Goal: Information Seeking & Learning: Learn about a topic

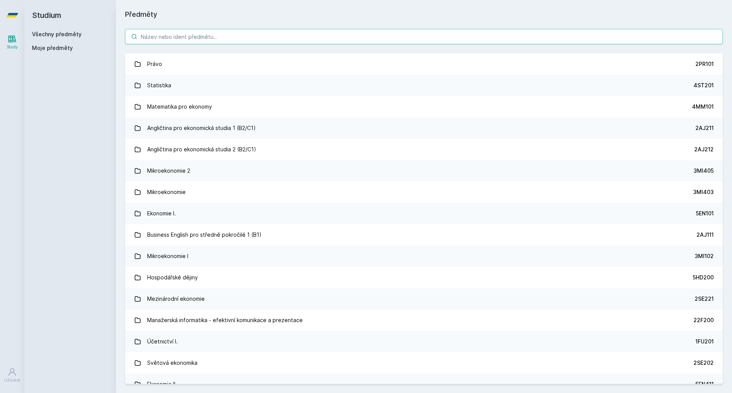
click at [239, 34] on input "search" at bounding box center [423, 36] width 597 height 15
paste input "5RE335"
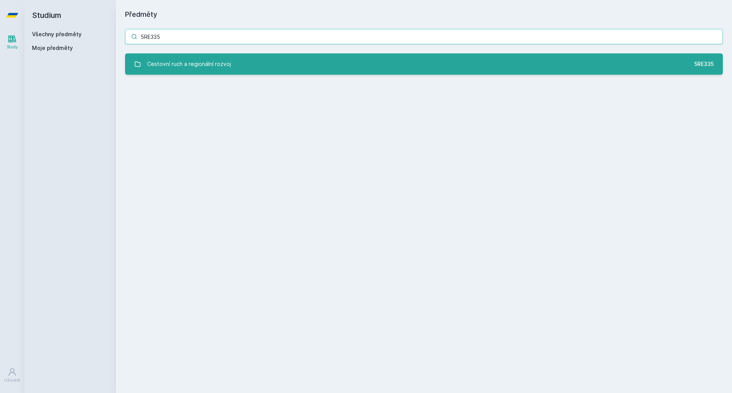
type input "5RE335"
click at [233, 67] on link "Cestovní ruch a regionální rozvoj 5RE335" at bounding box center [423, 63] width 597 height 21
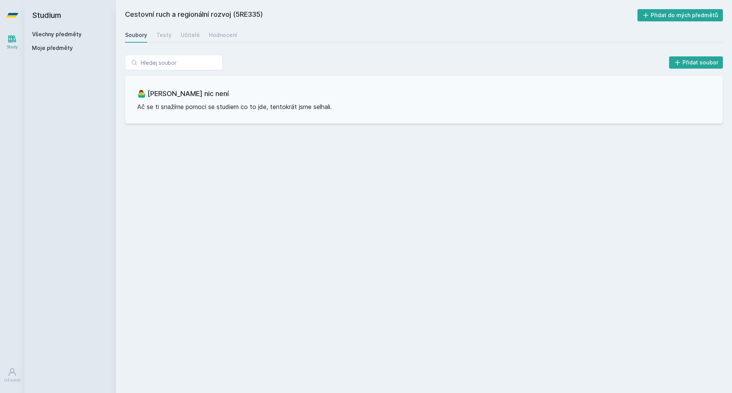
click at [48, 34] on link "Všechny předměty" at bounding box center [57, 34] width 50 height 6
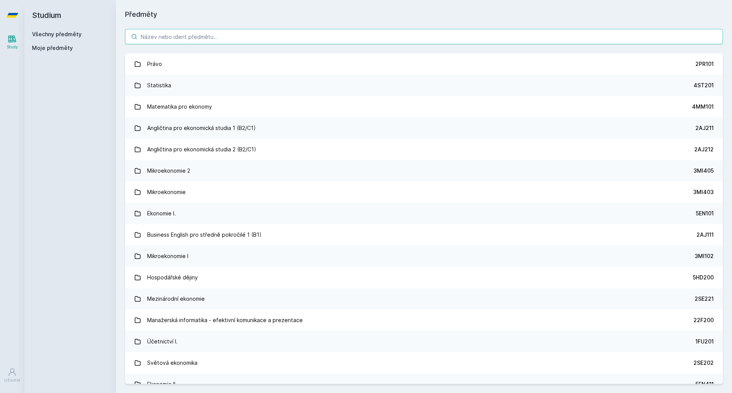
click at [181, 32] on input "search" at bounding box center [423, 36] width 597 height 15
paste input "5HP311"
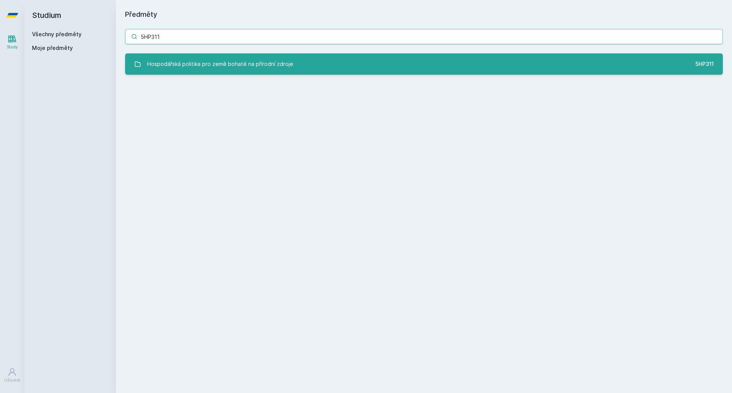
type input "5HP311"
click at [177, 64] on div "Hospodářská politika pro země bohaté na přírodní zdroje" at bounding box center [220, 63] width 146 height 15
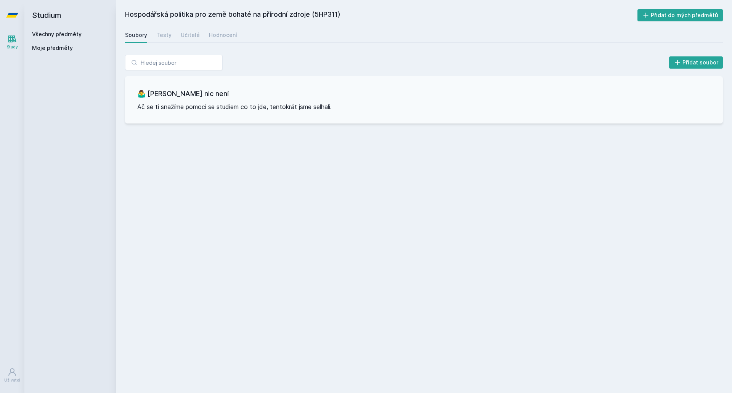
click at [66, 34] on link "Všechny předměty" at bounding box center [57, 34] width 50 height 6
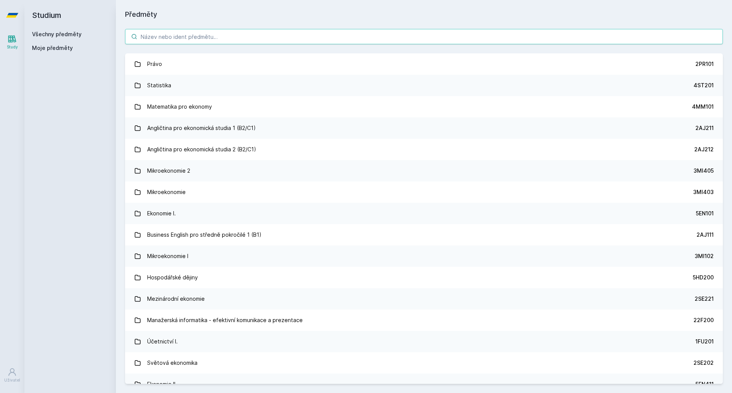
click at [288, 35] on input "search" at bounding box center [423, 36] width 597 height 15
paste input "5RE311"
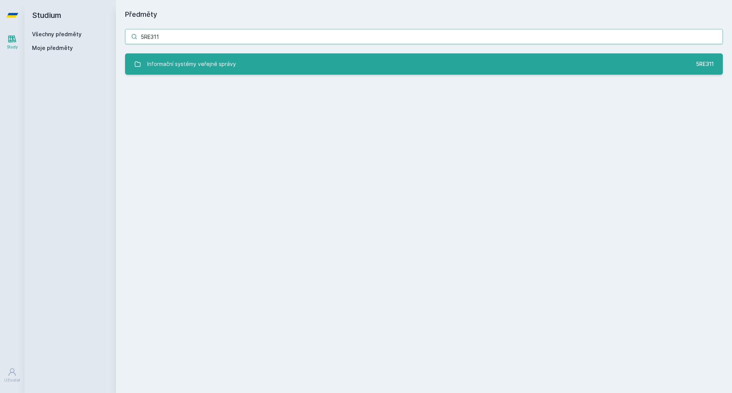
type input "5RE311"
click at [268, 64] on link "Informační systémy veřejné správy 5RE311" at bounding box center [423, 63] width 597 height 21
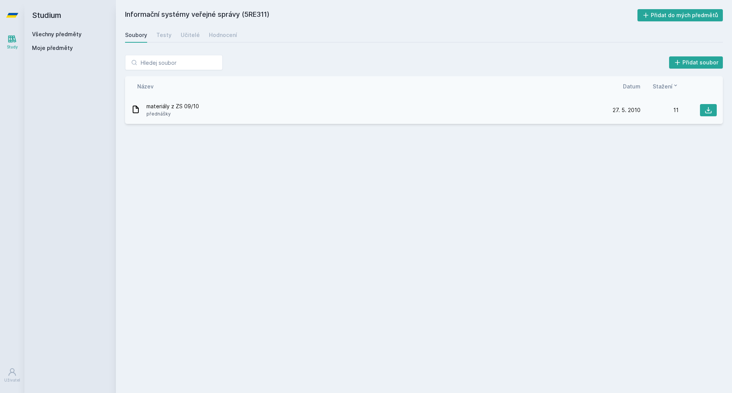
click at [193, 106] on span "materiály z ZS 09/10" at bounding box center [172, 106] width 53 height 8
click at [171, 32] on div "Soubory Testy Učitelé Hodnocení" at bounding box center [423, 34] width 597 height 15
click at [169, 34] on div "Testy" at bounding box center [163, 35] width 15 height 8
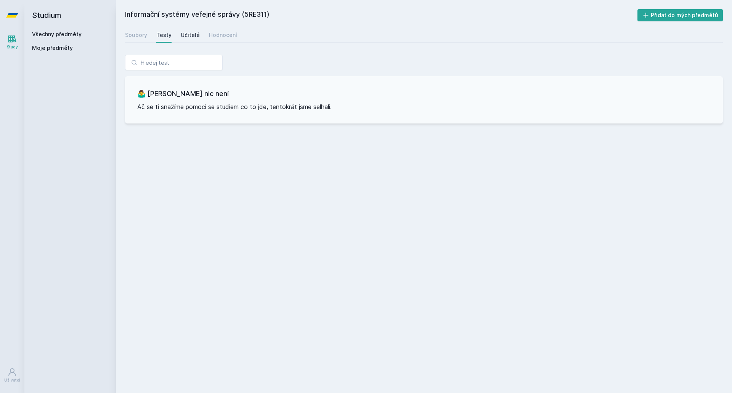
click at [189, 37] on div "Učitelé" at bounding box center [190, 35] width 19 height 8
click at [212, 34] on div "Hodnocení" at bounding box center [223, 35] width 28 height 8
click at [138, 29] on link "Soubory" at bounding box center [136, 34] width 22 height 15
click at [45, 33] on link "Všechny předměty" at bounding box center [57, 34] width 50 height 6
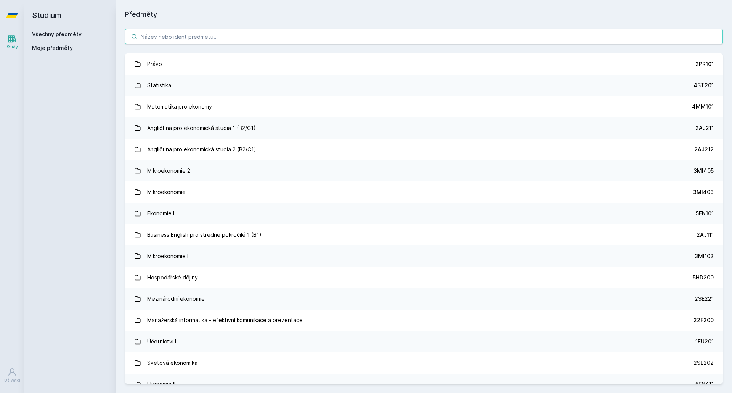
click at [222, 40] on input "search" at bounding box center [423, 36] width 597 height 15
paste input "3AM490"
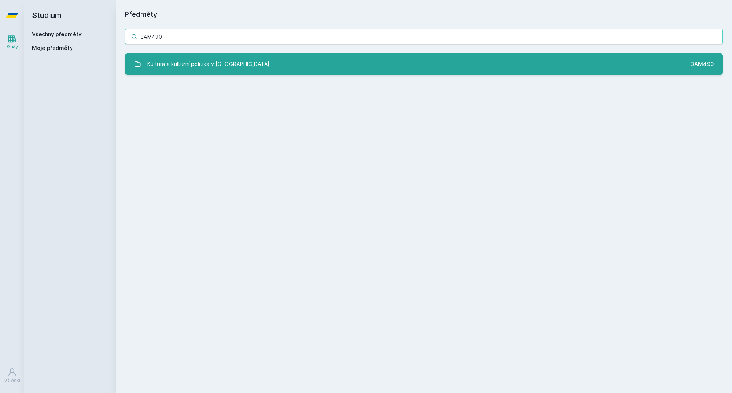
type input "3AM490"
click at [215, 67] on div "Kultura a kulturní politika v [GEOGRAPHIC_DATA]" at bounding box center [208, 63] width 122 height 15
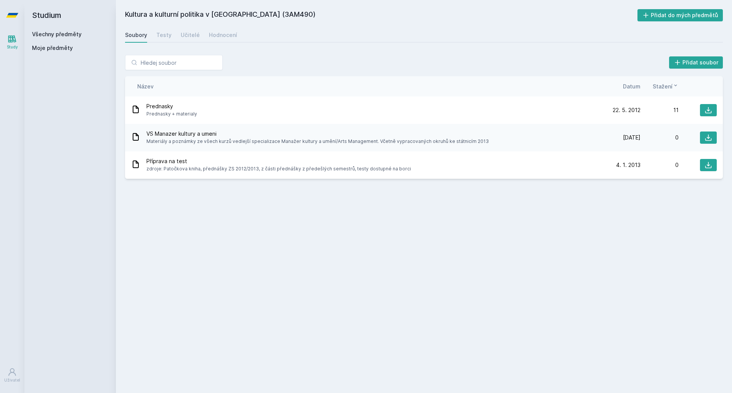
click at [80, 34] on div "Všechny předměty" at bounding box center [70, 34] width 76 height 8
click at [74, 32] on link "Všechny předměty" at bounding box center [57, 34] width 50 height 6
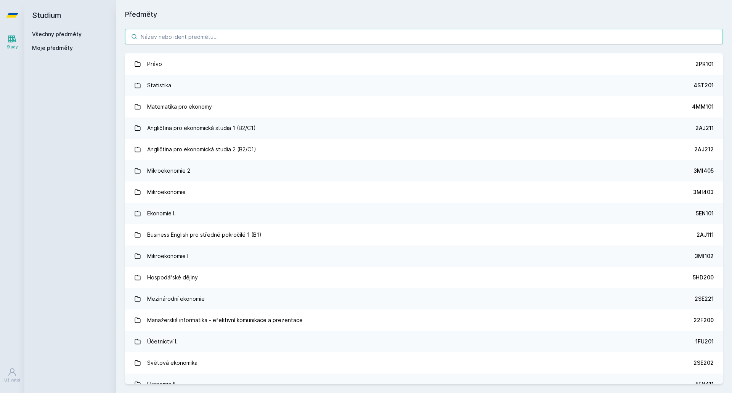
click at [181, 37] on input "search" at bounding box center [423, 36] width 597 height 15
paste input "5RE445"
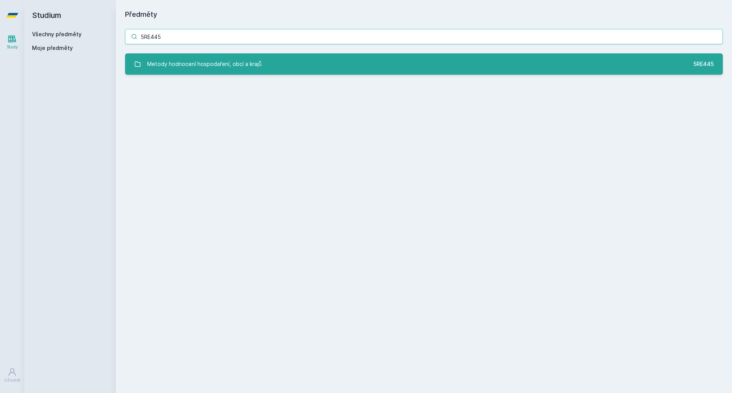
type input "5RE445"
click at [196, 61] on div "Metody hodnocení hospodaření, obcí a krajů" at bounding box center [204, 63] width 114 height 15
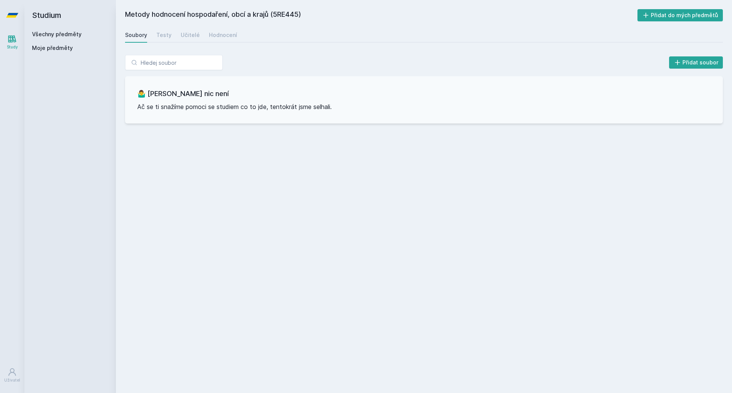
click at [69, 31] on link "Všechny předměty" at bounding box center [57, 34] width 50 height 6
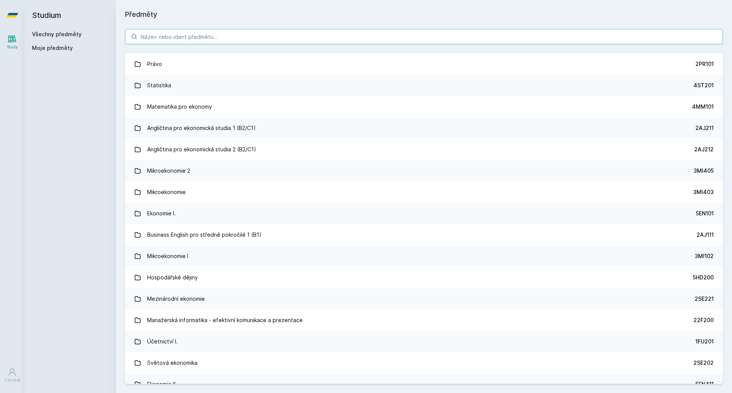
click at [163, 42] on input "search" at bounding box center [423, 36] width 597 height 15
paste input "5RE330"
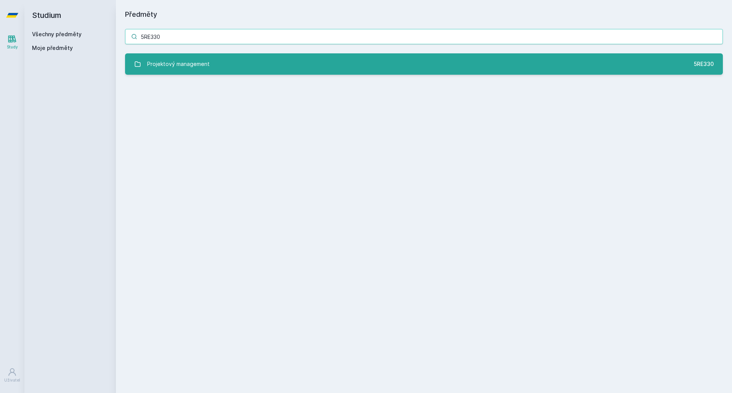
type input "5RE330"
click at [171, 65] on div "Projektový management" at bounding box center [178, 63] width 62 height 15
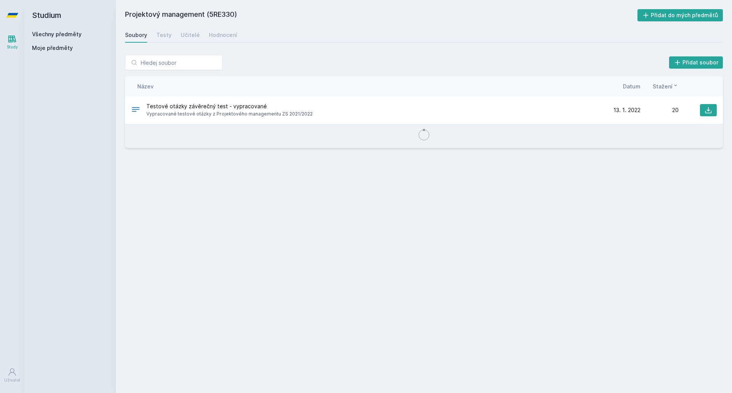
click at [49, 33] on link "Všechny předměty" at bounding box center [57, 34] width 50 height 6
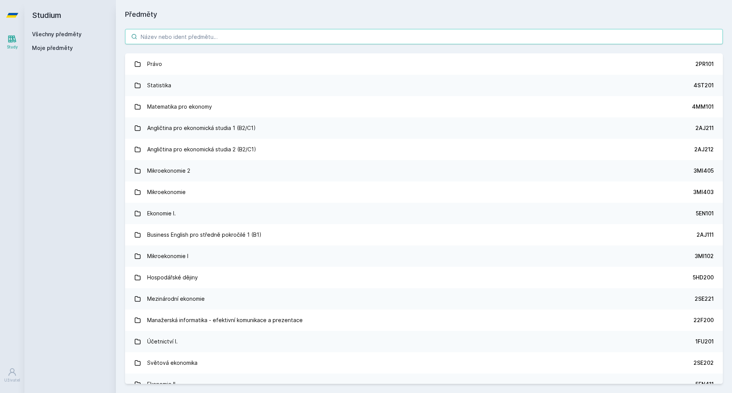
click at [169, 35] on input "search" at bounding box center [423, 36] width 597 height 15
paste input "5RE330"
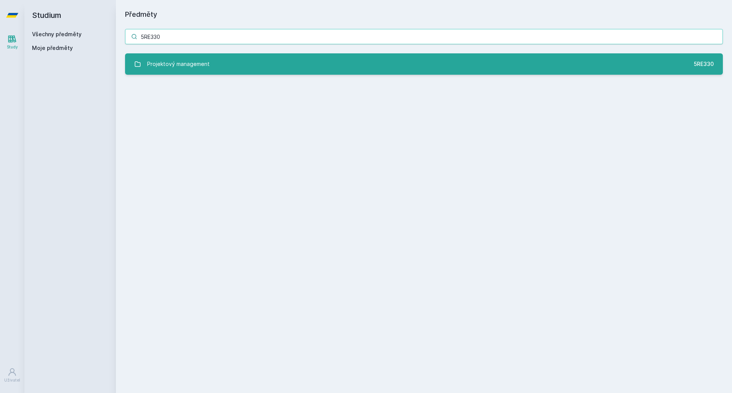
type input "5RE330"
click at [187, 64] on div "Projektový management" at bounding box center [178, 63] width 62 height 15
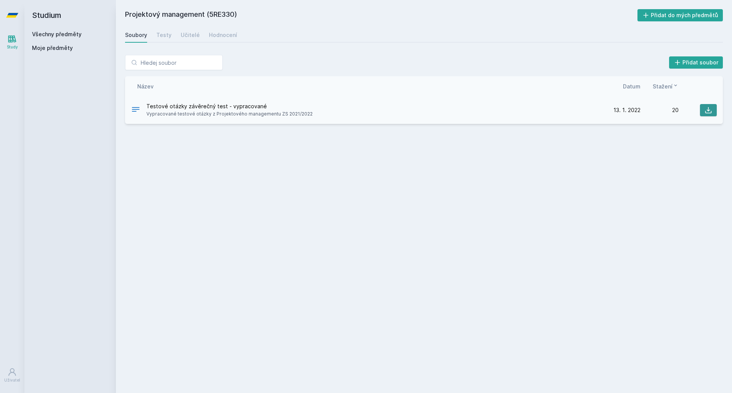
click at [707, 110] on icon at bounding box center [708, 110] width 6 height 6
click at [53, 33] on link "Všechny předměty" at bounding box center [57, 34] width 50 height 6
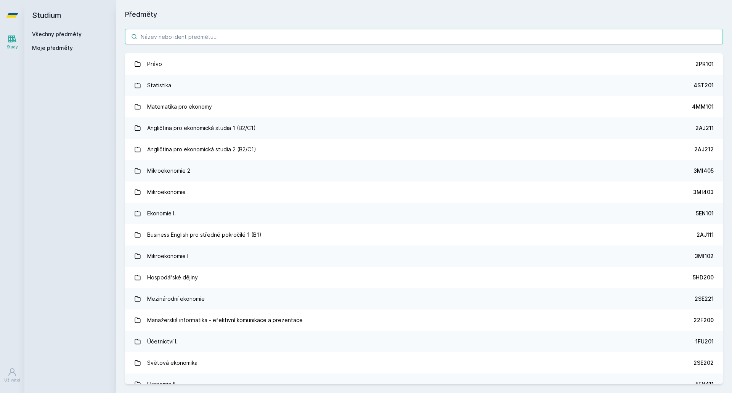
click at [205, 37] on input "search" at bounding box center [423, 36] width 597 height 15
paste input "5RE340"
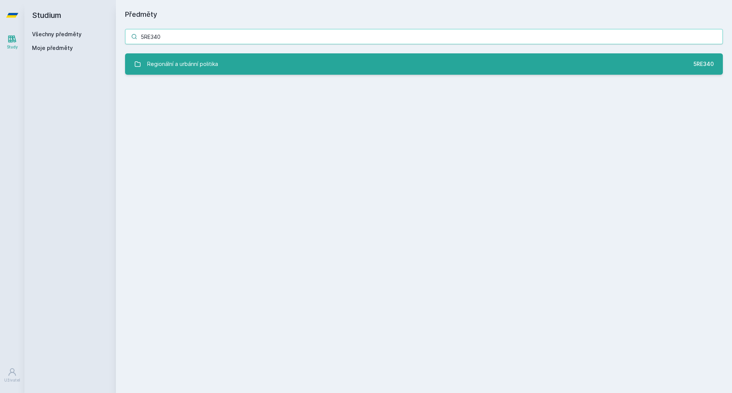
type input "5RE340"
click at [203, 66] on div "Regionální a urbánní politika" at bounding box center [182, 63] width 71 height 15
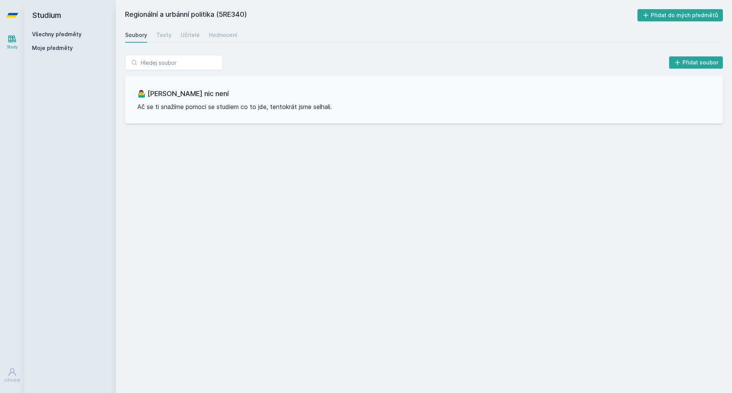
click at [73, 32] on link "Všechny předměty" at bounding box center [57, 34] width 50 height 6
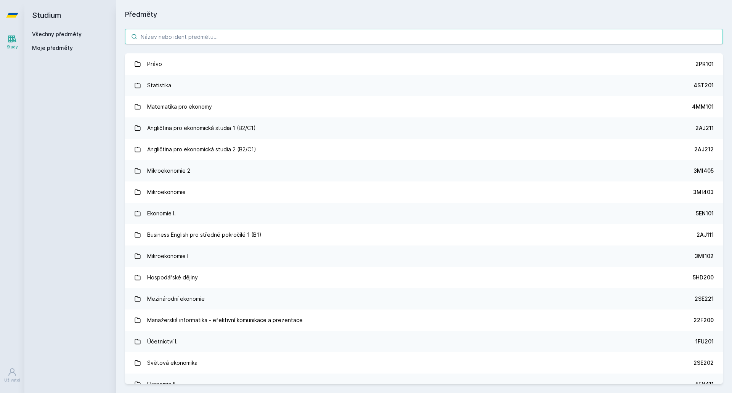
click at [177, 40] on input "search" at bounding box center [423, 36] width 597 height 15
paste input "5RE401"
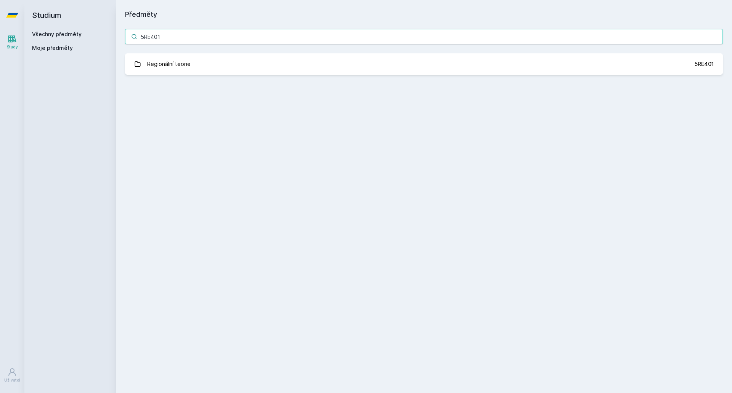
type input "5RE401"
click at [166, 75] on div "5RE401 Regionální teorie 5RE401 Jejda, něco se pokazilo." at bounding box center [424, 52] width 616 height 64
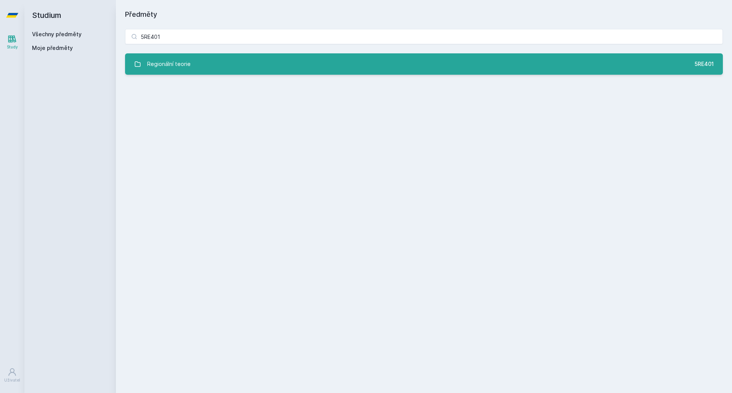
click at [164, 67] on div "Regionální teorie" at bounding box center [168, 63] width 43 height 15
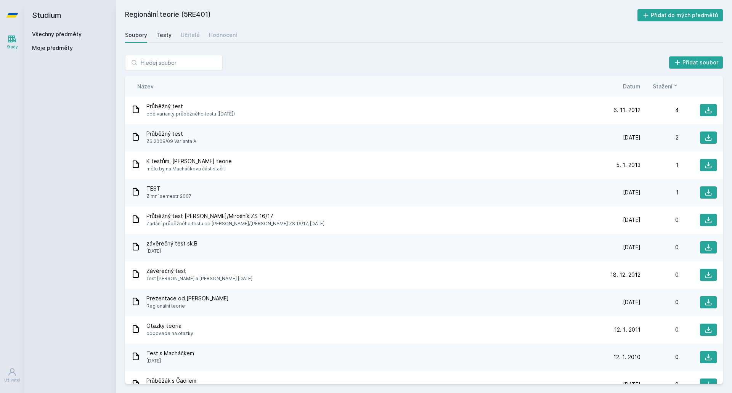
click at [168, 30] on link "Testy" at bounding box center [163, 34] width 15 height 15
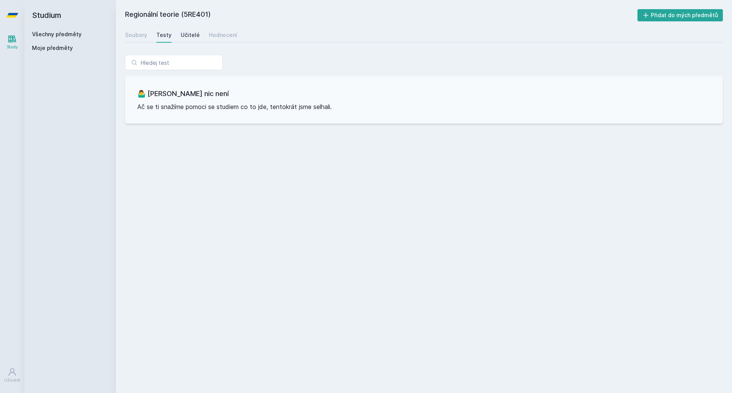
click at [185, 35] on div "Učitelé" at bounding box center [190, 35] width 19 height 8
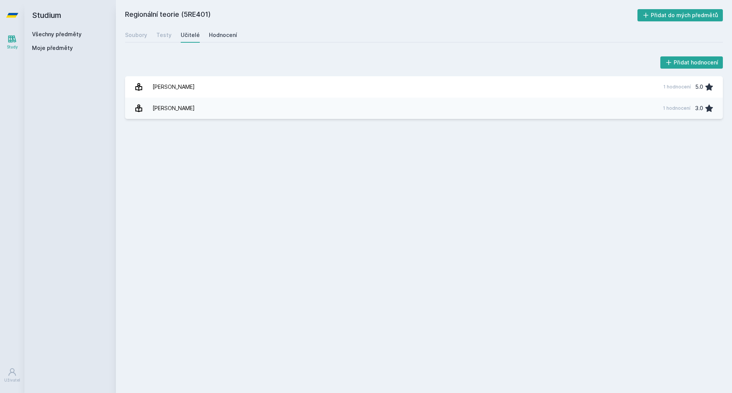
click at [218, 38] on div "Hodnocení" at bounding box center [223, 35] width 28 height 8
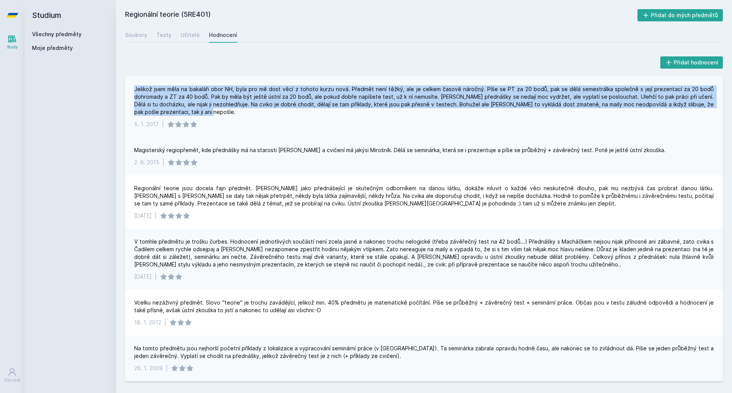
drag, startPoint x: 130, startPoint y: 88, endPoint x: 193, endPoint y: 112, distance: 67.4
click at [193, 112] on div "Jelikož jsem měla na bakaláři obor NH, byla pro mě dost věcí z tohoto kurzu nov…" at bounding box center [423, 106] width 597 height 61
click at [193, 112] on div "Jelikož jsem měla na bakaláři obor NH, byla pro mě dost věcí z tohoto kurzu nov…" at bounding box center [423, 100] width 579 height 30
drag, startPoint x: 131, startPoint y: 88, endPoint x: 194, endPoint y: 118, distance: 69.2
click at [194, 118] on div "Jelikož jsem měla na bakaláři obor NH, byla pro mě dost věcí z tohoto kurzu nov…" at bounding box center [423, 106] width 597 height 61
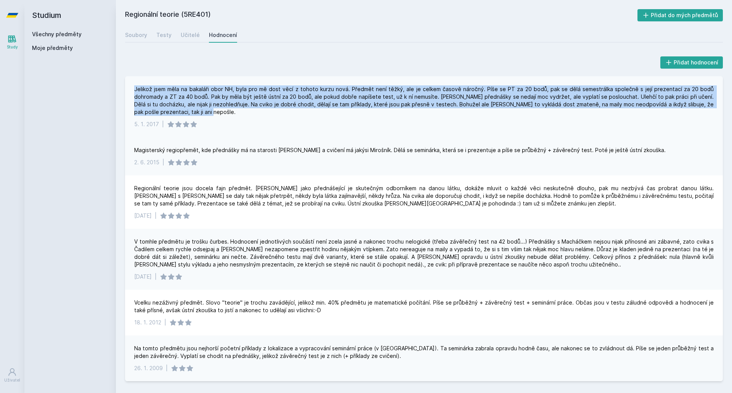
click at [194, 118] on div "Jelikož jsem měla na bakaláři obor NH, byla pro mě dost věcí z tohoto kurzu nov…" at bounding box center [423, 106] width 597 height 61
drag, startPoint x: 186, startPoint y: 112, endPoint x: 125, endPoint y: 88, distance: 64.9
click at [125, 88] on div "Jelikož jsem měla na bakaláři obor NH, byla pro mě dost věcí z tohoto kurzu nov…" at bounding box center [423, 106] width 597 height 61
click at [125, 89] on div "Jelikož jsem měla na bakaláři obor NH, byla pro mě dost věcí z tohoto kurzu nov…" at bounding box center [423, 106] width 597 height 61
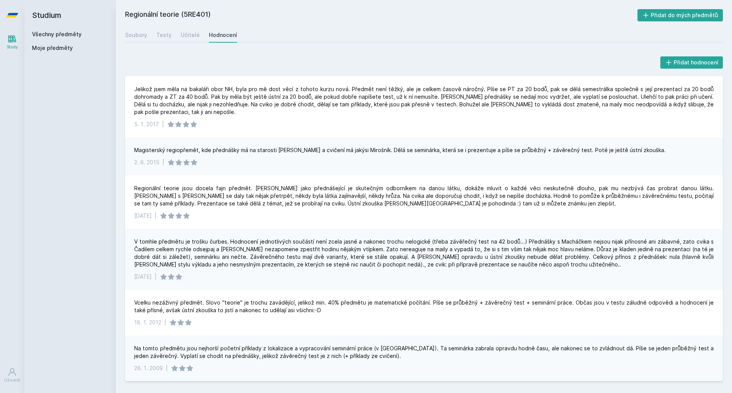
click at [201, 66] on div "Přidat hodnocení" at bounding box center [423, 62] width 597 height 15
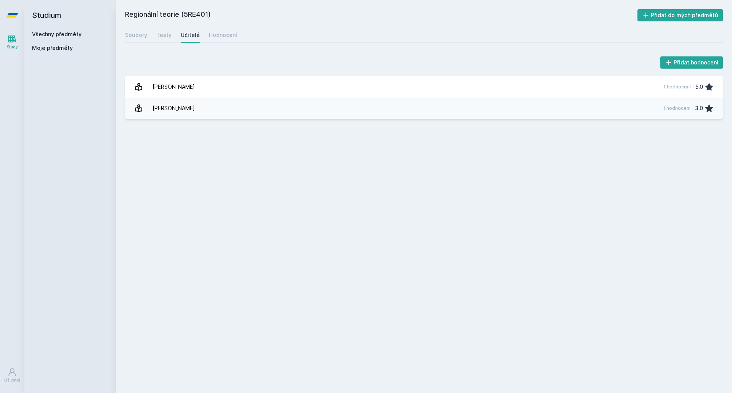
click at [67, 37] on link "Všechny předměty" at bounding box center [57, 34] width 50 height 6
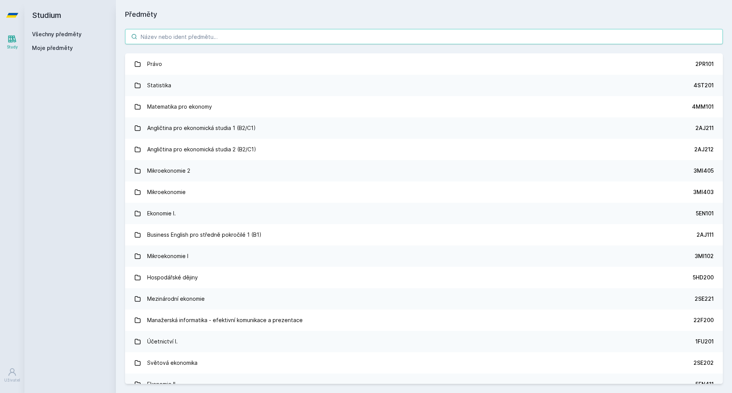
click at [299, 38] on input "search" at bounding box center [423, 36] width 597 height 15
paste input "5RE303"
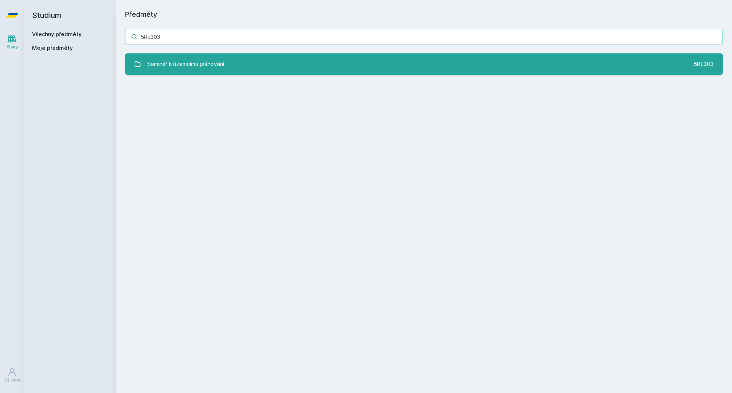
type input "5RE303"
click at [222, 63] on div "Seminář k územnímu plánování" at bounding box center [185, 63] width 77 height 15
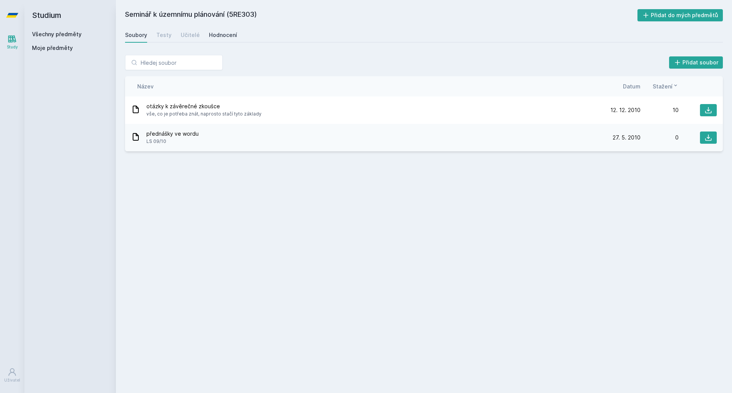
click at [226, 35] on div "Hodnocení" at bounding box center [223, 35] width 28 height 8
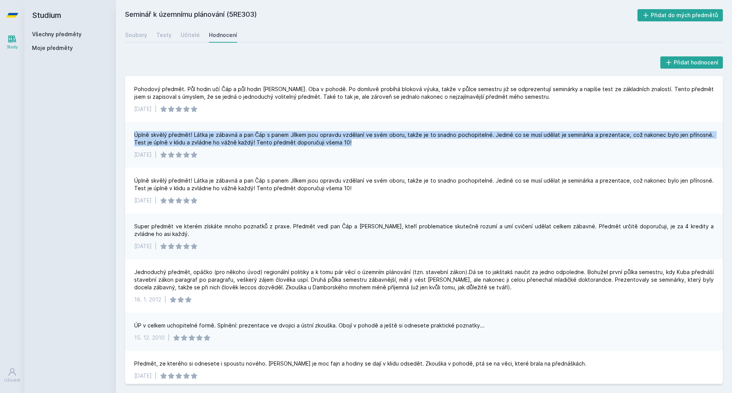
drag, startPoint x: 126, startPoint y: 131, endPoint x: 360, endPoint y: 143, distance: 233.5
click at [360, 143] on div "Úplně skvělý předmět! Látka je zábavná a pan Čáp s panem Jílkem jsou opravdu vz…" at bounding box center [423, 145] width 597 height 46
click at [360, 143] on div "Úplně skvělý předmět! Látka je zábavná a pan Čáp s panem Jílkem jsou opravdu vz…" at bounding box center [423, 138] width 579 height 15
drag, startPoint x: 357, startPoint y: 143, endPoint x: 118, endPoint y: 135, distance: 239.4
click at [118, 135] on div "Přidat hodnocení Pohodový předmět. Půl hodin učí Čáp a půl hodin [PERSON_NAME].…" at bounding box center [424, 219] width 616 height 347
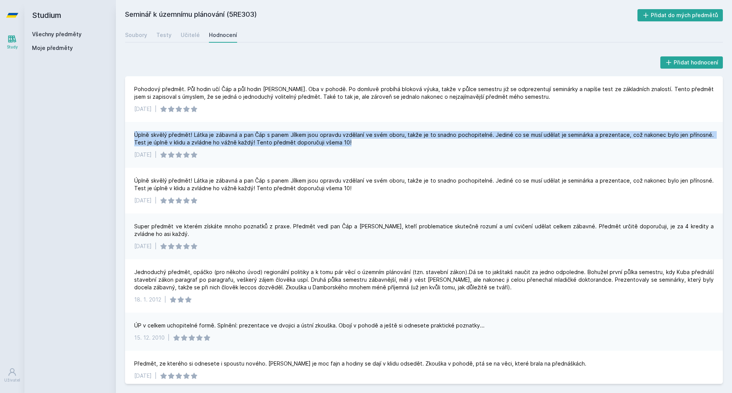
click at [118, 135] on div "Přidat hodnocení Pohodový předmět. Půl hodin učí Čáp a půl hodin [PERSON_NAME].…" at bounding box center [424, 219] width 616 height 347
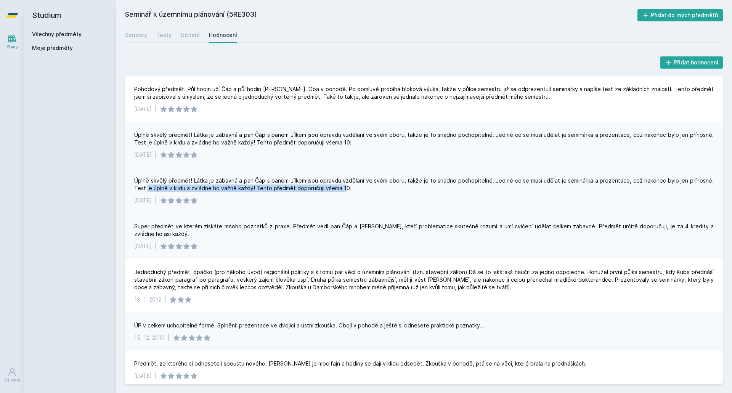
drag, startPoint x: 133, startPoint y: 185, endPoint x: 338, endPoint y: 187, distance: 204.6
click at [335, 187] on div "Úplně skvělý předmět! Látka je zábavná a pan Čáp s panem Jílkem jsou opravdu vz…" at bounding box center [423, 191] width 597 height 46
click at [345, 187] on div "Úplně skvělý předmět! Látka je zábavná a pan Čáp s panem Jílkem jsou opravdu vz…" at bounding box center [423, 184] width 579 height 15
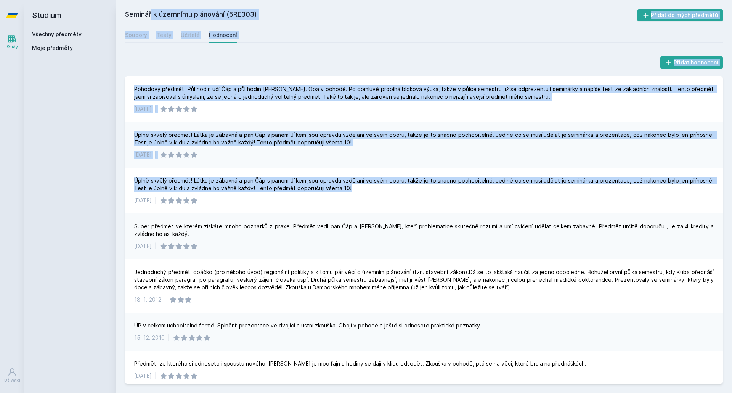
drag, startPoint x: 270, startPoint y: 185, endPoint x: 64, endPoint y: 182, distance: 205.8
click at [64, 182] on div "Studium Všechny předměty Moje předměty Seminář k územnímu plánování (5RE303) Př…" at bounding box center [377, 196] width 707 height 393
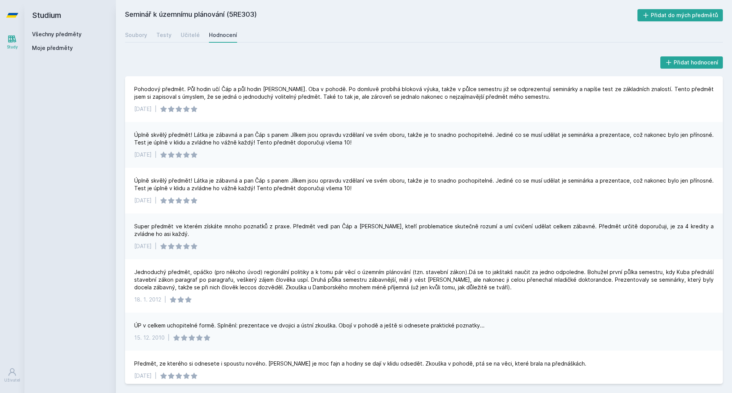
click at [64, 182] on div "Studium Všechny předměty Moje předměty" at bounding box center [69, 196] width 91 height 393
click at [43, 37] on link "Všechny předměty" at bounding box center [57, 34] width 50 height 6
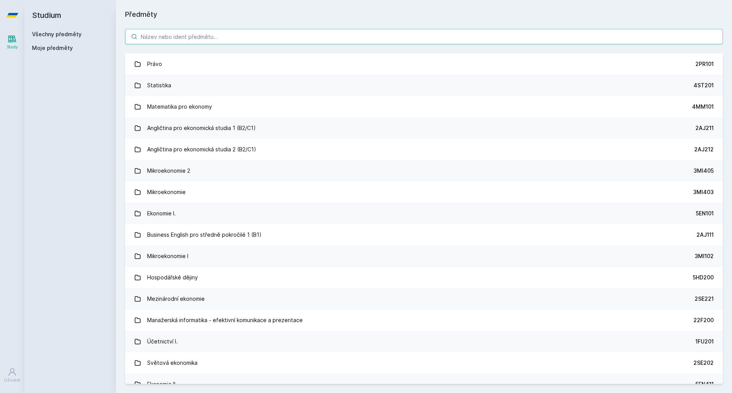
click at [150, 32] on input "search" at bounding box center [423, 36] width 597 height 15
paste input "5RE314"
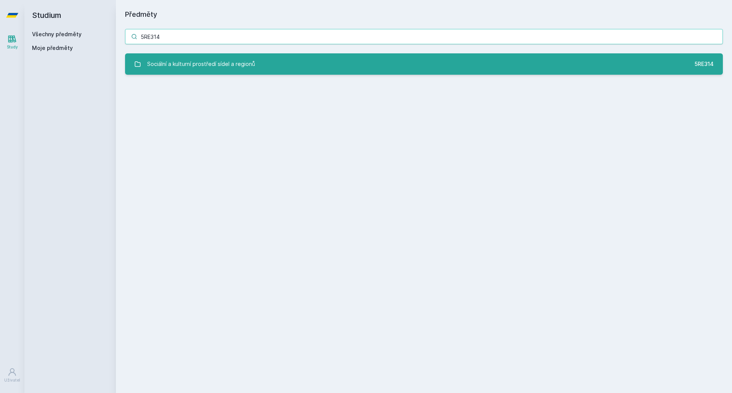
type input "5RE314"
click at [168, 65] on div "Sociální a kulturní prostředí sídel a regionů" at bounding box center [201, 63] width 108 height 15
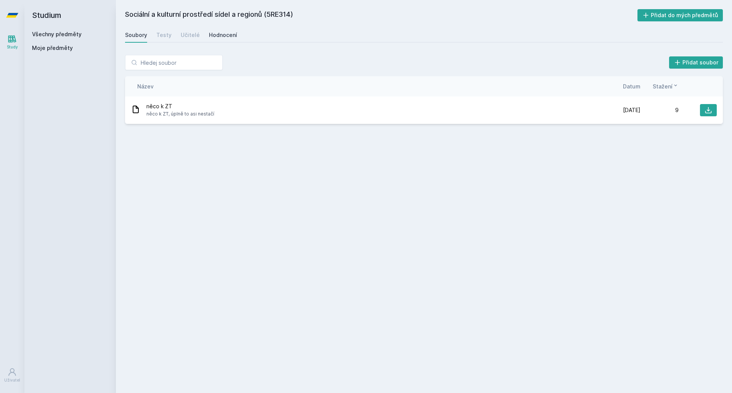
click at [221, 38] on div "Hodnocení" at bounding box center [223, 35] width 28 height 8
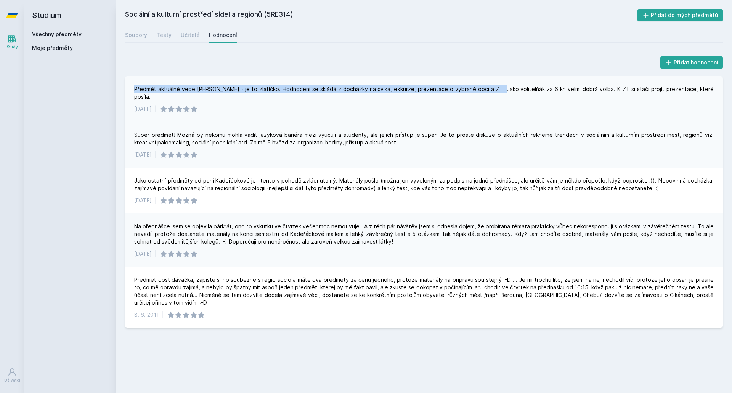
drag, startPoint x: 123, startPoint y: 84, endPoint x: 480, endPoint y: 88, distance: 357.4
click at [480, 88] on div "Přidat hodnocení Předmět aktuálně vede [PERSON_NAME] - je to zlatíčko. Hodnocen…" at bounding box center [424, 191] width 616 height 291
click at [480, 88] on div "Předmět aktuálně vede [PERSON_NAME] - je to zlatíčko. Hodnocení se skládá z doc…" at bounding box center [423, 92] width 579 height 15
drag, startPoint x: 130, startPoint y: 90, endPoint x: 495, endPoint y: 86, distance: 364.6
click at [495, 86] on div "Předmět aktuálně vede [PERSON_NAME] - je to zlatíčko. Hodnocení se skládá z doc…" at bounding box center [423, 99] width 597 height 46
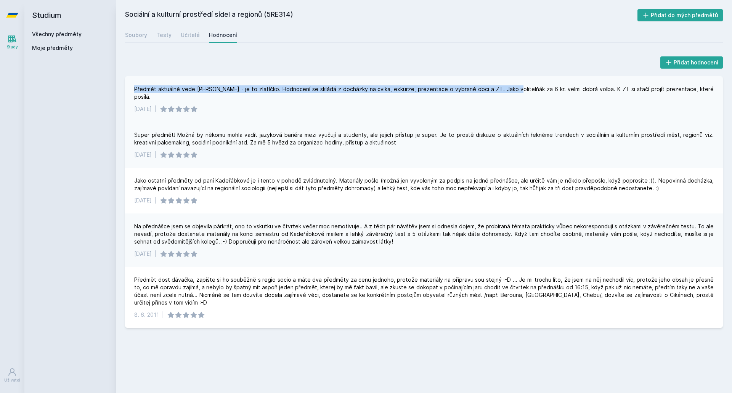
click at [495, 86] on div "Předmět aktuálně vede [PERSON_NAME] - je to zlatíčko. Hodnocení se skládá z doc…" at bounding box center [423, 92] width 579 height 15
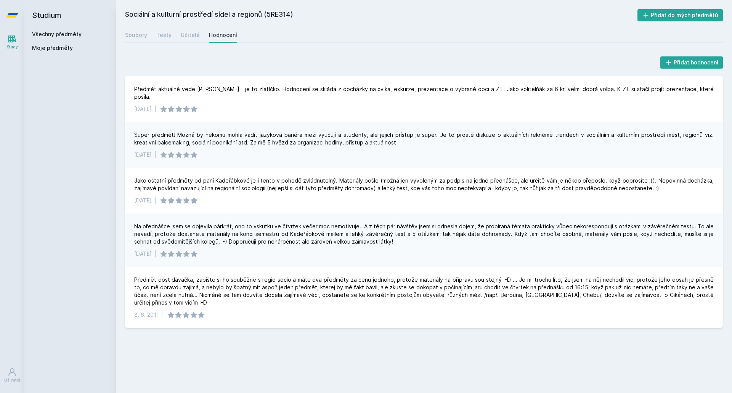
click at [152, 36] on div "Soubory Testy Učitelé Hodnocení" at bounding box center [423, 34] width 597 height 15
click at [141, 31] on div "Soubory" at bounding box center [136, 35] width 22 height 8
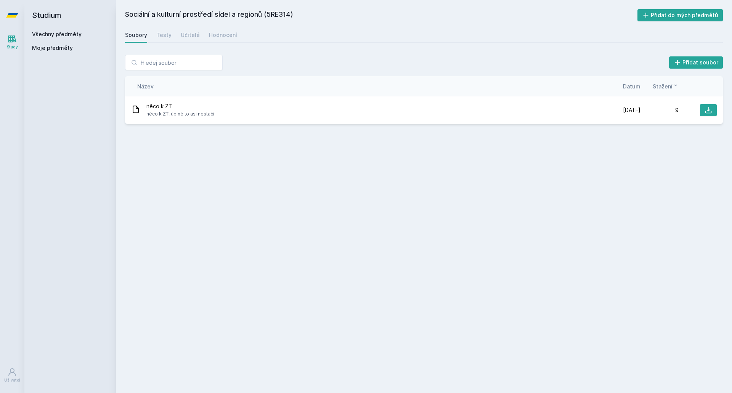
click at [58, 35] on link "Všechny předměty" at bounding box center [57, 34] width 50 height 6
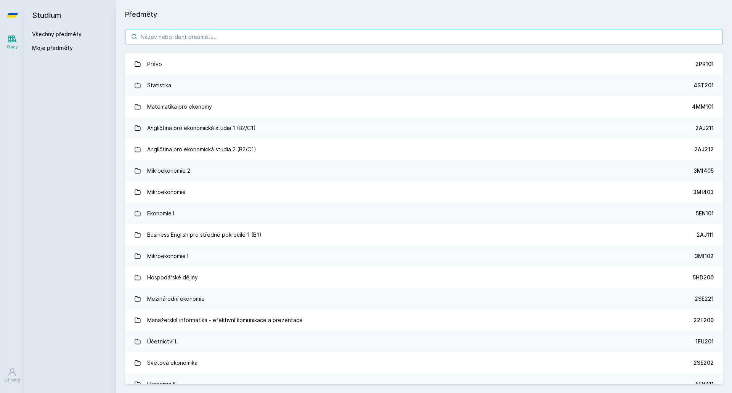
click at [175, 32] on input "search" at bounding box center [423, 36] width 597 height 15
paste input "5HP445"
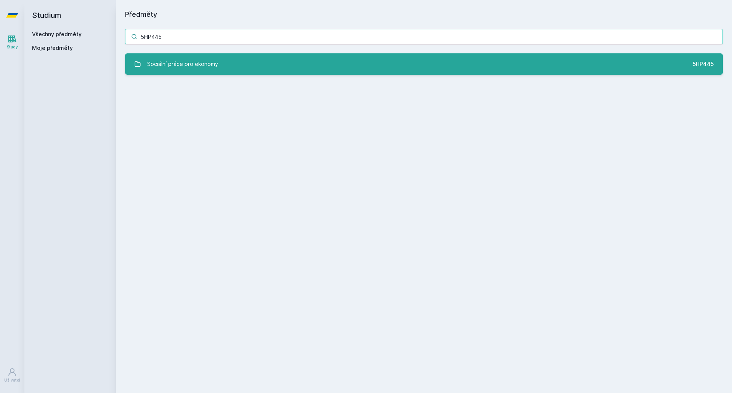
type input "5HP445"
click at [188, 55] on link "Sociální práce pro ekonomy 5HP445" at bounding box center [423, 63] width 597 height 21
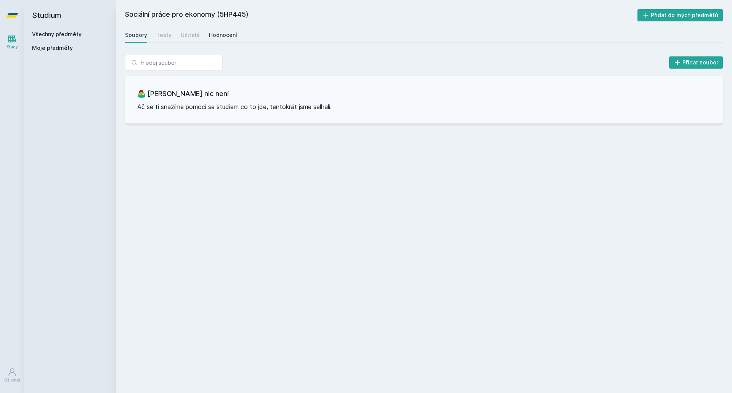
click at [222, 33] on div "Hodnocení" at bounding box center [223, 35] width 28 height 8
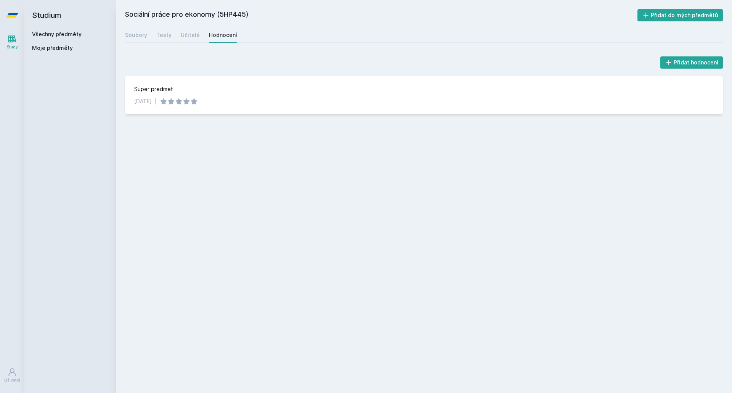
click at [325, 144] on div "Sociální práce pro ekonomy (5HP445) Přidat do mých předmětů [GEOGRAPHIC_DATA] T…" at bounding box center [423, 196] width 597 height 375
click at [70, 30] on h2 "Studium" at bounding box center [70, 15] width 76 height 30
click at [70, 30] on div "Všechny předměty" at bounding box center [70, 34] width 76 height 8
click at [73, 35] on link "Všechny předměty" at bounding box center [57, 34] width 50 height 6
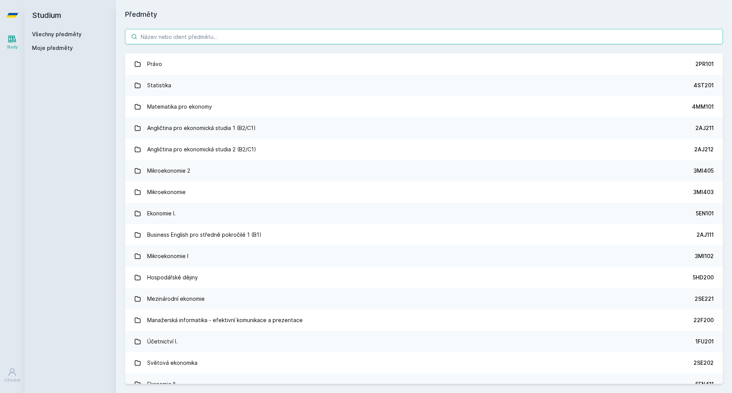
click at [189, 40] on input "search" at bounding box center [423, 36] width 597 height 15
paste input "5PR406"
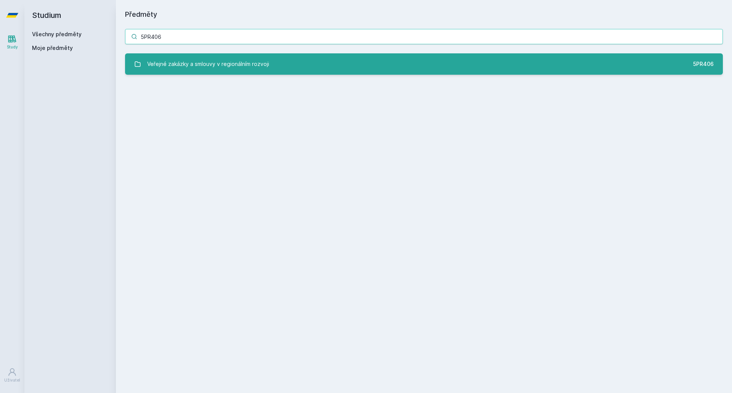
type input "5PR406"
click at [203, 64] on div "Veřejné zakázky a smlouvy v regionálním rozvoji" at bounding box center [208, 63] width 122 height 15
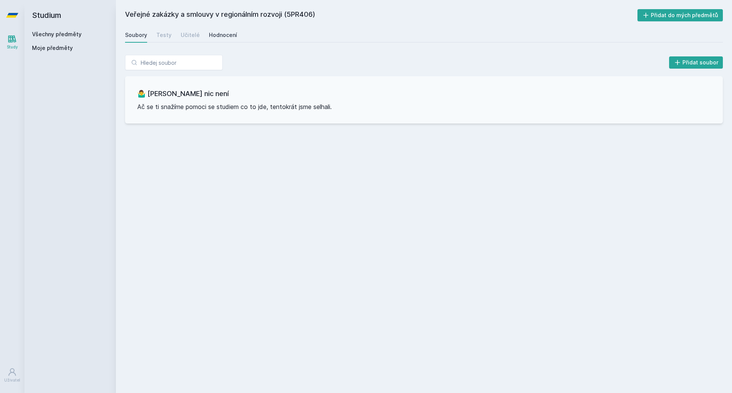
click at [228, 37] on div "Hodnocení" at bounding box center [223, 35] width 28 height 8
click at [75, 33] on link "Všechny předměty" at bounding box center [57, 34] width 50 height 6
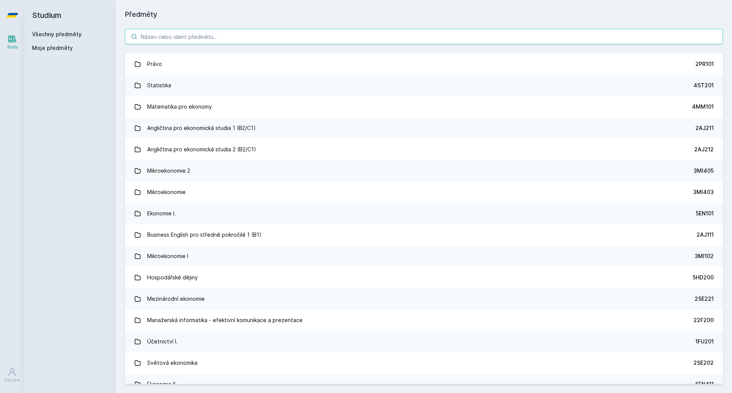
click at [175, 35] on input "search" at bounding box center [423, 36] width 597 height 15
paste input "5RE446"
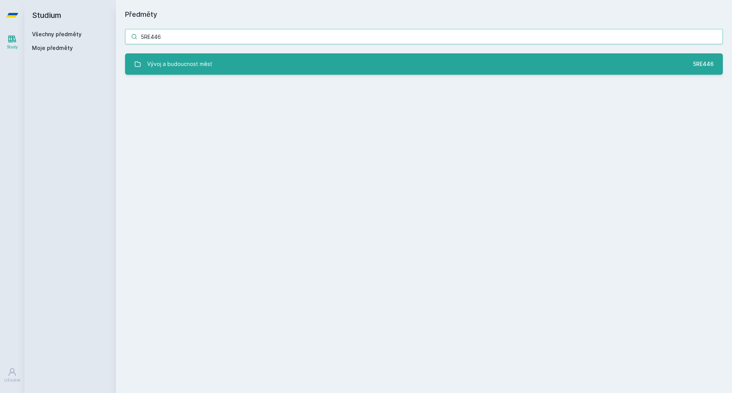
type input "5RE446"
click at [181, 64] on div "Vývoj a budoucnost měst" at bounding box center [179, 63] width 65 height 15
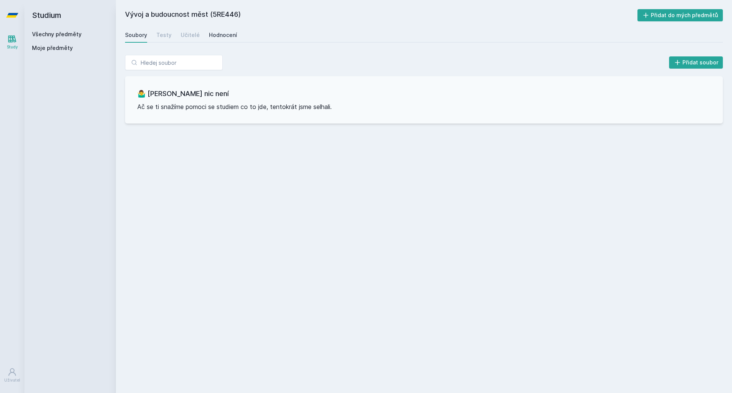
click at [232, 31] on div "Hodnocení" at bounding box center [223, 35] width 28 height 8
click at [42, 33] on link "Všechny předměty" at bounding box center [57, 34] width 50 height 6
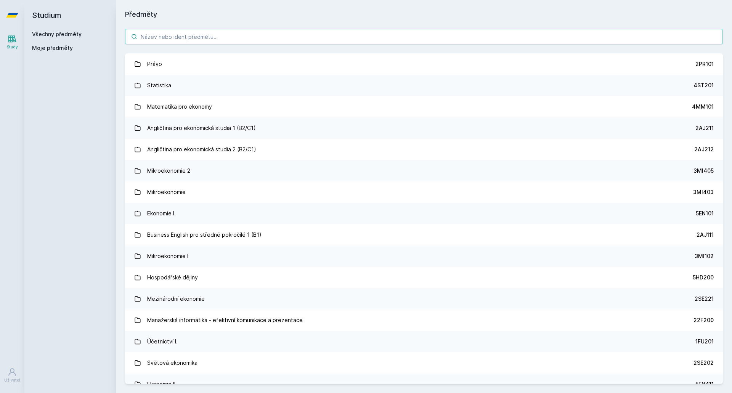
click at [210, 39] on input "search" at bounding box center [423, 36] width 597 height 15
paste input "5RE335"
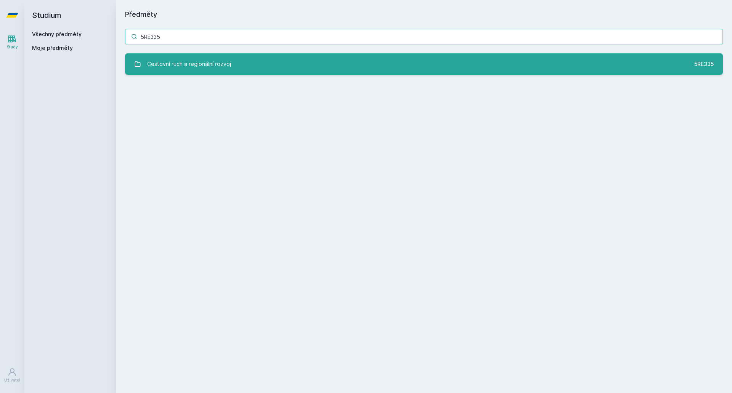
type input "5RE335"
click at [212, 58] on div "Cestovní ruch a regionální rozvoj" at bounding box center [189, 63] width 84 height 15
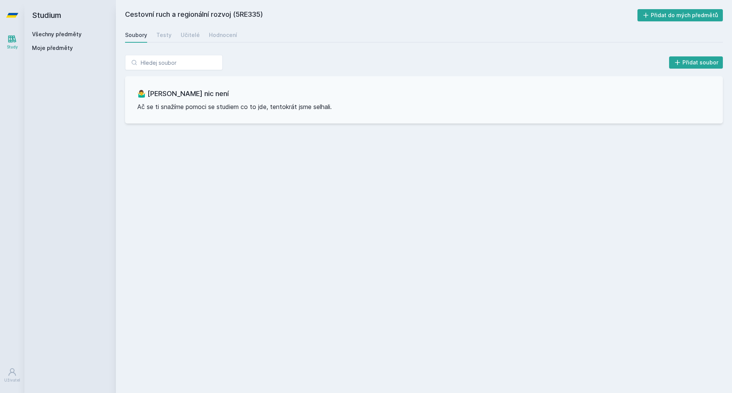
click at [216, 26] on div "Cestovní ruch a regionální rozvoj (5RE335) Přidat do mých předmětů [GEOGRAPHIC_…" at bounding box center [423, 196] width 597 height 375
click at [218, 32] on div "Hodnocení" at bounding box center [223, 35] width 28 height 8
click at [78, 35] on link "Všechny předměty" at bounding box center [57, 34] width 50 height 6
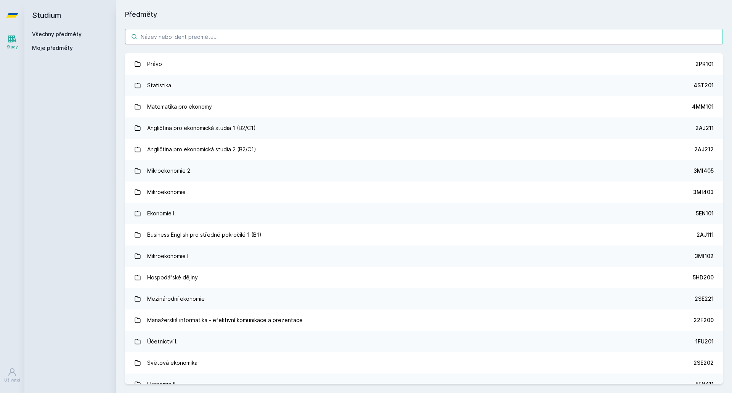
click at [179, 42] on input "search" at bounding box center [423, 36] width 597 height 15
paste input "5RE502"
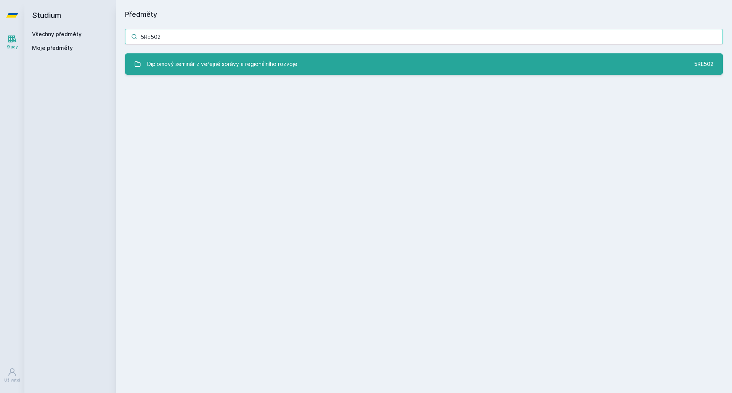
type input "5RE502"
click at [190, 59] on div "Diplomový seminář z veřejné správy a regionálního rozvoje" at bounding box center [222, 63] width 150 height 15
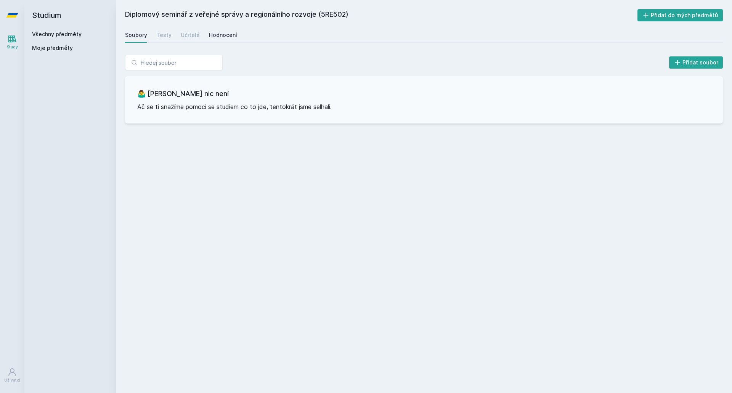
click at [226, 37] on div "Hodnocení" at bounding box center [223, 35] width 28 height 8
click at [60, 33] on link "Všechny předměty" at bounding box center [57, 34] width 50 height 6
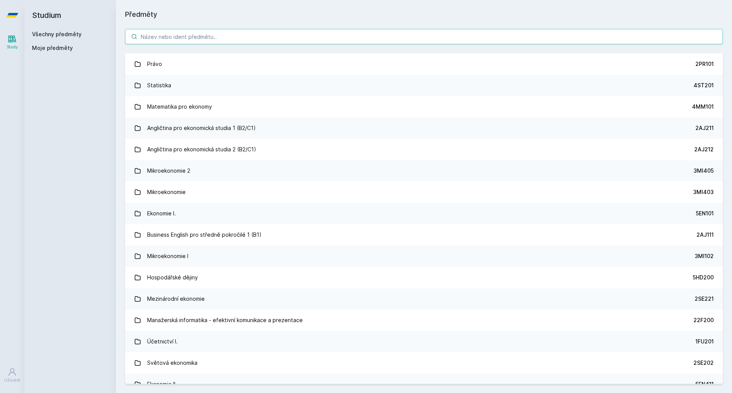
click at [157, 42] on input "search" at bounding box center [423, 36] width 597 height 15
paste input "5RE403"
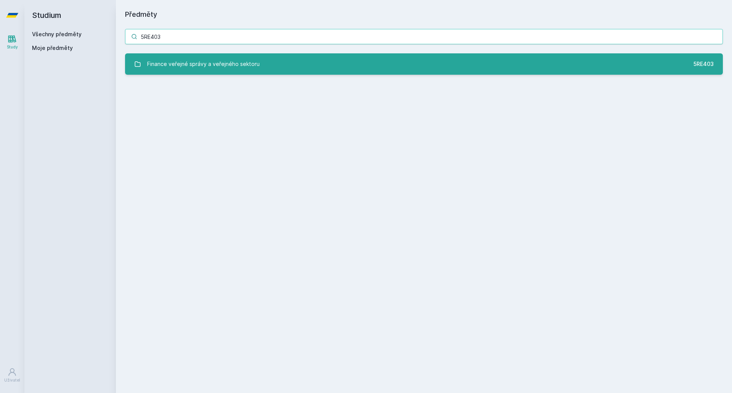
type input "5RE403"
click at [189, 65] on div "Finance veřejné správy a veřejného sektoru" at bounding box center [203, 63] width 112 height 15
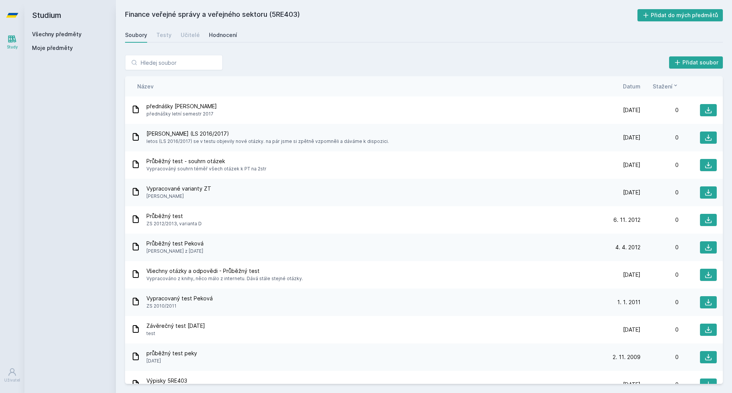
click at [229, 32] on div "Hodnocení" at bounding box center [223, 35] width 28 height 8
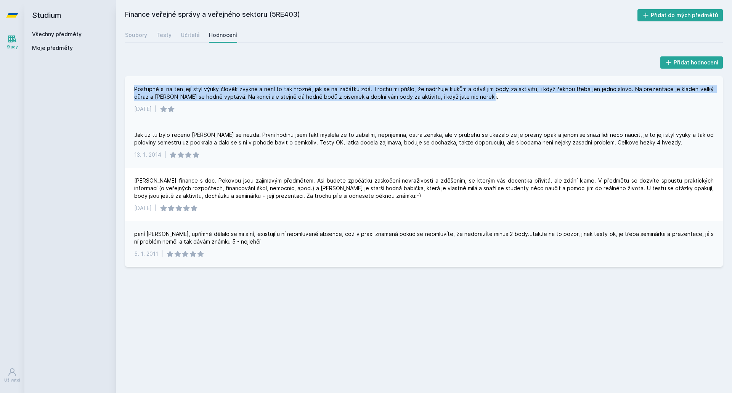
drag, startPoint x: 132, startPoint y: 86, endPoint x: 489, endPoint y: 98, distance: 356.8
click at [489, 98] on div "Postupně si na ten její styl výuky člověk zvykne a není to tak hrozné, jak se n…" at bounding box center [423, 99] width 597 height 46
click at [489, 98] on div "Postupně si na ten její styl výuky člověk zvykne a není to tak hrozné, jak se n…" at bounding box center [423, 92] width 579 height 15
drag, startPoint x: 483, startPoint y: 95, endPoint x: 121, endPoint y: 85, distance: 361.7
click at [121, 85] on div "Přidat hodnocení Postupně si na ten její styl výuky člověk zvykne a není to tak…" at bounding box center [424, 161] width 616 height 230
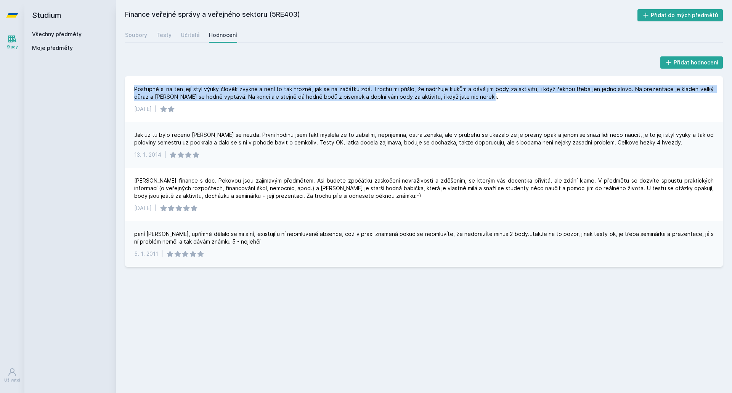
click at [121, 85] on div "Přidat hodnocení Postupně si na ten její styl výuky člověk zvykne a není to tak…" at bounding box center [424, 161] width 616 height 230
drag, startPoint x: 166, startPoint y: 89, endPoint x: 488, endPoint y: 96, distance: 322.0
click at [488, 96] on div "Postupně si na ten její styl výuky člověk zvykne a není to tak hrozné, jak se n…" at bounding box center [423, 99] width 597 height 46
click at [488, 96] on div "Postupně si na ten její styl výuky člověk zvykne a není to tak hrozné, jak se n…" at bounding box center [423, 92] width 579 height 15
drag, startPoint x: 488, startPoint y: 96, endPoint x: 130, endPoint y: 86, distance: 358.6
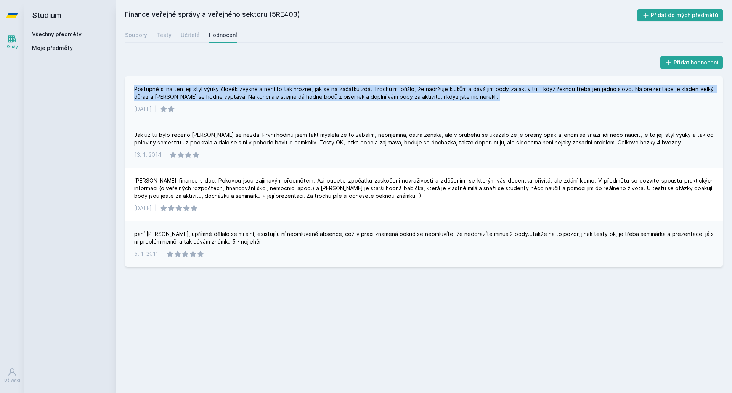
click at [130, 86] on div "Postupně si na ten její styl výuky člověk zvykne a není to tak hrozné, jak se n…" at bounding box center [423, 99] width 597 height 46
drag, startPoint x: 203, startPoint y: 92, endPoint x: 522, endPoint y: 99, distance: 318.6
click at [522, 99] on div "Postupně si na ten její styl výuky člověk zvykne a není to tak hrozné, jak se n…" at bounding box center [423, 99] width 597 height 46
click at [522, 99] on div "Postupně si na ten její styl výuky člověk zvykne a není to tak hrozné, jak se n…" at bounding box center [423, 92] width 579 height 15
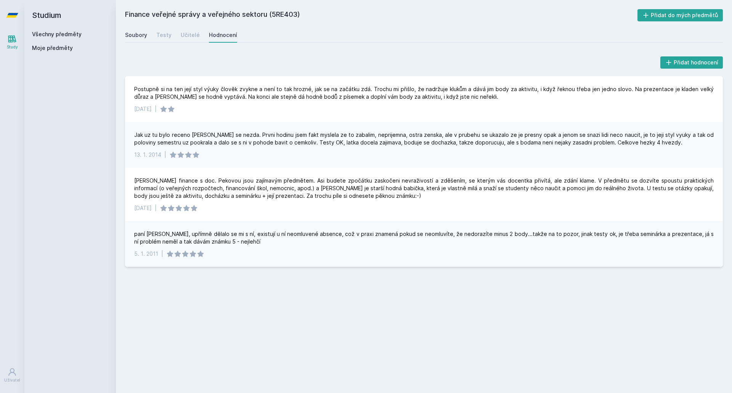
click at [139, 31] on link "Soubory" at bounding box center [136, 34] width 22 height 15
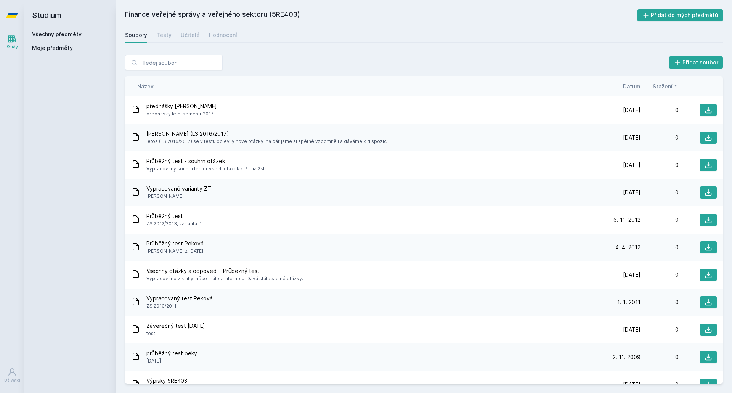
click at [67, 34] on link "Všechny předměty" at bounding box center [57, 34] width 50 height 6
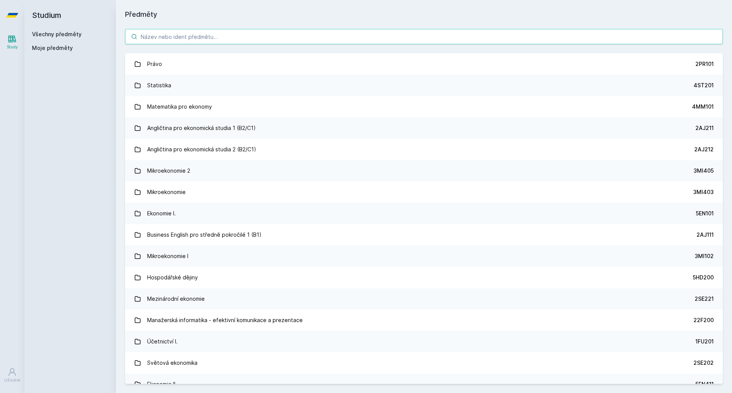
paste input "5RE444"
click at [179, 38] on input "search" at bounding box center [423, 36] width 597 height 15
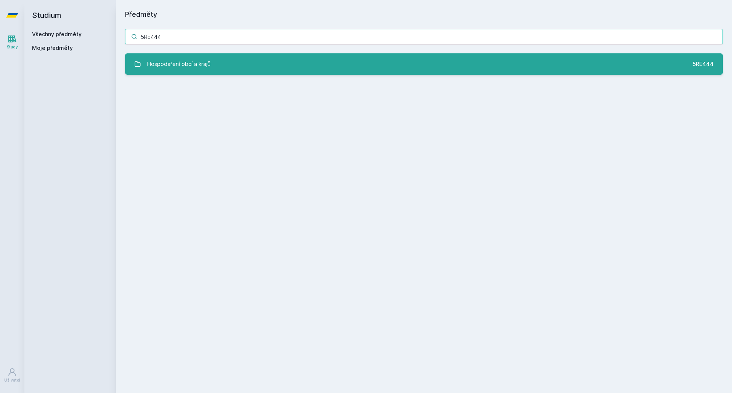
type input "5RE444"
click at [185, 64] on div "Hospodaření obcí a krajů" at bounding box center [178, 63] width 63 height 15
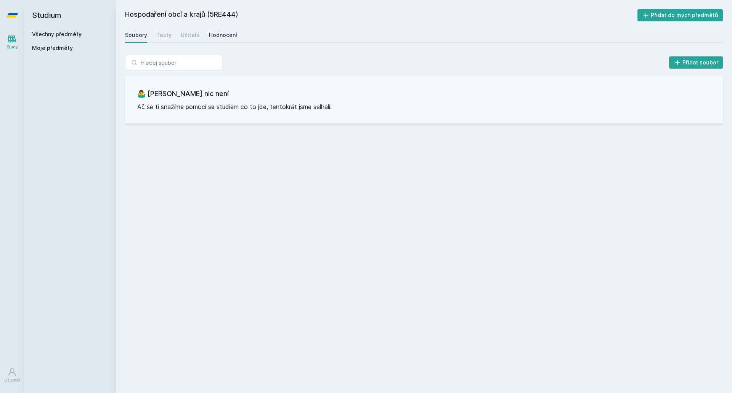
click at [219, 32] on div "Hodnocení" at bounding box center [223, 35] width 28 height 8
click at [76, 32] on link "Všechny předměty" at bounding box center [57, 34] width 50 height 6
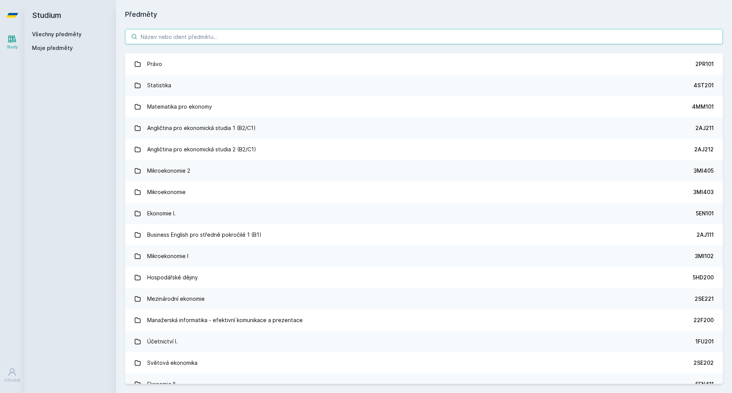
click at [176, 36] on input "search" at bounding box center [423, 36] width 597 height 15
paste input "5EN403"
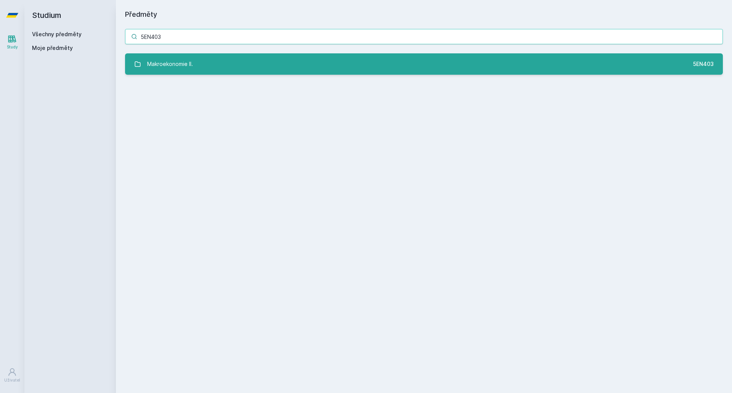
type input "5EN403"
click at [184, 62] on div "Makroekonomie II." at bounding box center [170, 63] width 46 height 15
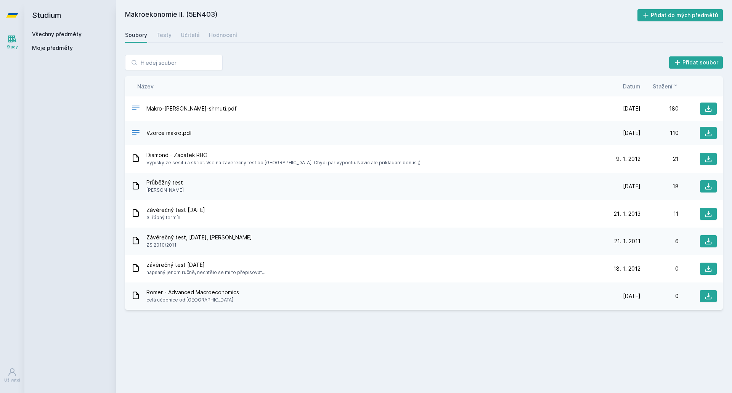
click at [216, 43] on div "Makroekonomie II. (5EN403) Přidat do mých předmětů [GEOGRAPHIC_DATA] Testy Učit…" at bounding box center [423, 196] width 597 height 375
click at [213, 37] on div "Hodnocení" at bounding box center [223, 35] width 28 height 8
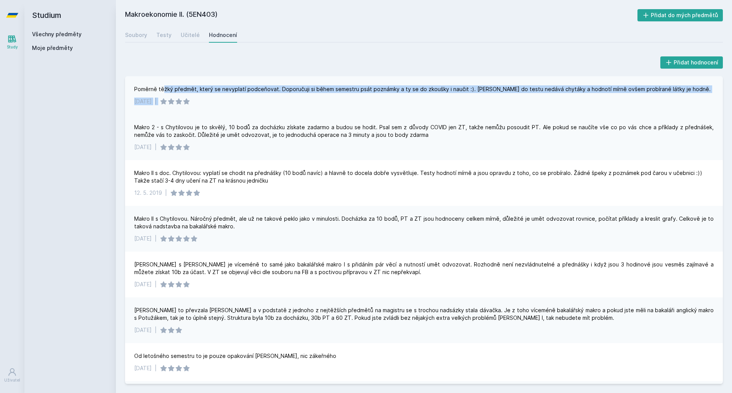
drag, startPoint x: 255, startPoint y: 105, endPoint x: 163, endPoint y: 89, distance: 93.3
click at [163, 89] on div "Poměrně těžký předmět, který se nevyplatí podceňovat. Doporučuji si během semes…" at bounding box center [423, 95] width 597 height 38
click at [163, 89] on div "Poměrně těžký předmět, který se nevyplatí podceňovat. Doporučuji si během semes…" at bounding box center [422, 89] width 576 height 8
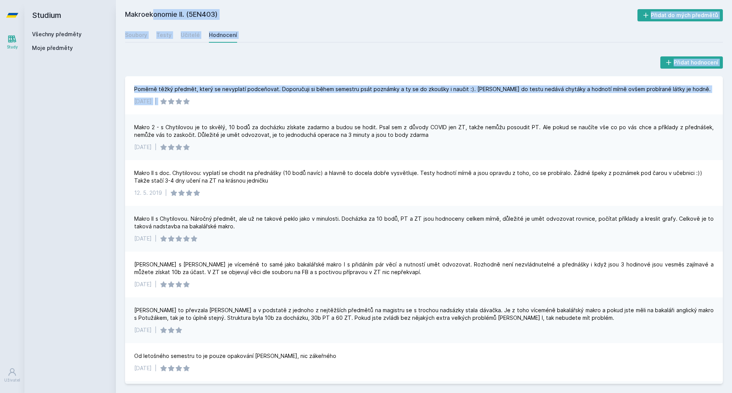
drag, startPoint x: 211, startPoint y: 110, endPoint x: 112, endPoint y: 99, distance: 100.4
click at [112, 99] on div "Studium Všechny předměty Moje předměty Makroekonomie II. (5EN403) Přidat do mýc…" at bounding box center [377, 196] width 707 height 393
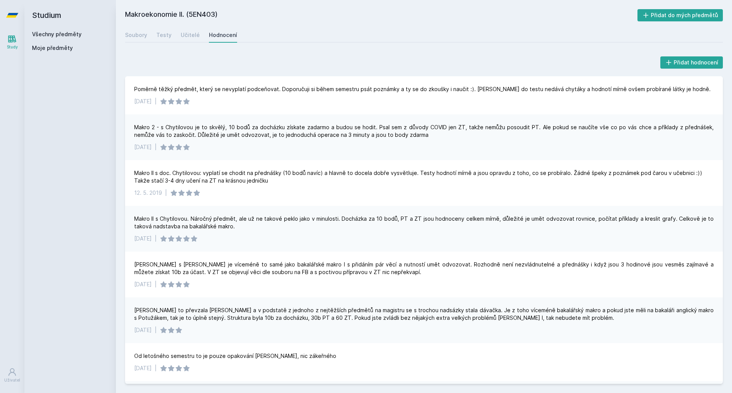
click at [112, 99] on div "Studium Všechny předměty Moje předměty" at bounding box center [69, 196] width 91 height 393
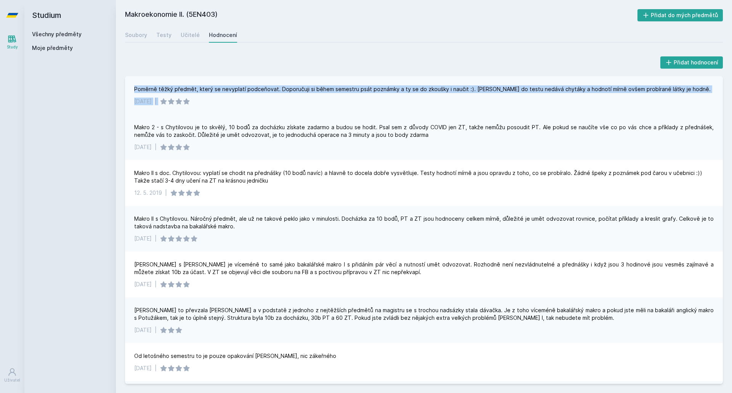
drag, startPoint x: 122, startPoint y: 93, endPoint x: 209, endPoint y: 105, distance: 88.4
click at [209, 105] on div "Přidat hodnocení Poměrně těžký předmět, který se nevyplatí podceňovat. Doporuču…" at bounding box center [424, 219] width 616 height 347
click at [209, 105] on div "[DATE] |" at bounding box center [423, 102] width 579 height 8
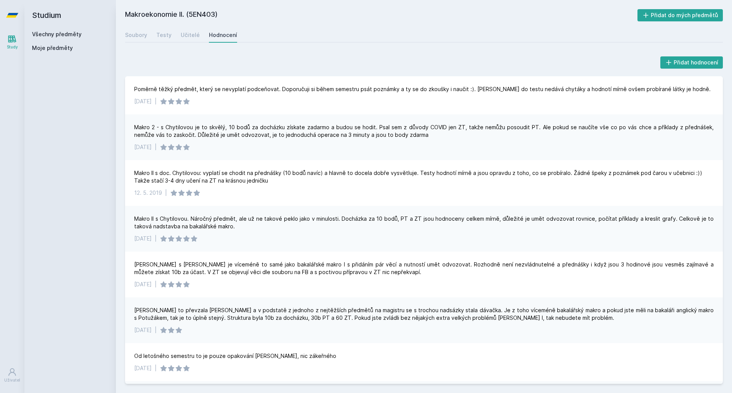
click at [71, 38] on div "Všechny předměty Moje předměty" at bounding box center [70, 42] width 76 height 24
click at [69, 35] on link "Všechny předměty" at bounding box center [57, 34] width 50 height 6
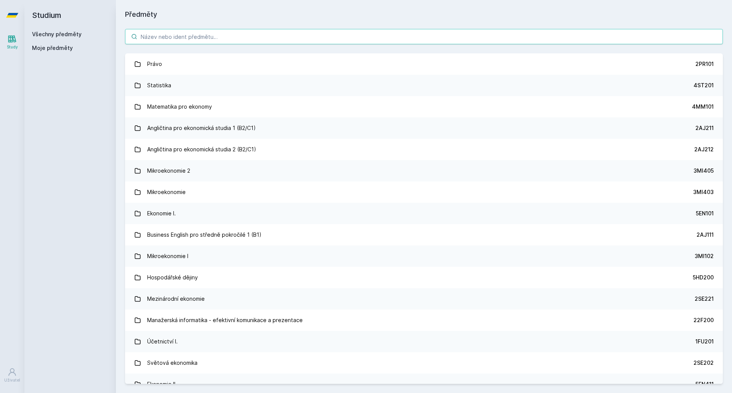
click at [171, 38] on input "search" at bounding box center [423, 36] width 597 height 15
paste input "5PR407"
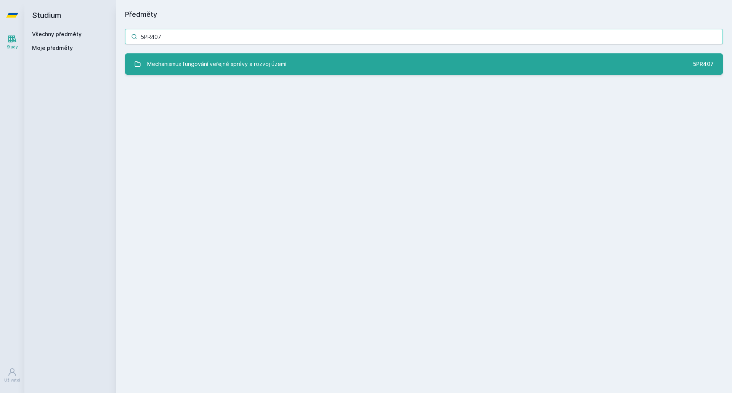
type input "5PR407"
click at [178, 63] on div "Mechanismus fungování veřejné správy a rozvoj území" at bounding box center [216, 63] width 139 height 15
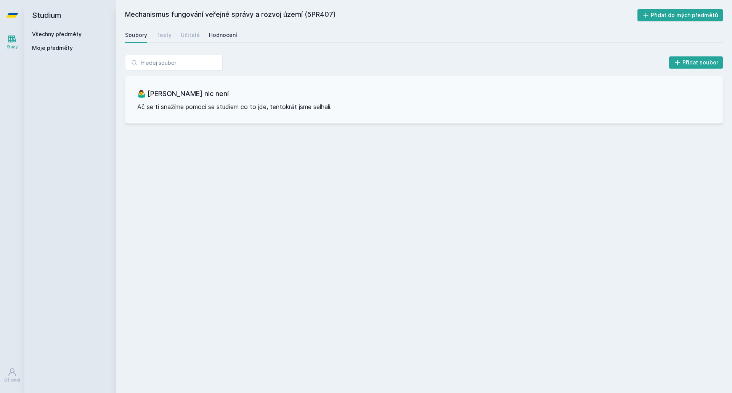
click at [223, 41] on link "Hodnocení" at bounding box center [223, 34] width 28 height 15
click at [39, 35] on link "Všechny předměty" at bounding box center [57, 34] width 50 height 6
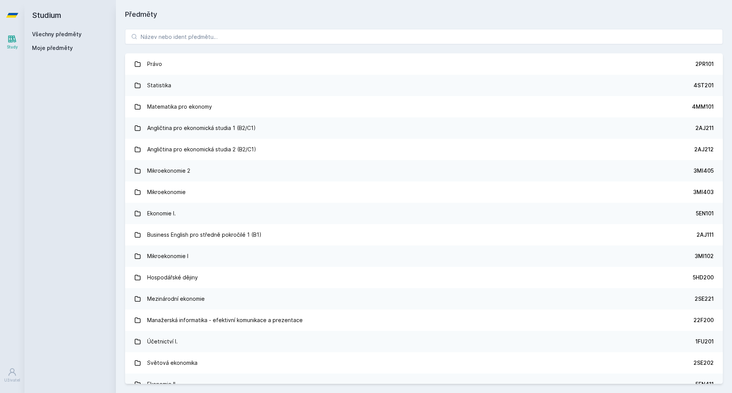
click at [157, 46] on div "Právo 2PR101 Statistika 4ST201 Matematika pro ekonomy 4MM101 Angličtina pro eko…" at bounding box center [424, 206] width 616 height 373
click at [159, 38] on input "search" at bounding box center [423, 36] width 597 height 15
paste input "5EN401"
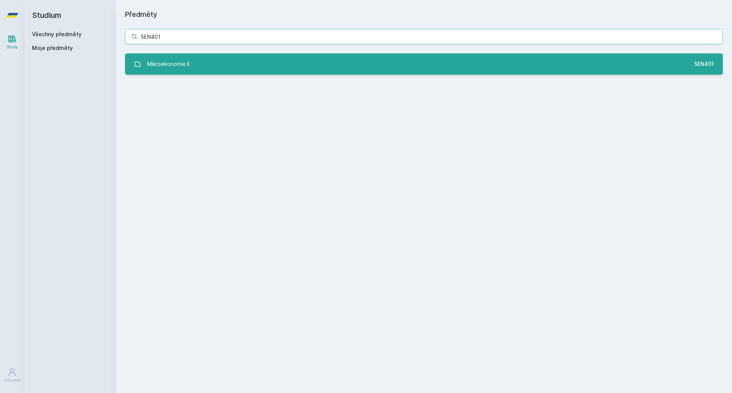
type input "5EN401"
click at [171, 59] on div "Mikroekonomie II" at bounding box center [168, 63] width 42 height 15
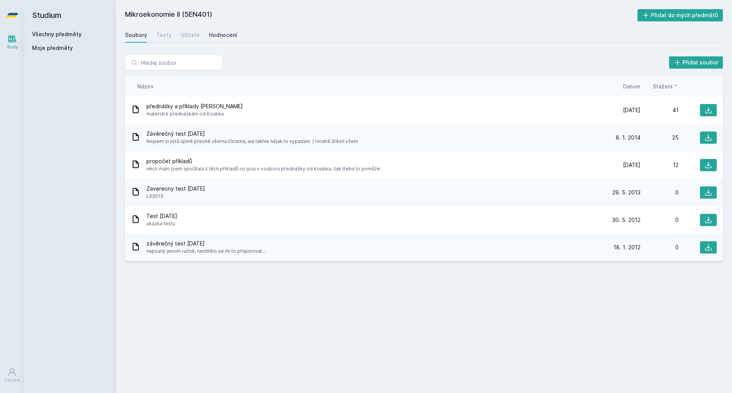
click at [218, 37] on div "Hodnocení" at bounding box center [223, 35] width 28 height 8
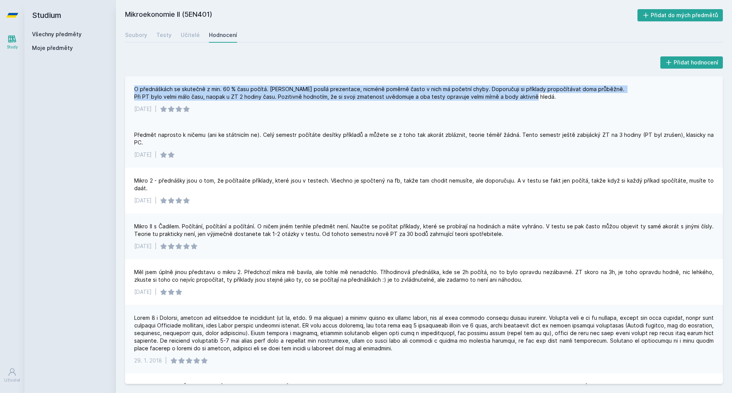
drag, startPoint x: 142, startPoint y: 88, endPoint x: 544, endPoint y: 96, distance: 402.0
click at [544, 96] on div "O přednáškách se skutečně z min. 60 % času počítá. [PERSON_NAME] posílá prezent…" at bounding box center [423, 99] width 597 height 46
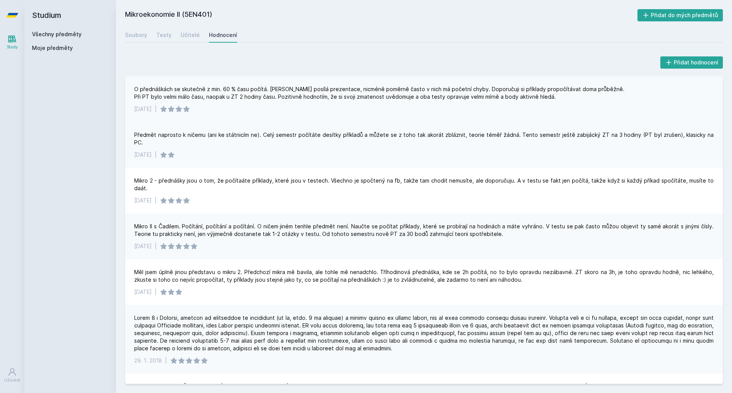
click at [551, 96] on div "O přednáškách se skutečně z min. 60 % času počítá. [PERSON_NAME] posílá prezent…" at bounding box center [379, 92] width 491 height 15
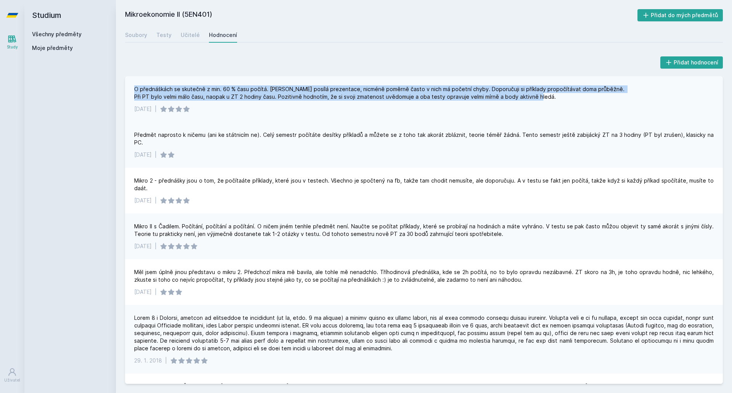
drag, startPoint x: 557, startPoint y: 98, endPoint x: 133, endPoint y: 91, distance: 423.7
click at [133, 91] on div "O přednáškách se skutečně z min. 60 % času počítá. [PERSON_NAME] posílá prezent…" at bounding box center [423, 99] width 597 height 46
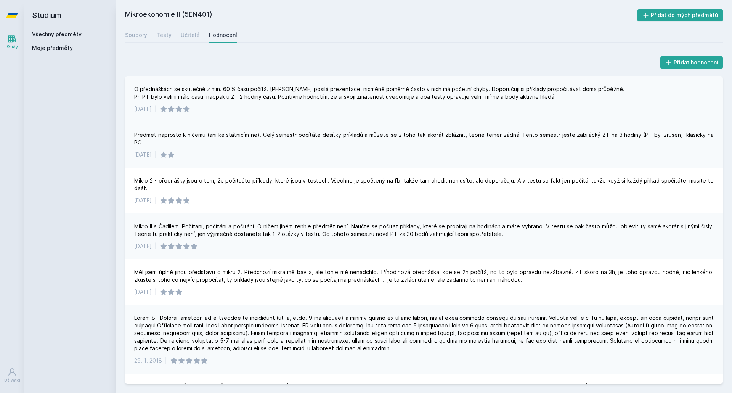
click at [133, 91] on div "O přednáškách se skutečně z min. 60 % času počítá. [PERSON_NAME] posílá prezent…" at bounding box center [423, 99] width 597 height 46
click at [132, 37] on div "Soubory" at bounding box center [136, 35] width 22 height 8
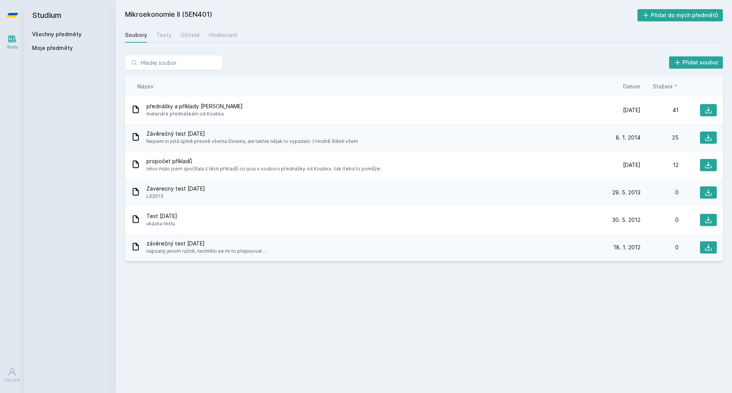
click at [84, 27] on h2 "Studium" at bounding box center [70, 15] width 76 height 30
click at [72, 35] on link "Všechny předměty" at bounding box center [57, 34] width 50 height 6
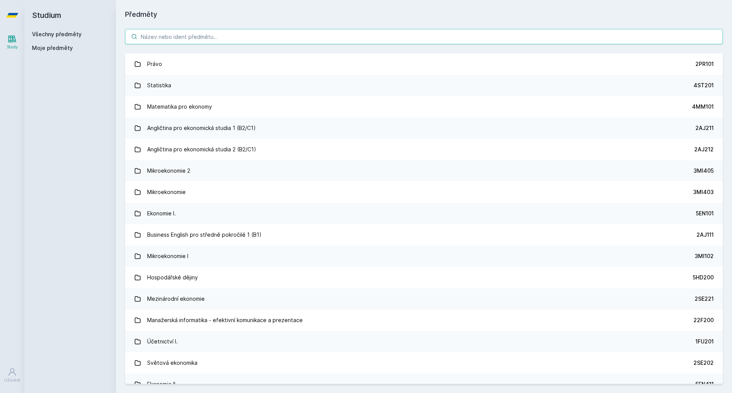
click at [186, 36] on input "search" at bounding box center [423, 36] width 597 height 15
paste input "5HP343"
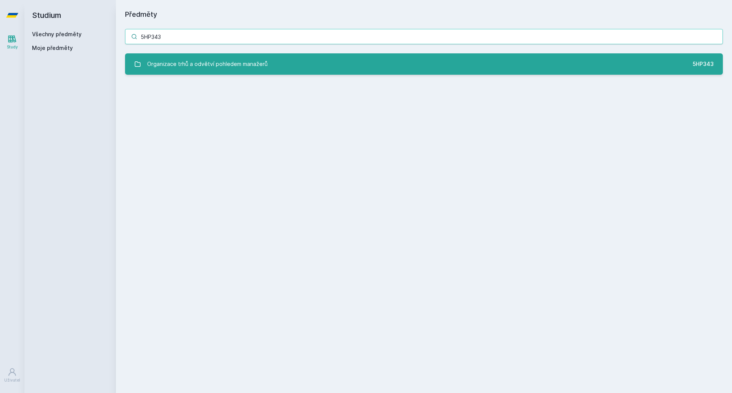
type input "5HP343"
click at [182, 69] on div "Organizace trhů a odvětví pohledem manažerů" at bounding box center [207, 63] width 120 height 15
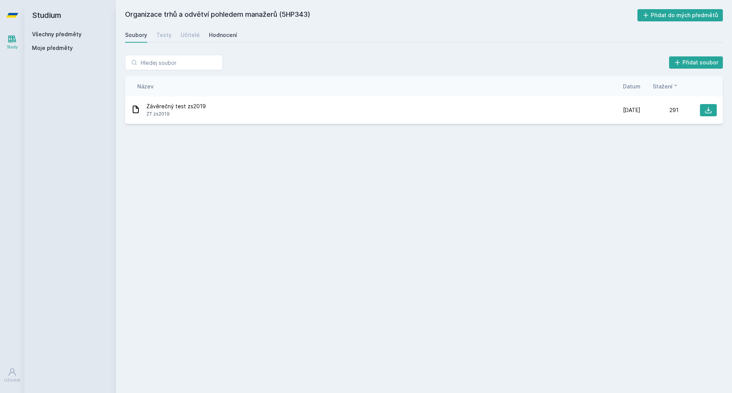
click at [209, 37] on div "Hodnocení" at bounding box center [223, 35] width 28 height 8
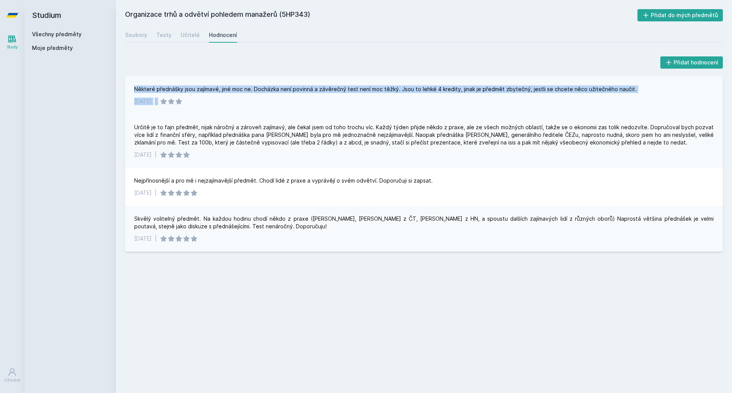
drag, startPoint x: 128, startPoint y: 85, endPoint x: 213, endPoint y: 101, distance: 86.6
click at [213, 101] on div "Některé přednášky jsou zajímavé, jiné moc ne. Docházka není povinná a závěrečný…" at bounding box center [423, 95] width 597 height 38
click at [213, 101] on div "[DATE] |" at bounding box center [423, 102] width 579 height 8
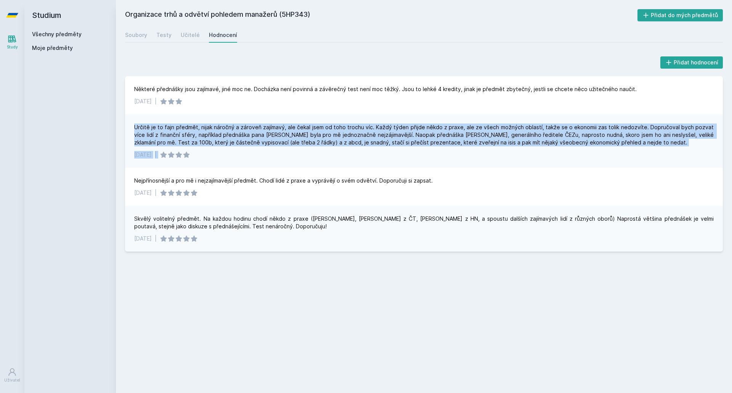
drag, startPoint x: 131, startPoint y: 128, endPoint x: 662, endPoint y: 150, distance: 531.6
click at [662, 150] on div "Určitě je to fajn předmět, nijak náročný a zároveň zajímavý, ale čekal jsem od …" at bounding box center [423, 140] width 597 height 53
drag, startPoint x: 646, startPoint y: 148, endPoint x: 144, endPoint y: 120, distance: 502.5
click at [144, 120] on div "Určitě je to fajn předmět, nijak náročný a zároveň zajímavý, ale čekal jsem od …" at bounding box center [423, 140] width 597 height 53
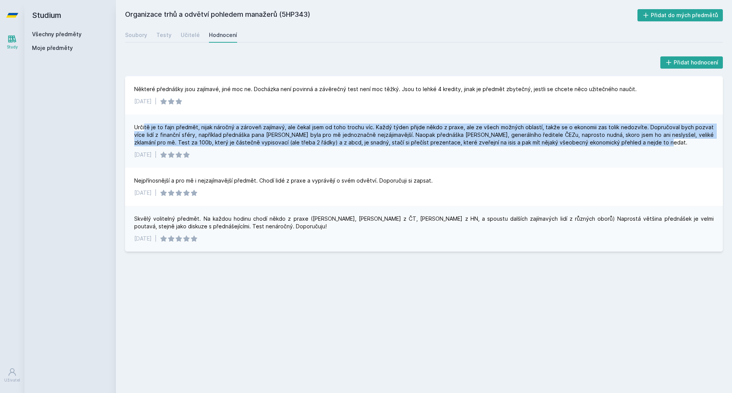
click at [145, 124] on div "Určitě je to fajn předmět, nijak náročný a zároveň zajímavý, ale čekal jsem od …" at bounding box center [423, 134] width 579 height 23
drag, startPoint x: 148, startPoint y: 126, endPoint x: 631, endPoint y: 150, distance: 483.3
click at [631, 150] on div "Určitě je to fajn předmět, nijak náročný a zároveň zajímavý, ale čekal jsem od …" at bounding box center [423, 140] width 597 height 53
drag, startPoint x: 631, startPoint y: 146, endPoint x: 135, endPoint y: 125, distance: 496.5
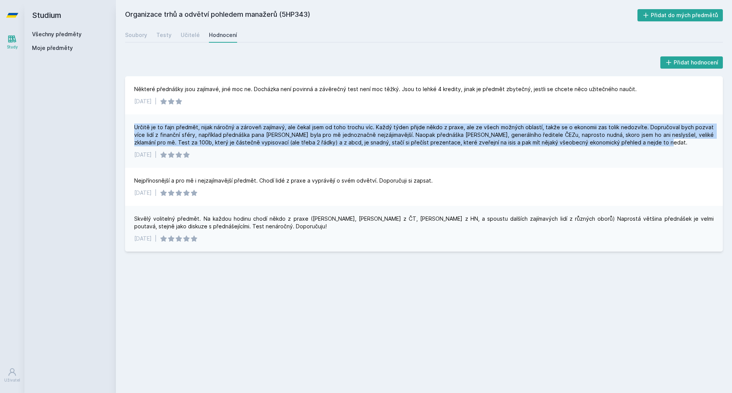
click at [135, 125] on div "Určitě je to fajn předmět, nijak náročný a zároveň zajímavý, ale čekal jsem od …" at bounding box center [423, 134] width 579 height 23
drag, startPoint x: 135, startPoint y: 125, endPoint x: 752, endPoint y: 142, distance: 617.8
click at [731, 142] on html "Study Uživatel Studium Všechny předměty Moje předměty Organizace trhů a odvětví…" at bounding box center [366, 196] width 732 height 393
click at [492, 130] on div "Určitě je to fajn předmět, nijak náročný a zároveň zajímavý, ale čekal jsem od …" at bounding box center [423, 134] width 579 height 23
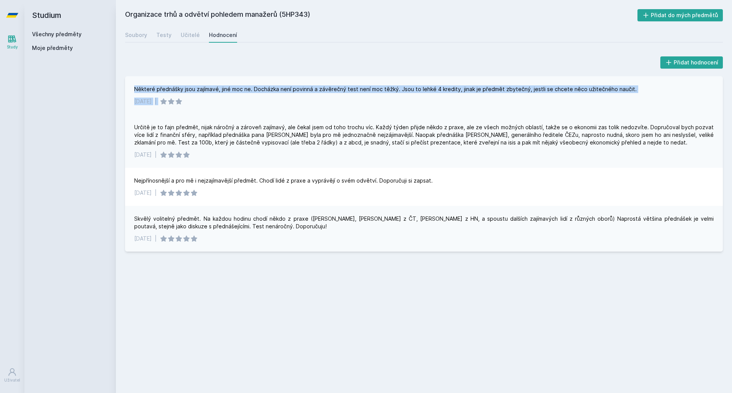
drag, startPoint x: 128, startPoint y: 88, endPoint x: 258, endPoint y: 106, distance: 131.9
click at [258, 106] on div "Některé přednášky jsou zajímavé, jiné moc ne. Docházka není povinná a závěrečný…" at bounding box center [423, 95] width 597 height 38
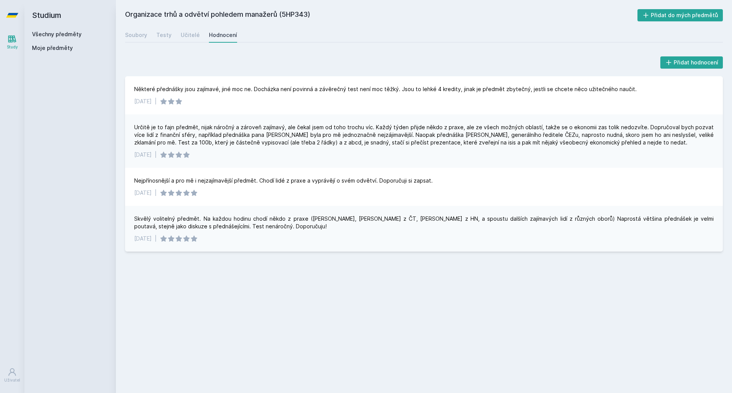
click at [63, 34] on link "Všechny předměty" at bounding box center [57, 34] width 50 height 6
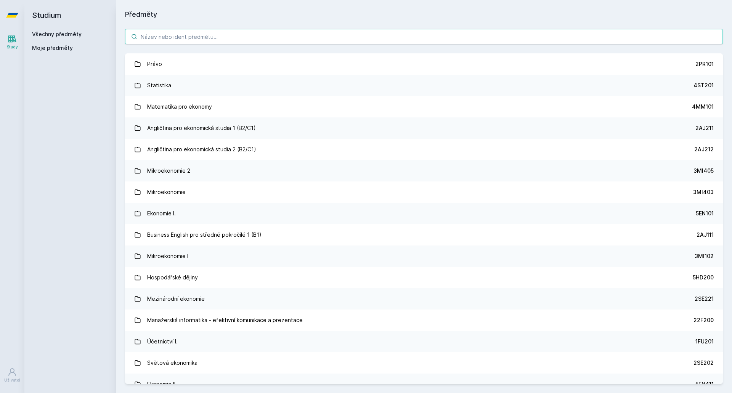
click at [179, 38] on input "search" at bounding box center [423, 36] width 597 height 15
paste input "5RE411"
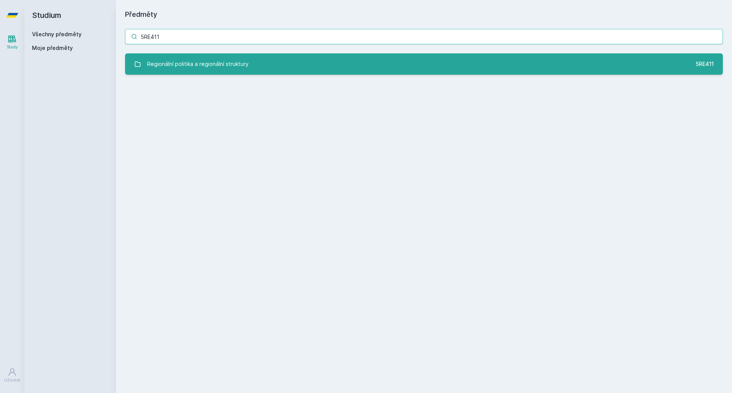
type input "5RE411"
click at [194, 56] on link "Regionální politika a regionální struktury 5RE411" at bounding box center [423, 63] width 597 height 21
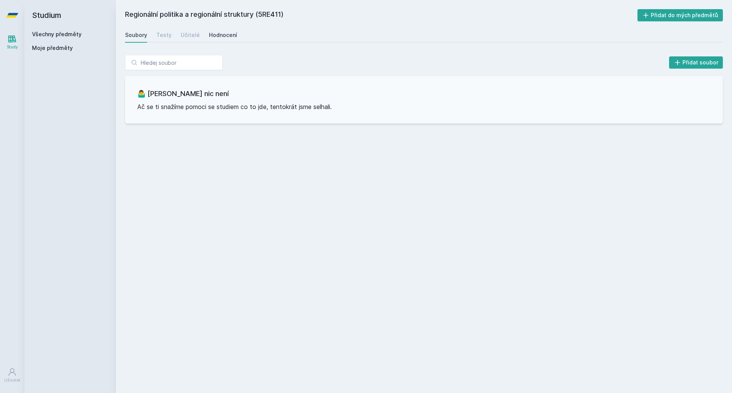
click at [229, 37] on div "Hodnocení" at bounding box center [223, 35] width 28 height 8
click at [59, 35] on link "Všechny předměty" at bounding box center [57, 34] width 50 height 6
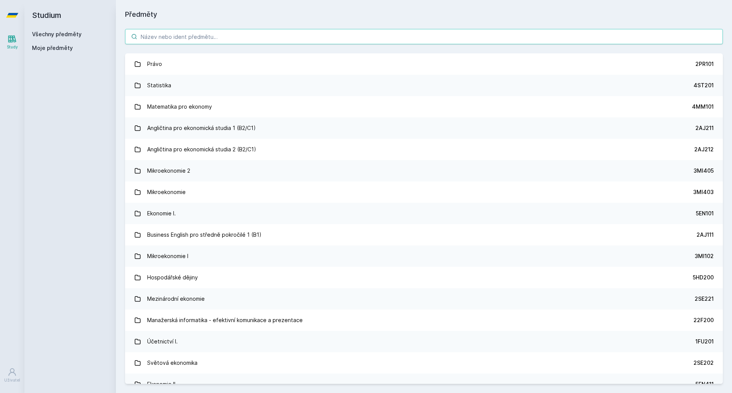
click at [148, 38] on input "search" at bounding box center [423, 36] width 597 height 15
paste input "5RE412"
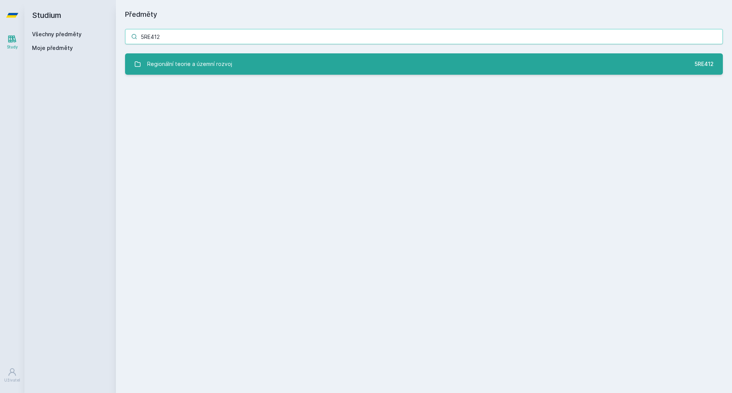
type input "5RE412"
click at [197, 57] on div "Regionální teorie a územní rozvoj" at bounding box center [189, 63] width 85 height 15
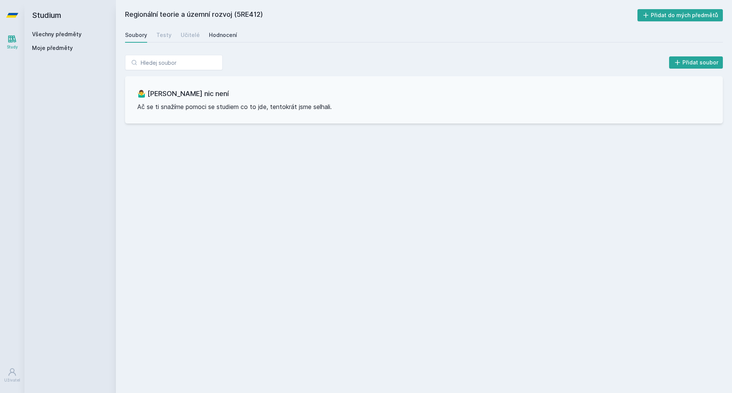
click at [228, 37] on div "Hodnocení" at bounding box center [223, 35] width 28 height 8
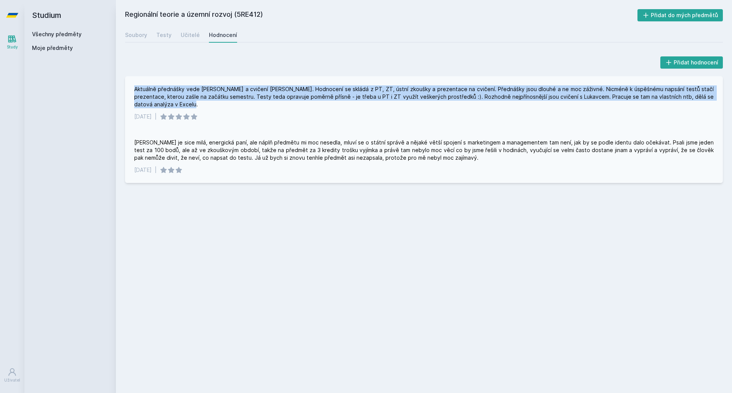
drag, startPoint x: 203, startPoint y: 102, endPoint x: 135, endPoint y: 87, distance: 69.4
click at [135, 87] on div "Aktuálně přednášky vede [PERSON_NAME] a cvičení [PERSON_NAME]. Hodnocení se skl…" at bounding box center [423, 96] width 579 height 23
drag, startPoint x: 133, startPoint y: 87, endPoint x: 246, endPoint y: 103, distance: 113.5
click at [246, 103] on div "Aktuálně přednášky vede [PERSON_NAME] a cvičení [PERSON_NAME]. Hodnocení se skl…" at bounding box center [423, 102] width 597 height 53
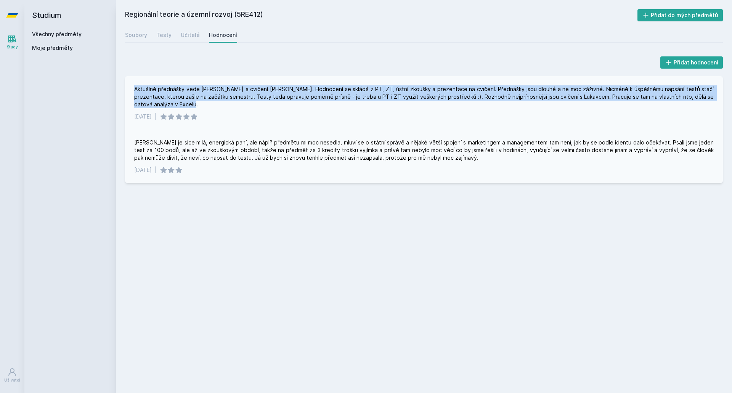
click at [246, 103] on div "Aktuálně přednášky vede [PERSON_NAME] a cvičení [PERSON_NAME]. Hodnocení se skl…" at bounding box center [423, 96] width 579 height 23
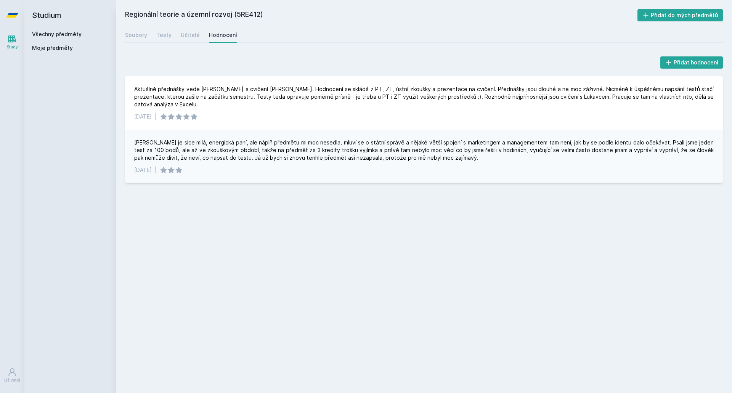
click at [50, 36] on link "Všechny předměty" at bounding box center [57, 34] width 50 height 6
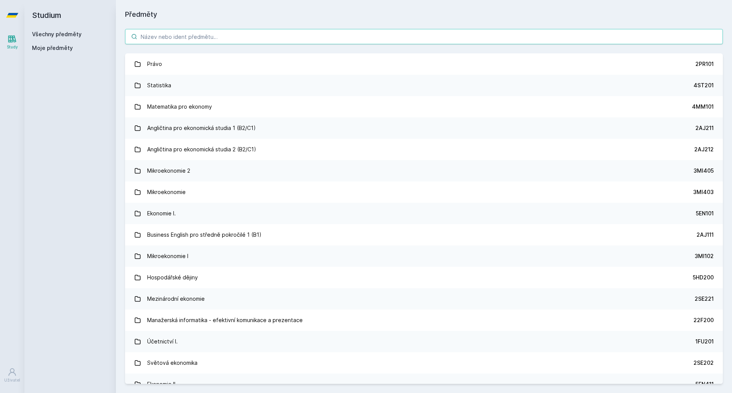
click at [192, 37] on input "search" at bounding box center [423, 36] width 597 height 15
paste input "5PR411"
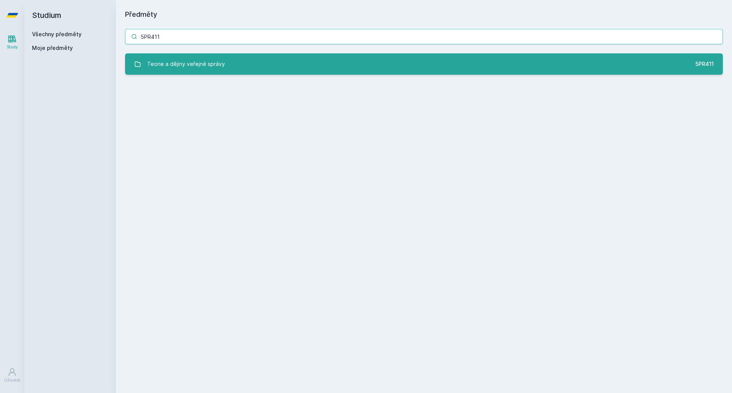
type input "5PR411"
click at [179, 60] on div "Teorie a dějiny veřejné správy" at bounding box center [186, 63] width 78 height 15
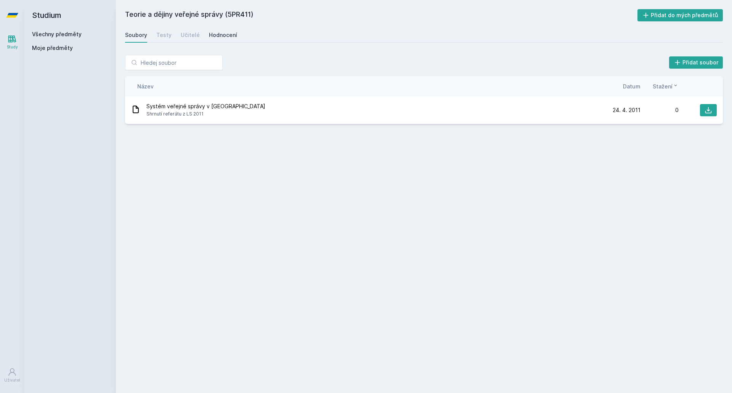
click at [212, 38] on div "Hodnocení" at bounding box center [223, 35] width 28 height 8
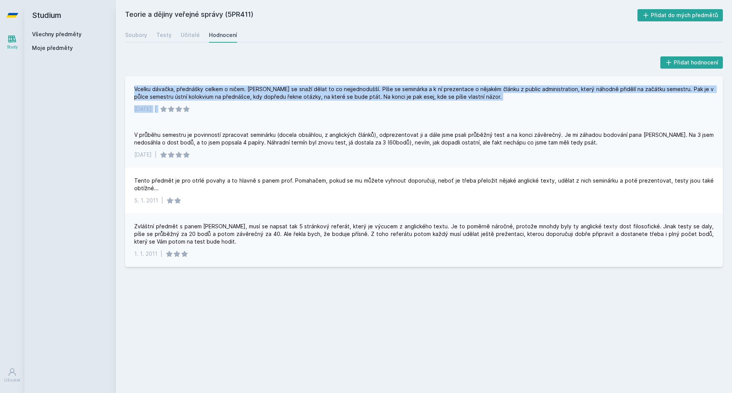
drag, startPoint x: 130, startPoint y: 88, endPoint x: 545, endPoint y: 105, distance: 415.2
click at [545, 105] on div "Vcelku dávačka, přednášky celkem o ničem. [PERSON_NAME] se snaží dělat to co ne…" at bounding box center [423, 99] width 597 height 46
click at [545, 105] on div "[DATE] |" at bounding box center [423, 109] width 579 height 8
drag, startPoint x: 474, startPoint y: 107, endPoint x: 134, endPoint y: 89, distance: 339.9
click at [134, 89] on div "Vcelku dávačka, přednášky celkem o ničem. [PERSON_NAME] se snaží dělat to co ne…" at bounding box center [423, 99] width 597 height 46
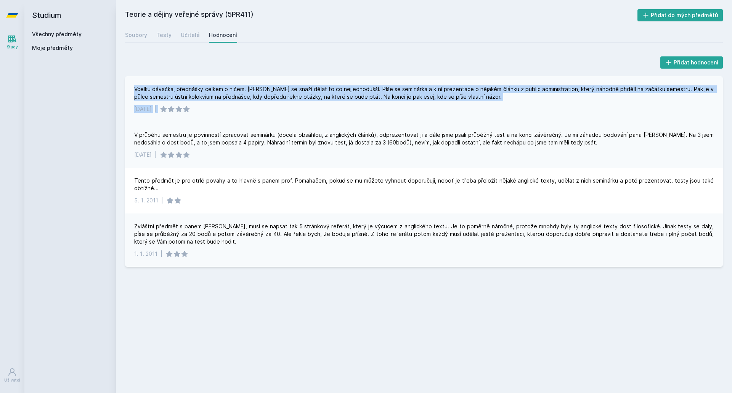
click at [134, 89] on div "Vcelku dávačka, přednášky celkem o ničem. [PERSON_NAME] se snaží dělat to co ne…" at bounding box center [423, 92] width 579 height 15
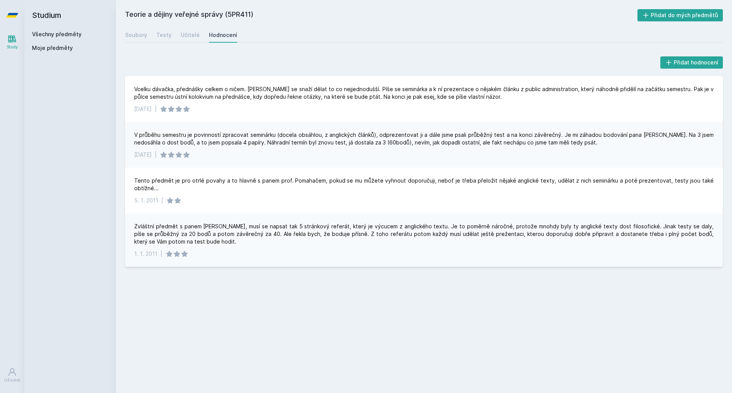
click at [59, 30] on div "Všechny předměty" at bounding box center [70, 34] width 76 height 8
click at [70, 31] on link "Všechny předměty" at bounding box center [57, 34] width 50 height 6
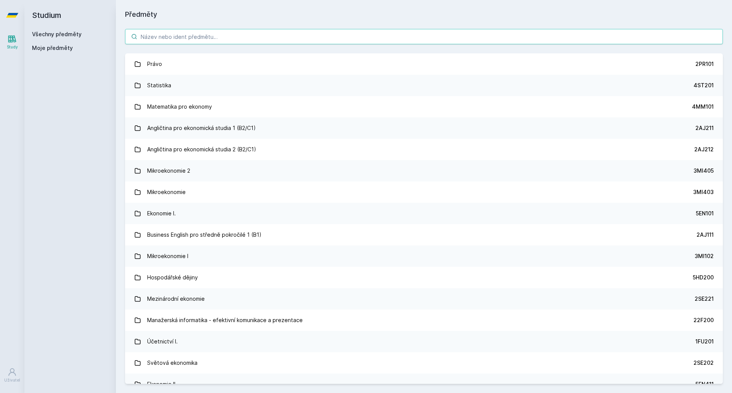
click at [193, 40] on input "search" at bounding box center [423, 36] width 597 height 15
paste input "5HP405"
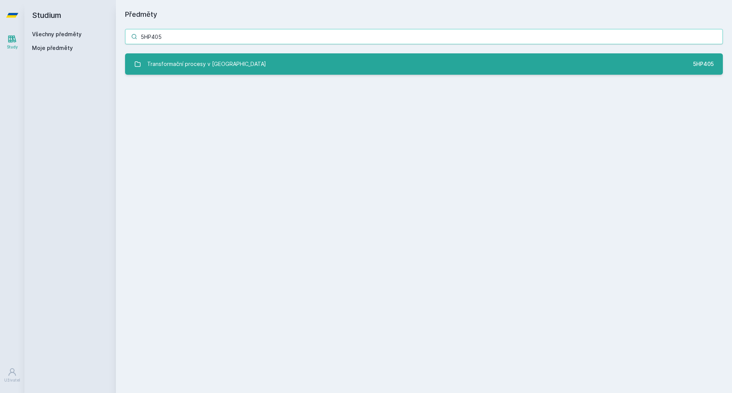
type input "5HP405"
click at [187, 60] on div "Transformační procesy v [GEOGRAPHIC_DATA]" at bounding box center [206, 63] width 119 height 15
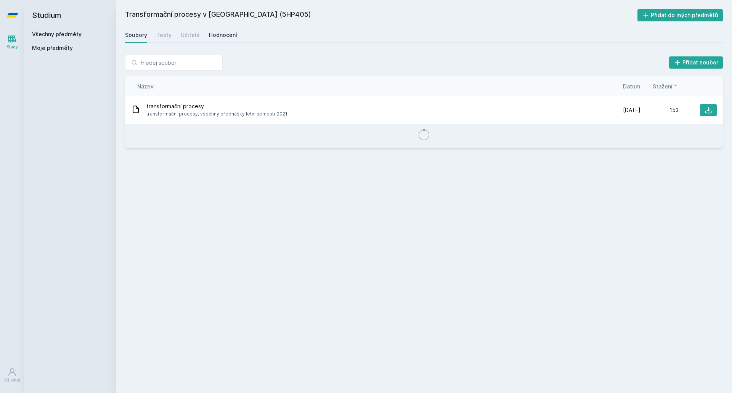
click at [221, 40] on link "Hodnocení" at bounding box center [223, 34] width 28 height 15
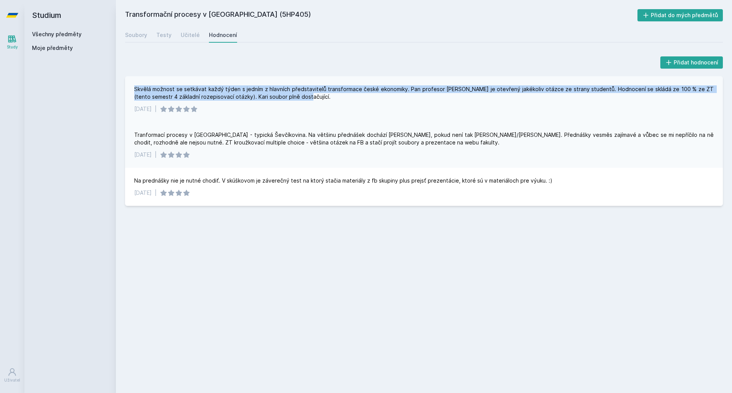
drag, startPoint x: 131, startPoint y: 88, endPoint x: 357, endPoint y: 100, distance: 225.9
click at [357, 100] on div "Skvělá možnost se setkávat každý týden s jedním z hlavních představitelů transf…" at bounding box center [423, 99] width 597 height 46
click at [357, 100] on div "Skvělá možnost se setkávat každý týden s jedním z hlavních představitelů transf…" at bounding box center [423, 92] width 579 height 15
drag, startPoint x: 311, startPoint y: 95, endPoint x: 121, endPoint y: 92, distance: 190.1
click at [121, 92] on div "Přidat hodnocení Skvělá možnost se setkávat každý týden s jedním z hlavních pře…" at bounding box center [424, 130] width 616 height 169
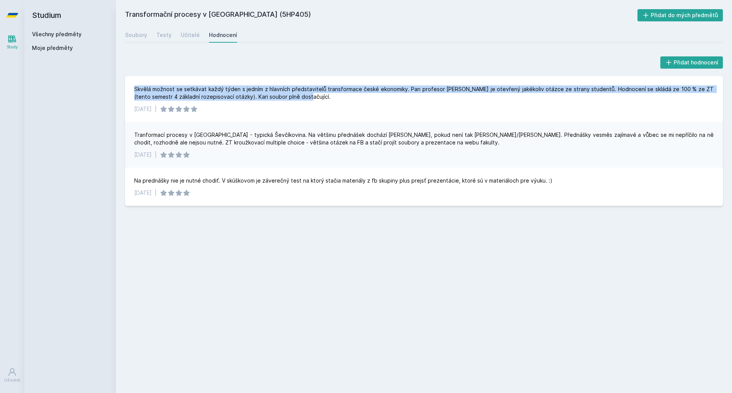
click at [121, 92] on div "Přidat hodnocení Skvělá možnost se setkávat každý týden s jedním z hlavních pře…" at bounding box center [424, 130] width 616 height 169
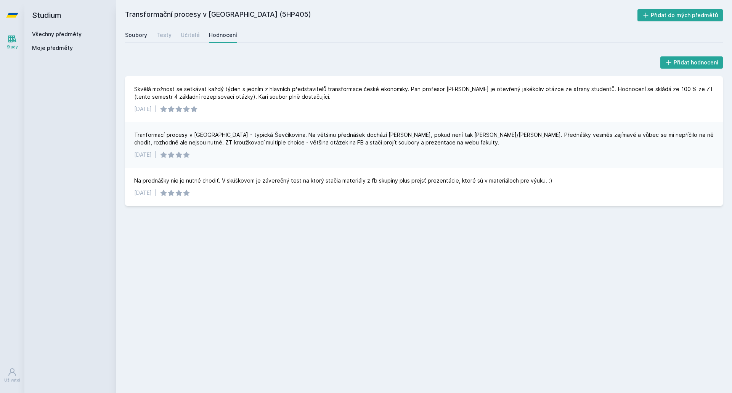
click at [139, 40] on link "Soubory" at bounding box center [136, 34] width 22 height 15
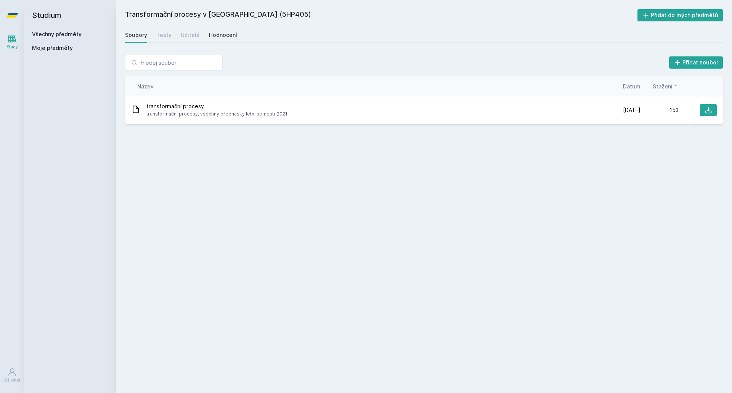
click at [216, 37] on div "Hodnocení" at bounding box center [223, 35] width 28 height 8
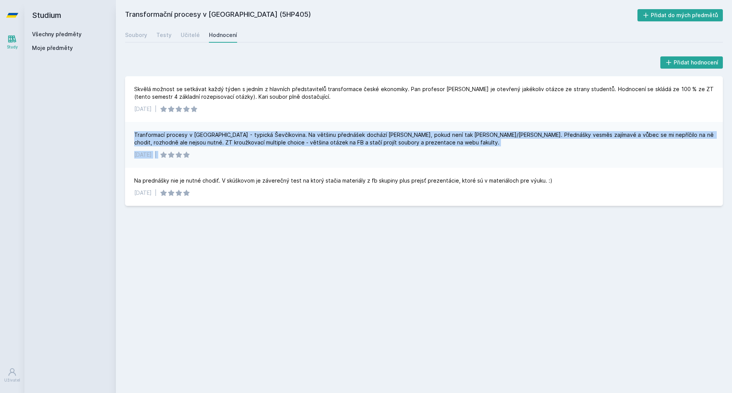
drag, startPoint x: 130, startPoint y: 127, endPoint x: 410, endPoint y: 149, distance: 281.2
click at [410, 149] on div "Tranformací procesy v [GEOGRAPHIC_DATA] - typická Ševčíkovina. Na většinu předn…" at bounding box center [423, 145] width 597 height 46
drag, startPoint x: 217, startPoint y: 155, endPoint x: 135, endPoint y: 132, distance: 85.4
click at [135, 132] on div "Tranformací procesy v [GEOGRAPHIC_DATA] - typická Ševčíkovina. Na většinu předn…" at bounding box center [423, 145] width 597 height 46
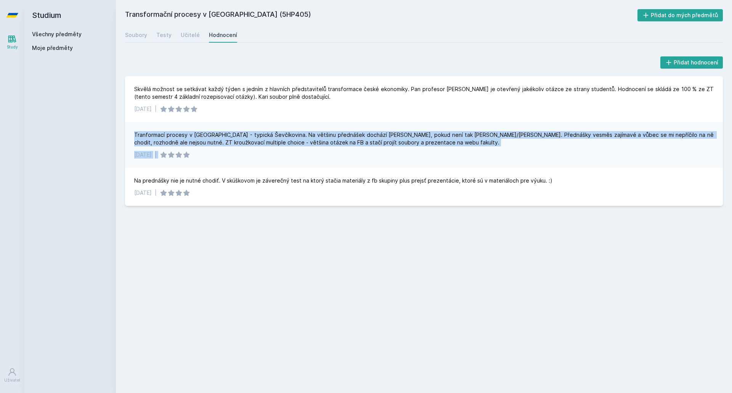
click at [135, 132] on div "Tranformací procesy v [GEOGRAPHIC_DATA] - typická Ševčíkovina. Na většinu předn…" at bounding box center [423, 138] width 579 height 15
drag, startPoint x: 128, startPoint y: 128, endPoint x: 220, endPoint y: 156, distance: 96.3
click at [220, 156] on div "Tranformací procesy v [GEOGRAPHIC_DATA] - typická Ševčíkovina. Na většinu předn…" at bounding box center [423, 145] width 597 height 46
click at [220, 156] on div "[DATE] |" at bounding box center [423, 155] width 579 height 8
click at [219, 156] on div "[DATE] |" at bounding box center [423, 155] width 579 height 8
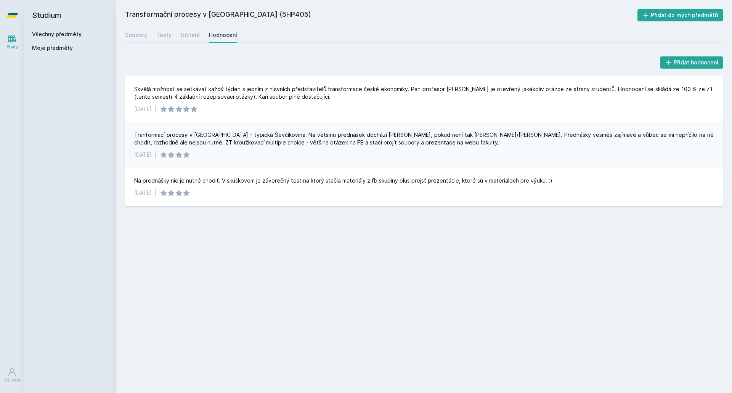
click at [73, 35] on link "Všechny předměty" at bounding box center [57, 34] width 50 height 6
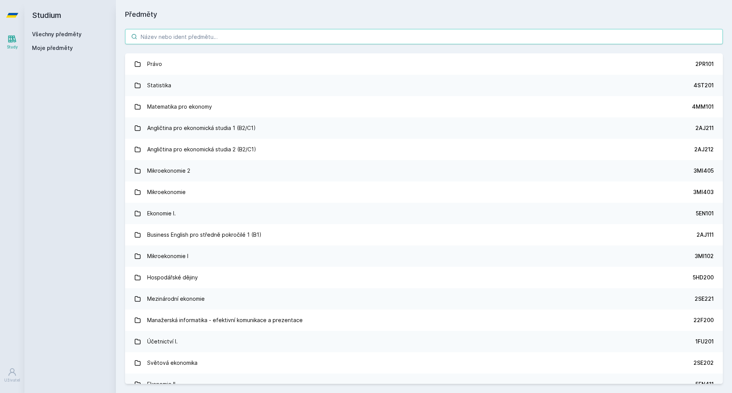
click at [214, 33] on input "search" at bounding box center [423, 36] width 597 height 15
click at [163, 34] on input "search" at bounding box center [423, 36] width 597 height 15
paste input "2SE506"
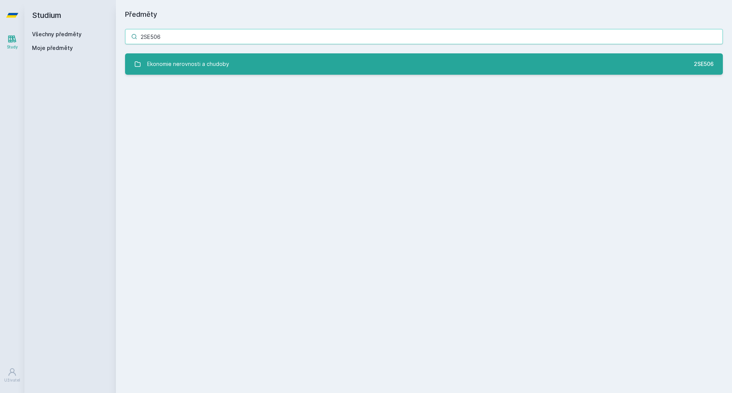
type input "2SE506"
click at [205, 63] on div "Ekonomie nerovnosti a chudoby" at bounding box center [188, 63] width 82 height 15
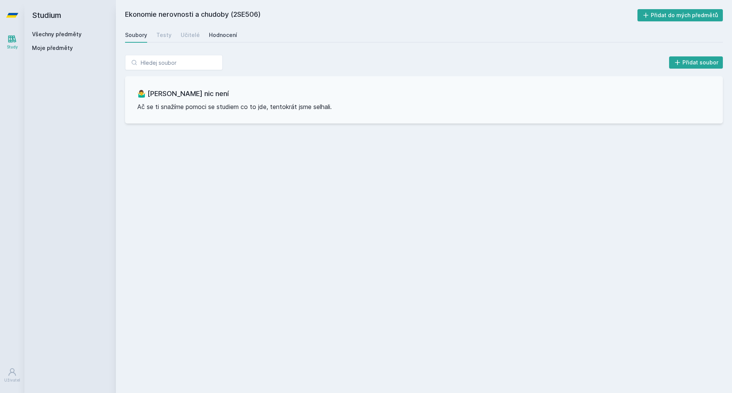
click at [220, 36] on div "Hodnocení" at bounding box center [223, 35] width 28 height 8
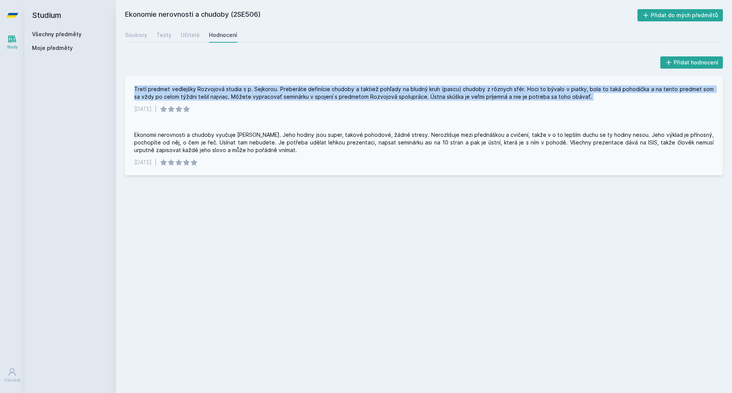
drag, startPoint x: 131, startPoint y: 86, endPoint x: 132, endPoint y: 105, distance: 18.4
click at [132, 105] on div "Tretí predmet vedlejšky Rozvojová studia s p. Sejkorou. Preberáte definície chu…" at bounding box center [423, 99] width 597 height 46
click at [135, 74] on div "Přidat hodnocení Tretí predmet vedlejšky Rozvojová studia s p. Sejkorou. Preber…" at bounding box center [423, 115] width 597 height 120
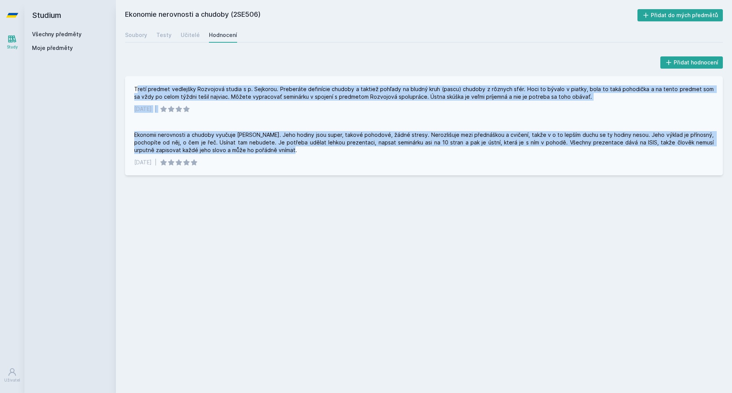
drag, startPoint x: 256, startPoint y: 152, endPoint x: 138, endPoint y: 91, distance: 132.9
click at [138, 91] on div "Tretí predmet vedlejšky Rozvojová studia s p. Sejkorou. Preberáte definície chu…" at bounding box center [423, 125] width 597 height 99
click at [138, 91] on div "Tretí predmet vedlejšky Rozvojová studia s p. Sejkorou. Preberáte definície chu…" at bounding box center [423, 92] width 579 height 15
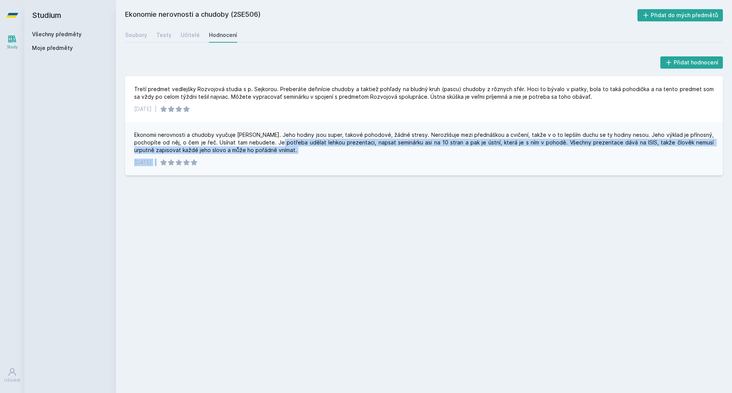
drag, startPoint x: 258, startPoint y: 157, endPoint x: 253, endPoint y: 141, distance: 16.8
click at [253, 141] on div "Ekonomii nerovnosti a chudoby vyučuje [PERSON_NAME]. Jeho hodiny jsou super, ta…" at bounding box center [423, 148] width 597 height 53
click at [253, 141] on div "Ekonomii nerovnosti a chudoby vyučuje [PERSON_NAME]. Jeho hodiny jsou super, ta…" at bounding box center [423, 142] width 579 height 23
drag, startPoint x: 250, startPoint y: 141, endPoint x: 274, endPoint y: 153, distance: 27.3
click at [274, 153] on div "Ekonomii nerovnosti a chudoby vyučuje [PERSON_NAME]. Jeho hodiny jsou super, ta…" at bounding box center [423, 142] width 579 height 23
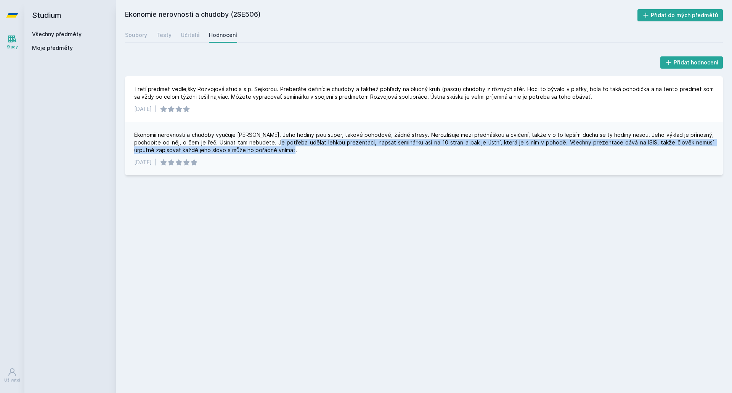
click at [274, 153] on div "Ekonomii nerovnosti a chudoby vyučuje [PERSON_NAME]. Jeho hodiny jsou super, ta…" at bounding box center [423, 142] width 579 height 23
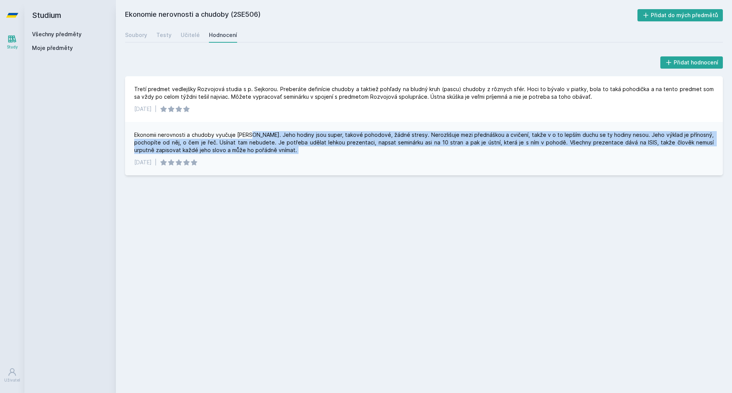
drag, startPoint x: 274, startPoint y: 153, endPoint x: 250, endPoint y: 136, distance: 29.3
click at [250, 136] on div "Ekonomii nerovnosti a chudoby vyučuje [PERSON_NAME]. Jeho hodiny jsou super, ta…" at bounding box center [423, 142] width 579 height 23
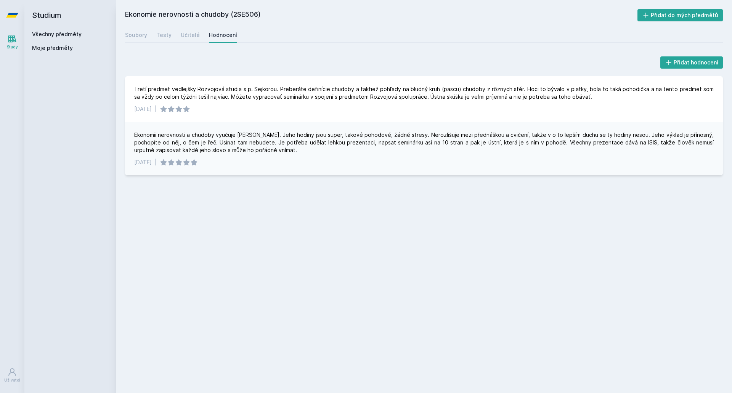
click at [70, 35] on link "Všechny předměty" at bounding box center [57, 34] width 50 height 6
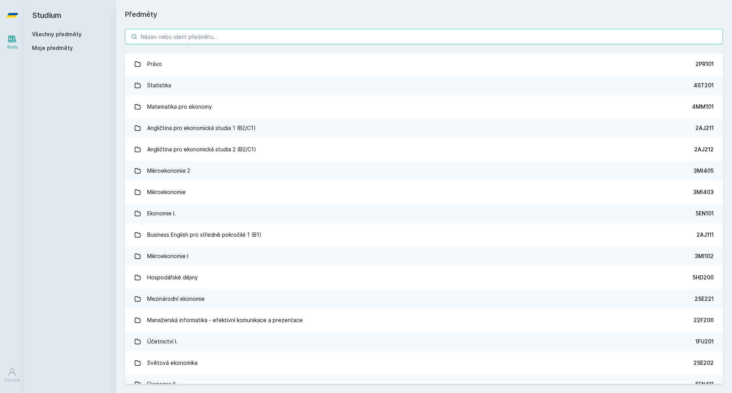
click at [187, 35] on input "search" at bounding box center [423, 36] width 597 height 15
paste input "2SE505"
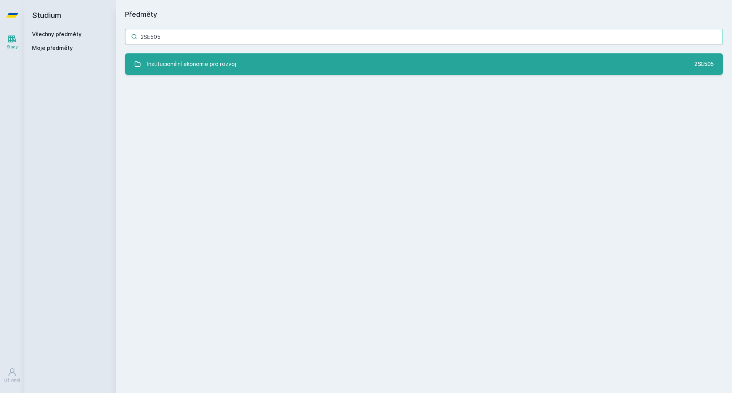
type input "2SE505"
click at [189, 57] on div "Institucionální ekonomie pro rozvoj" at bounding box center [191, 63] width 89 height 15
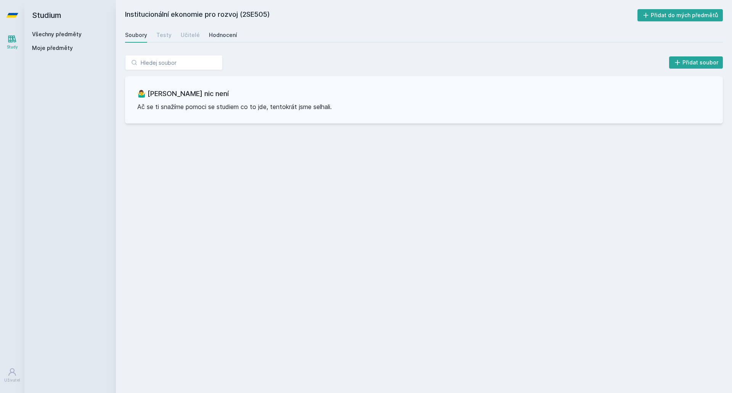
click at [219, 36] on div "Hodnocení" at bounding box center [223, 35] width 28 height 8
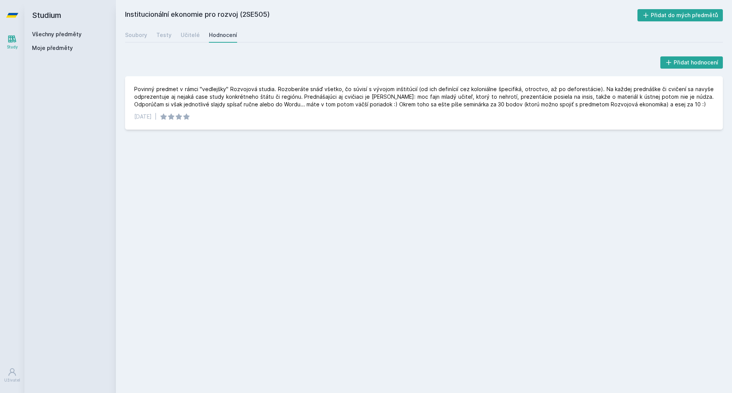
click at [60, 33] on link "Všechny předměty" at bounding box center [57, 34] width 50 height 6
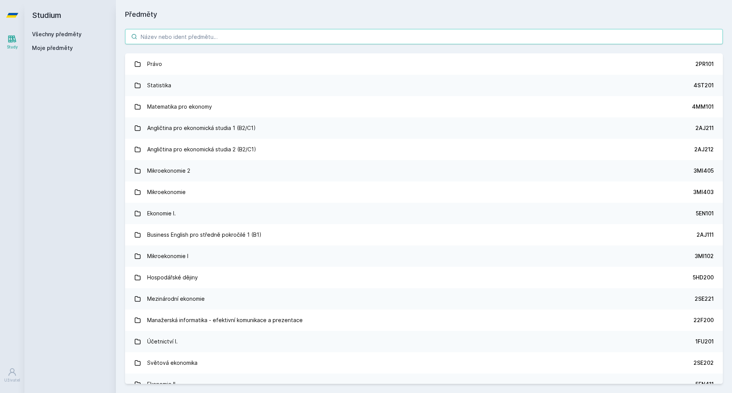
click at [152, 41] on input "search" at bounding box center [423, 36] width 597 height 15
paste input "2SM509"
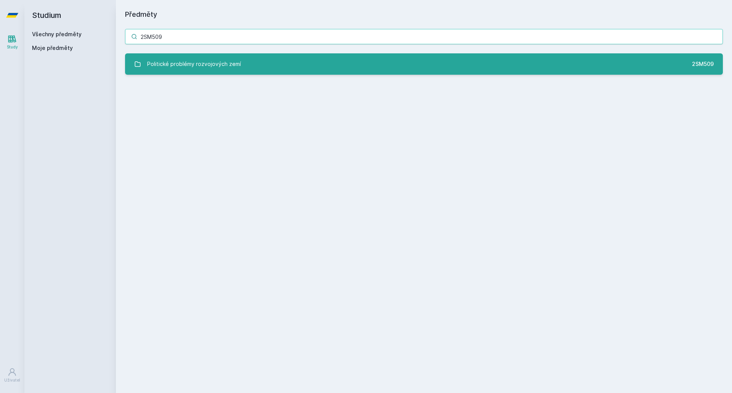
type input "2SM509"
click at [180, 60] on div "Politické problémy rozvojových zemí" at bounding box center [194, 63] width 94 height 15
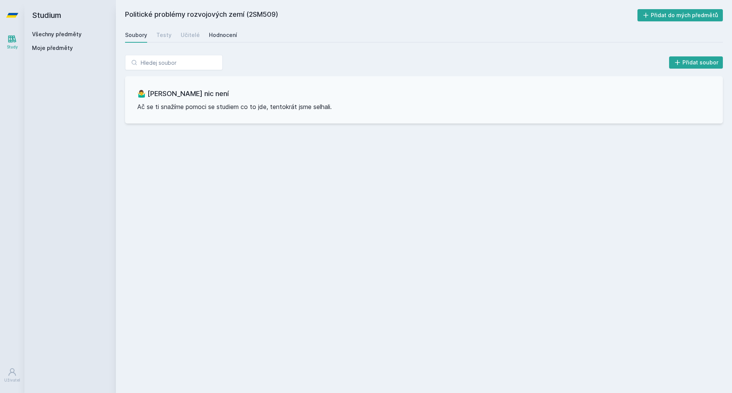
click at [222, 35] on div "Hodnocení" at bounding box center [223, 35] width 28 height 8
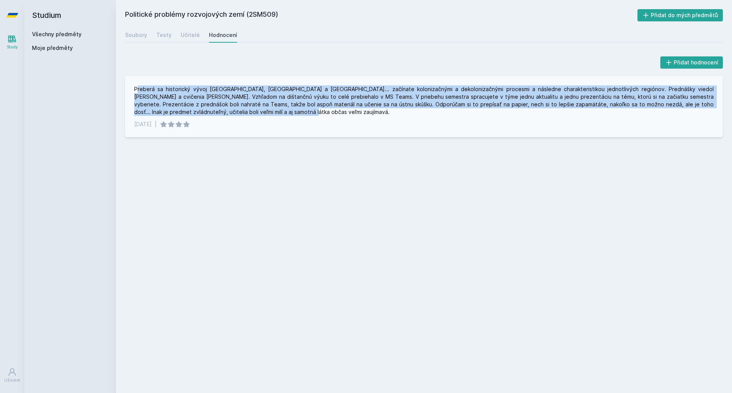
drag, startPoint x: 237, startPoint y: 111, endPoint x: 138, endPoint y: 91, distance: 100.7
click at [138, 91] on div "Preberá sa historický vývoj [GEOGRAPHIC_DATA], [GEOGRAPHIC_DATA] a [GEOGRAPHIC_…" at bounding box center [423, 100] width 579 height 30
drag, startPoint x: 132, startPoint y: 86, endPoint x: 248, endPoint y: 114, distance: 119.1
click at [248, 114] on div "Preberá sa historický vývoj [GEOGRAPHIC_DATA], [GEOGRAPHIC_DATA] a [GEOGRAPHIC_…" at bounding box center [423, 106] width 597 height 61
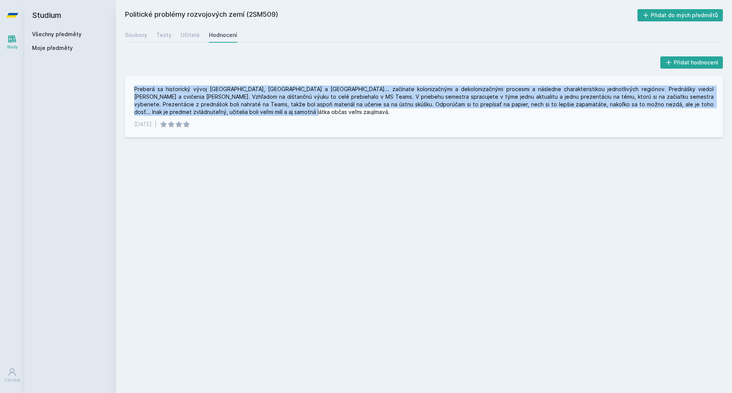
click at [248, 114] on div "Preberá sa historický vývoj [GEOGRAPHIC_DATA], [GEOGRAPHIC_DATA] a [GEOGRAPHIC_…" at bounding box center [423, 100] width 579 height 30
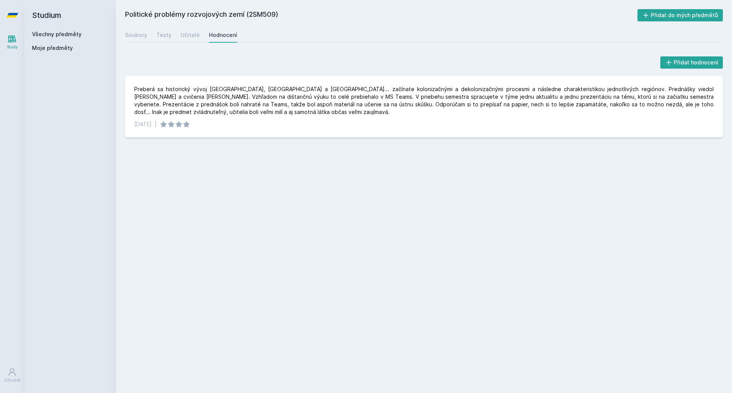
click at [65, 35] on link "Všechny předměty" at bounding box center [57, 34] width 50 height 6
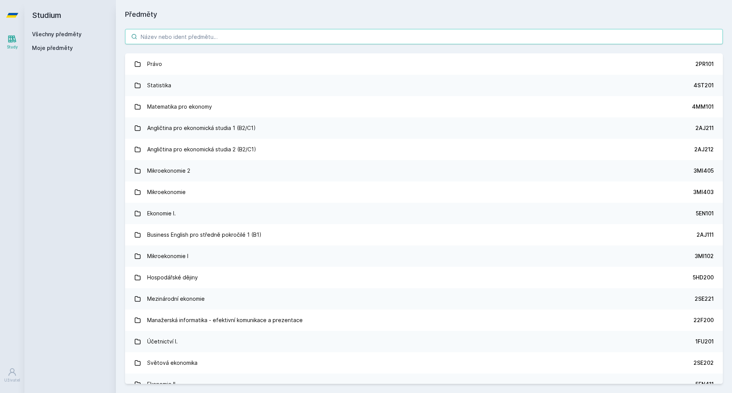
paste input "2SE503"
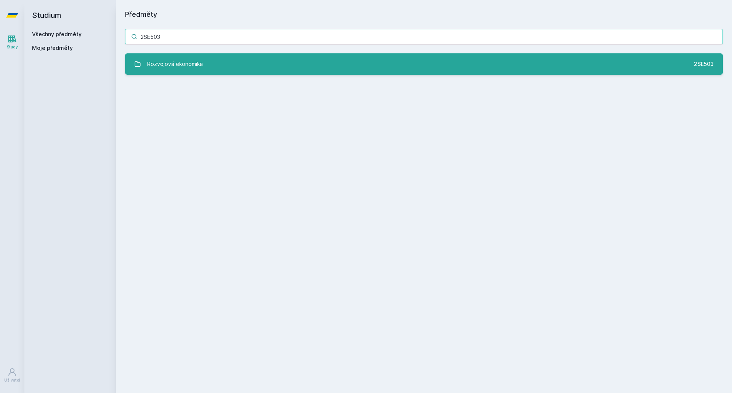
type input "2SE503"
click at [168, 73] on link "Rozvojová ekonomika 2SE503" at bounding box center [423, 63] width 597 height 21
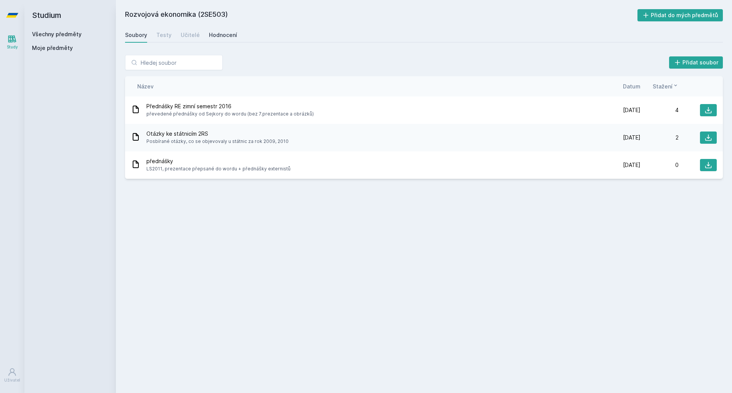
click at [220, 39] on link "Hodnocení" at bounding box center [223, 34] width 28 height 15
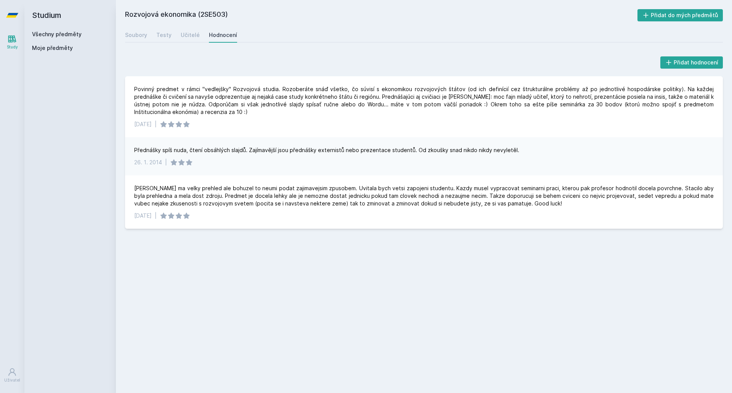
click at [72, 33] on link "Všechny předměty" at bounding box center [57, 34] width 50 height 6
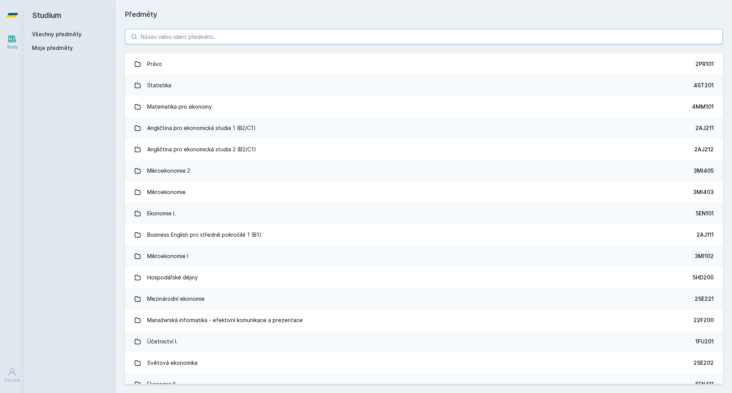
click at [186, 42] on input "search" at bounding box center [423, 36] width 597 height 15
paste input "2SE533"
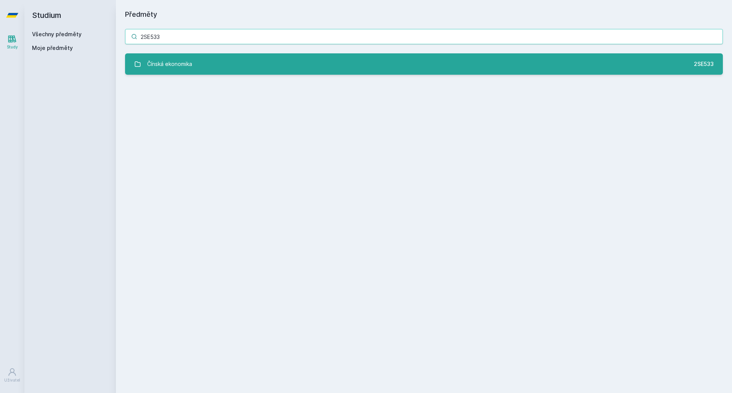
type input "2SE533"
click at [199, 63] on link "Čínská ekonomika 2SE533" at bounding box center [423, 63] width 597 height 21
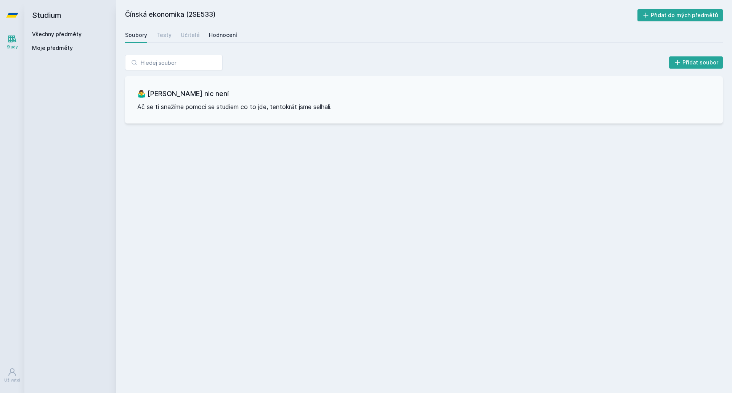
click at [221, 39] on link "Hodnocení" at bounding box center [223, 34] width 28 height 15
click at [58, 32] on link "Všechny předměty" at bounding box center [57, 34] width 50 height 6
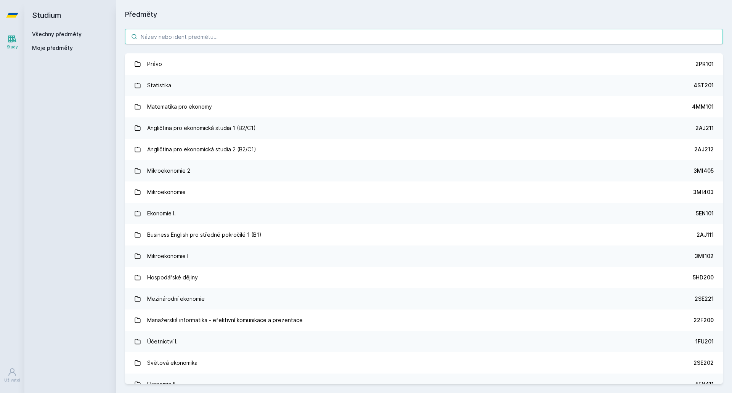
click at [163, 40] on input "search" at bounding box center [423, 36] width 597 height 15
paste input "2SE504"
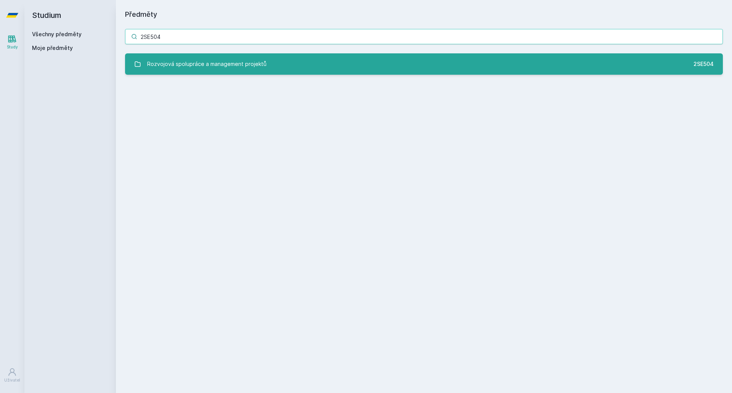
type input "2SE504"
click at [198, 59] on div "Rozvojová spolupráce a management projektů" at bounding box center [206, 63] width 119 height 15
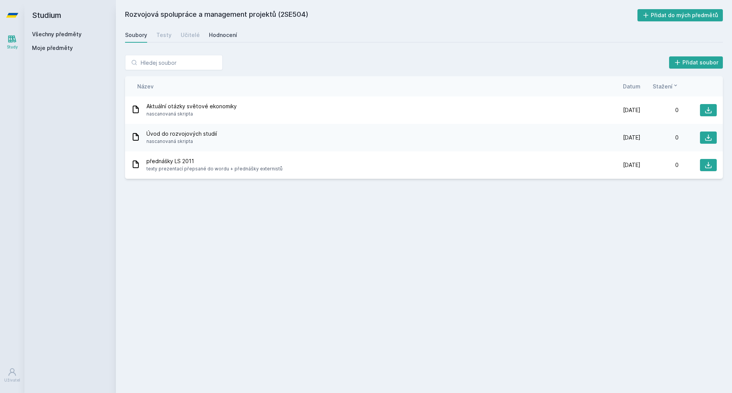
click at [226, 38] on div "Hodnocení" at bounding box center [223, 35] width 28 height 8
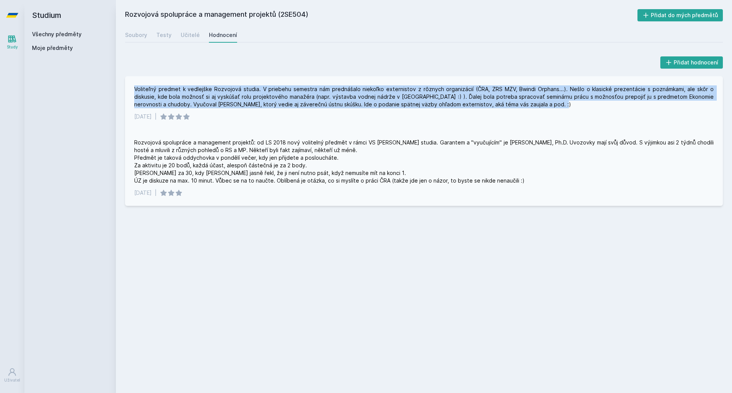
drag, startPoint x: 132, startPoint y: 86, endPoint x: 514, endPoint y: 106, distance: 382.3
click at [514, 106] on div "Voliteľný predmet k vedlejške Rozvojová studia. V priebehu semestra nám prednáš…" at bounding box center [423, 102] width 597 height 53
click at [514, 106] on div "Voliteľný predmet k vedlejške Rozvojová studia. V priebehu semestra nám prednáš…" at bounding box center [423, 96] width 579 height 23
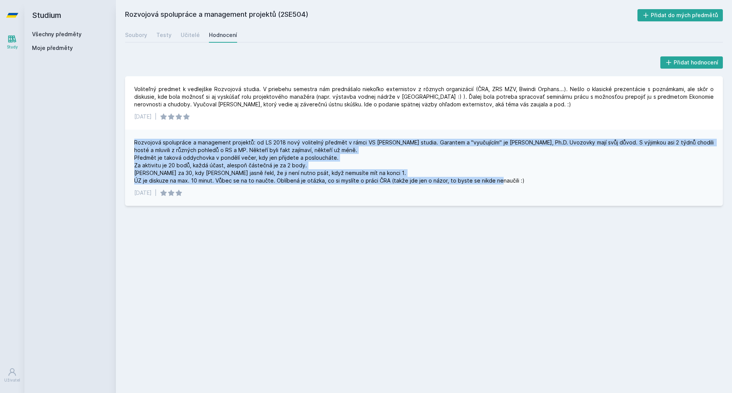
drag, startPoint x: 131, startPoint y: 135, endPoint x: 532, endPoint y: 180, distance: 403.3
click at [532, 180] on div "Rozvojová spolupráce a management projektů: od LS 2018 nový volitelný předmět v…" at bounding box center [423, 168] width 597 height 76
click at [532, 180] on div "Rozvojová spolupráce a management projektů: od LS 2018 nový volitelný předmět v…" at bounding box center [423, 162] width 579 height 46
drag, startPoint x: 532, startPoint y: 180, endPoint x: 124, endPoint y: 146, distance: 409.5
click at [124, 146] on div "Přidat hodnocení Voliteľný predmet k vedlejške Rozvojová studia. V priebehu sem…" at bounding box center [424, 130] width 616 height 169
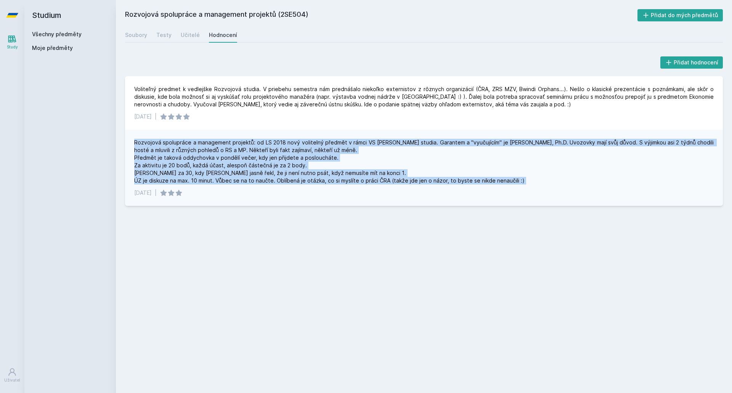
click at [124, 146] on div "Přidat hodnocení Voliteľný predmet k vedlejške Rozvojová studia. V priebehu sem…" at bounding box center [424, 130] width 616 height 169
drag, startPoint x: 124, startPoint y: 146, endPoint x: 512, endPoint y: 185, distance: 389.5
click at [512, 185] on div "Přidat hodnocení Voliteľný predmet k vedlejške Rozvojová studia. V priebehu sem…" at bounding box center [424, 130] width 616 height 169
click at [512, 185] on div "Rozvojová spolupráce a management projektů: od LS 2018 nový volitelný předmět v…" at bounding box center [423, 168] width 597 height 76
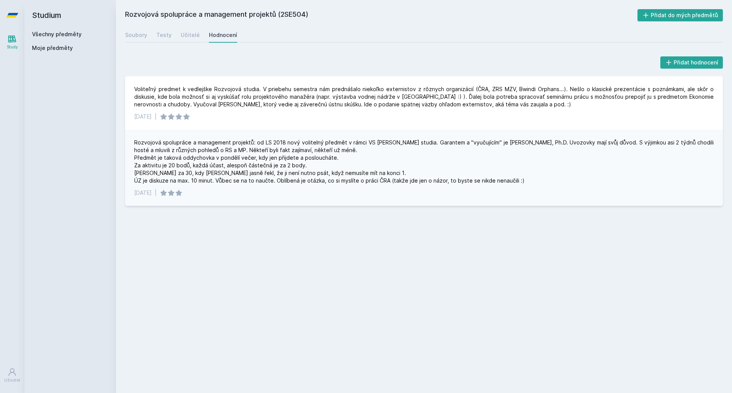
click at [71, 32] on link "Všechny předměty" at bounding box center [57, 34] width 50 height 6
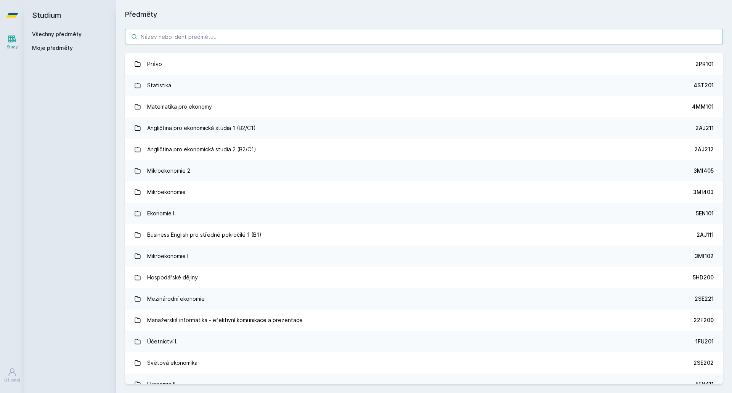
click at [168, 35] on input "search" at bounding box center [423, 36] width 597 height 15
paste input "22F413"
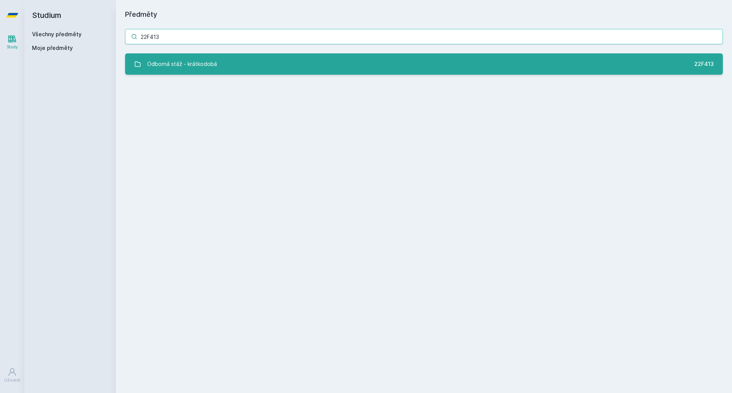
type input "22F413"
click at [188, 59] on div "Odborná stáž - krátkodobá" at bounding box center [182, 63] width 70 height 15
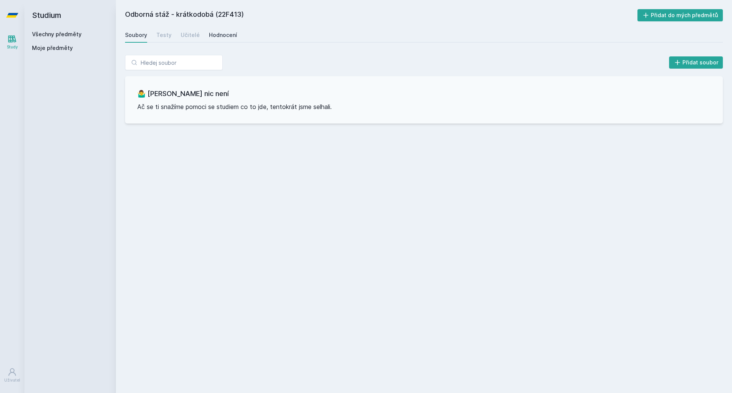
click at [226, 31] on div "Hodnocení" at bounding box center [223, 35] width 28 height 8
click at [72, 38] on div "Všechny předměty" at bounding box center [70, 34] width 76 height 8
click at [78, 35] on link "Všechny předměty" at bounding box center [57, 34] width 50 height 6
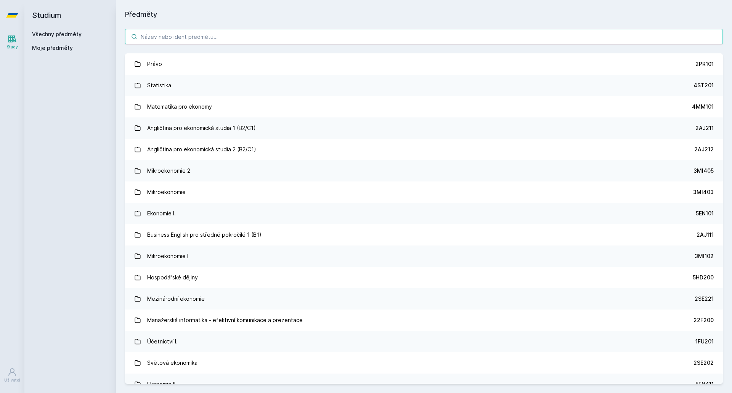
click at [175, 36] on input "search" at bounding box center [423, 36] width 597 height 15
paste input "2SM558"
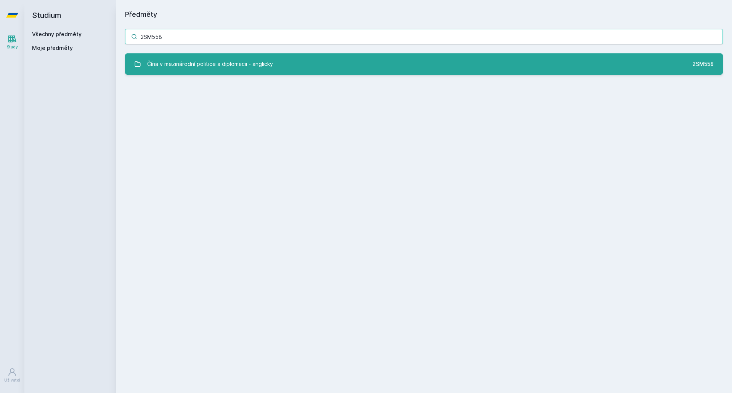
type input "2SM558"
click at [192, 60] on div "Čína v mezinárodní politice a diplomacii - anglicky" at bounding box center [210, 63] width 126 height 15
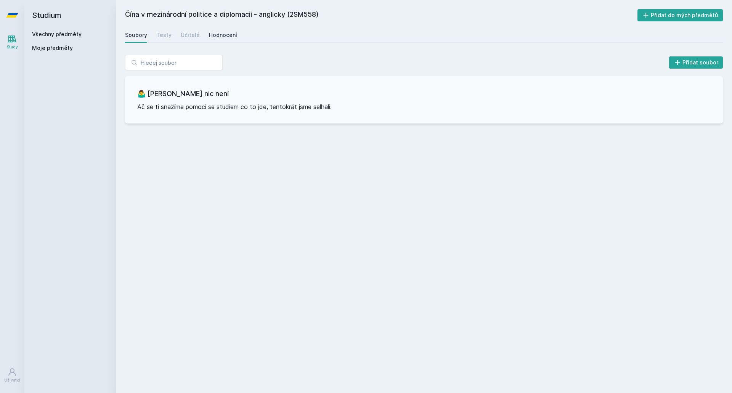
click at [220, 37] on div "Hodnocení" at bounding box center [223, 35] width 28 height 8
click at [79, 33] on link "Všechny předměty" at bounding box center [57, 34] width 50 height 6
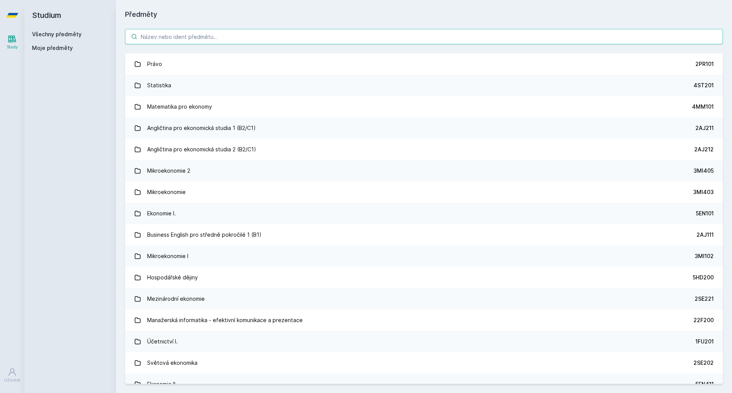
click at [142, 35] on input "search" at bounding box center [423, 36] width 597 height 15
paste input "2SM411"
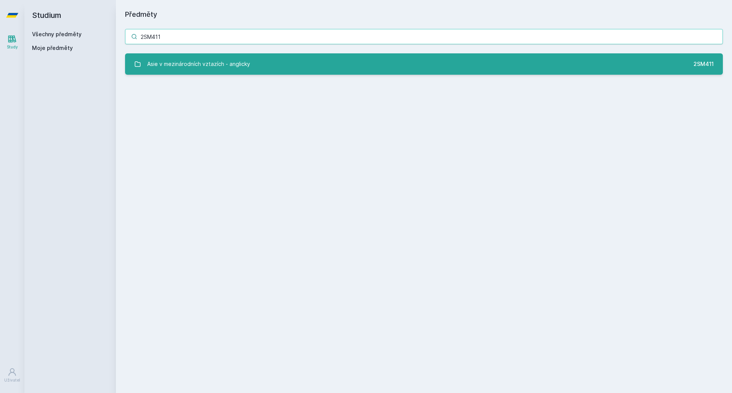
type input "2SM411"
click at [195, 61] on div "Asie v mezinárodních vztazích - anglicky" at bounding box center [198, 63] width 103 height 15
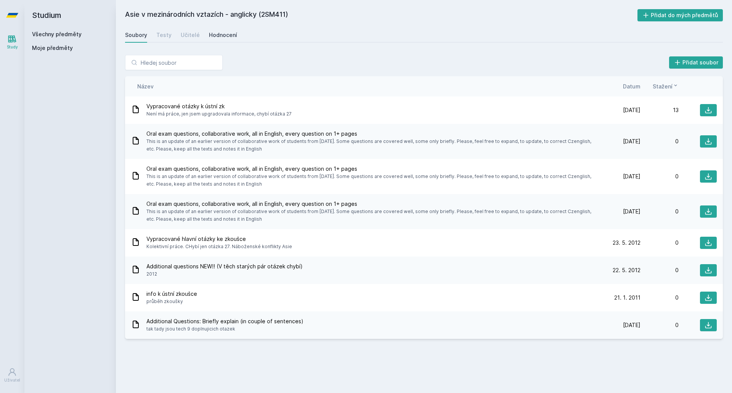
click at [226, 35] on div "Hodnocení" at bounding box center [223, 35] width 28 height 8
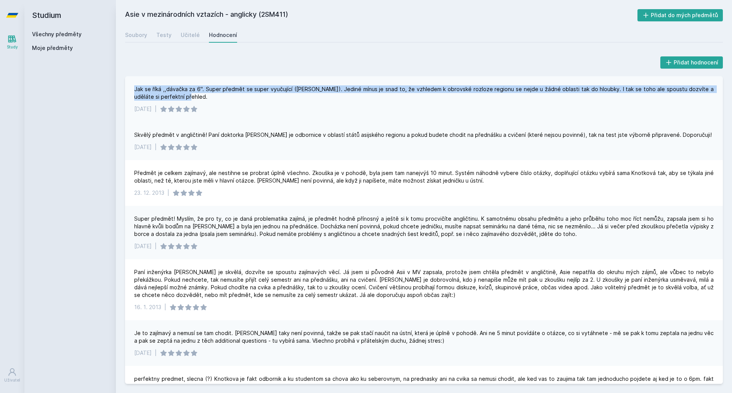
drag, startPoint x: 182, startPoint y: 95, endPoint x: 134, endPoint y: 85, distance: 49.8
click at [134, 85] on div "Jak se říká ,,dávačka za 6". Super předmět se super vyučující ([PERSON_NAME]). …" at bounding box center [423, 99] width 597 height 46
drag, startPoint x: 131, startPoint y: 85, endPoint x: 220, endPoint y: 95, distance: 89.4
click at [220, 95] on div "Jak se říká ,,dávačka za 6". Super předmět se super vyučující ([PERSON_NAME]). …" at bounding box center [423, 99] width 597 height 46
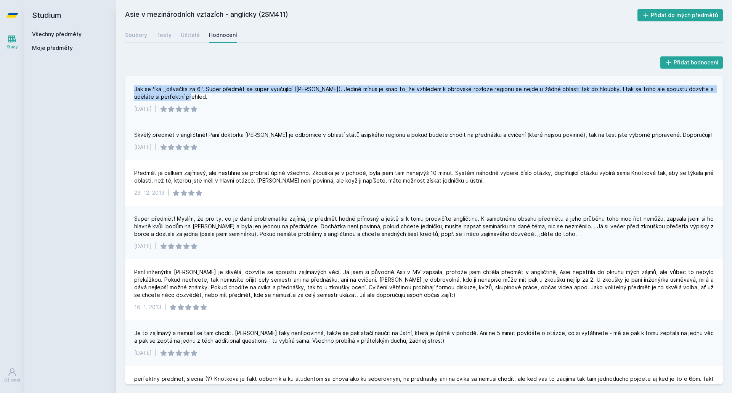
click at [220, 95] on div "Jak se říká ,,dávačka za 6". Super předmět se super vyučující ([PERSON_NAME]). …" at bounding box center [423, 92] width 579 height 15
drag, startPoint x: 220, startPoint y: 95, endPoint x: 140, endPoint y: 88, distance: 80.7
click at [140, 88] on div "Jak se říká ,,dávačka za 6". Super předmět se super vyučující ([PERSON_NAME]). …" at bounding box center [423, 92] width 579 height 15
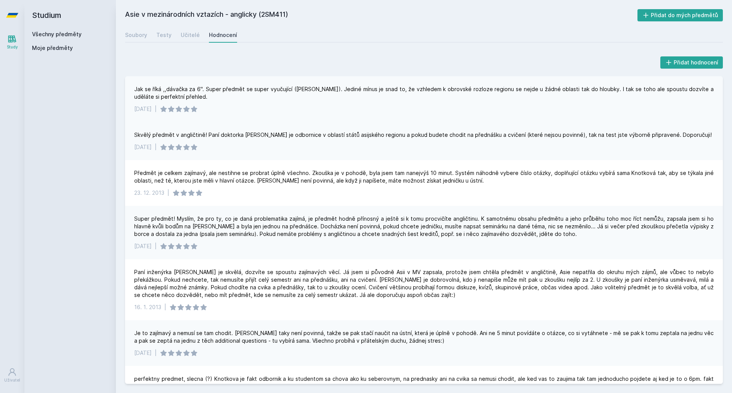
click at [136, 86] on div "Jak se říká ,,dávačka za 6". Super předmět se super vyučující ([PERSON_NAME]). …" at bounding box center [423, 92] width 579 height 15
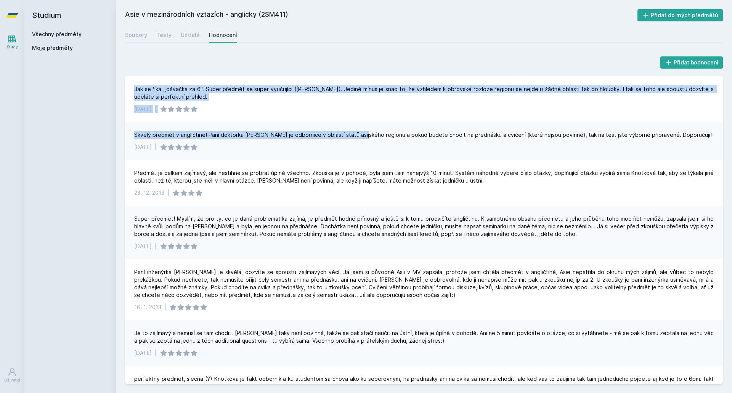
drag, startPoint x: 124, startPoint y: 87, endPoint x: 365, endPoint y: 123, distance: 243.9
click at [362, 123] on div "Přidat hodnocení Jak se říká ,,dávačka za 6". Super předmět se super vyučující …" at bounding box center [424, 219] width 616 height 347
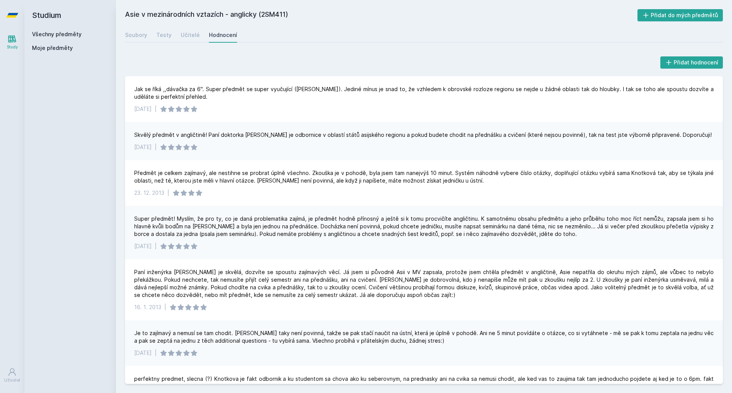
click at [367, 123] on div "Skvělý předmět v angličtině! Paní doktorka [PERSON_NAME] je odbornice v oblastí…" at bounding box center [423, 141] width 597 height 38
click at [129, 115] on div "Jak se říká ,,dávačka za 6". Super předmět se super vyučující ([PERSON_NAME]). …" at bounding box center [423, 99] width 597 height 46
click at [147, 39] on div "Soubory Testy Učitelé Hodnocení" at bounding box center [423, 34] width 597 height 15
click at [144, 39] on link "Soubory" at bounding box center [136, 34] width 22 height 15
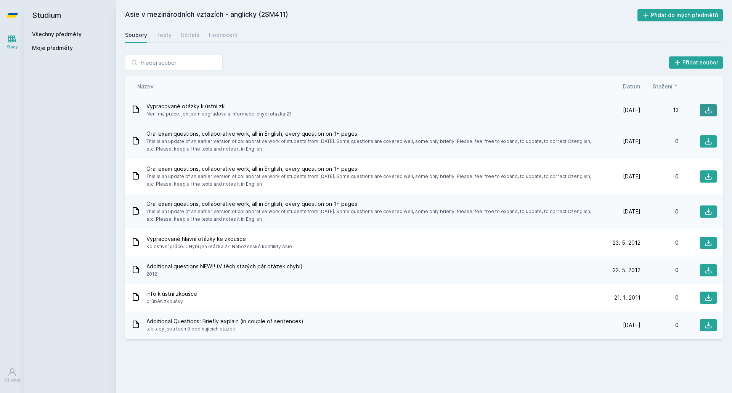
click at [703, 110] on button at bounding box center [708, 110] width 17 height 12
click at [558, 40] on div "Soubory Testy Učitelé Hodnocení" at bounding box center [423, 34] width 597 height 15
drag, startPoint x: 502, startPoint y: 125, endPoint x: 506, endPoint y: 126, distance: 4.0
click at [502, 126] on div "Oral exam questions, collaborative work, all in English, every question on 1+ p…" at bounding box center [423, 141] width 597 height 35
click at [704, 113] on icon at bounding box center [708, 110] width 8 height 8
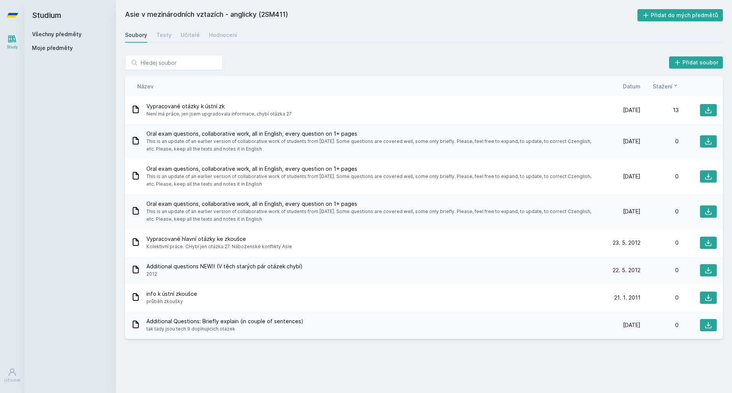
click at [471, 76] on div "Název Datum Stažení" at bounding box center [423, 86] width 597 height 20
click at [705, 241] on icon at bounding box center [708, 243] width 8 height 8
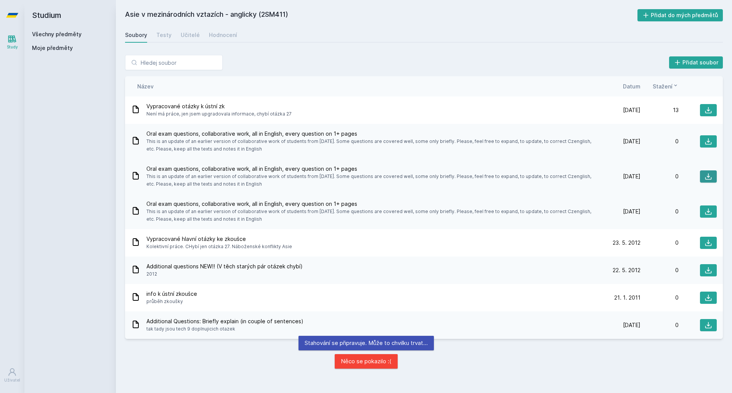
click at [704, 173] on icon at bounding box center [708, 177] width 8 height 8
click at [708, 106] on icon at bounding box center [708, 110] width 8 height 8
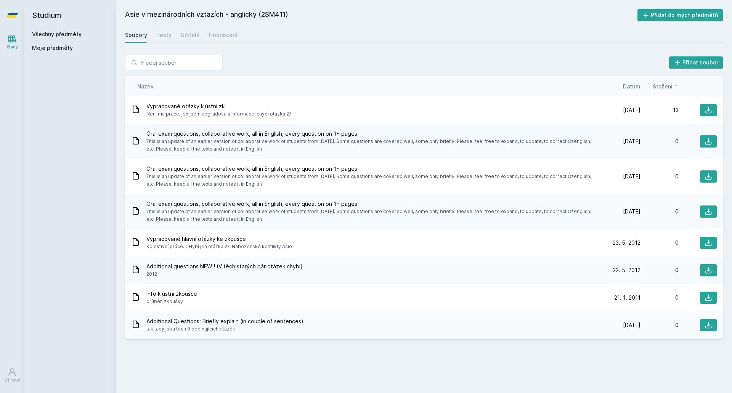
click at [66, 34] on link "Všechny předměty" at bounding box center [57, 34] width 50 height 6
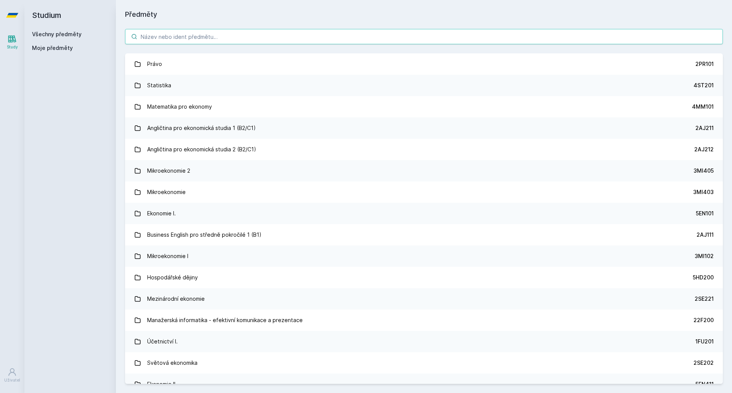
click at [239, 37] on input "search" at bounding box center [423, 36] width 597 height 15
paste input "5ODP"
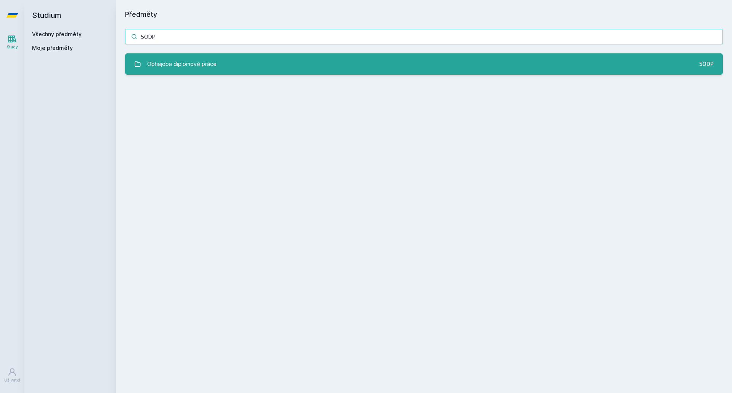
type input "5ODP"
click at [221, 62] on link "Obhajoba diplomové práce 5ODP" at bounding box center [423, 63] width 597 height 21
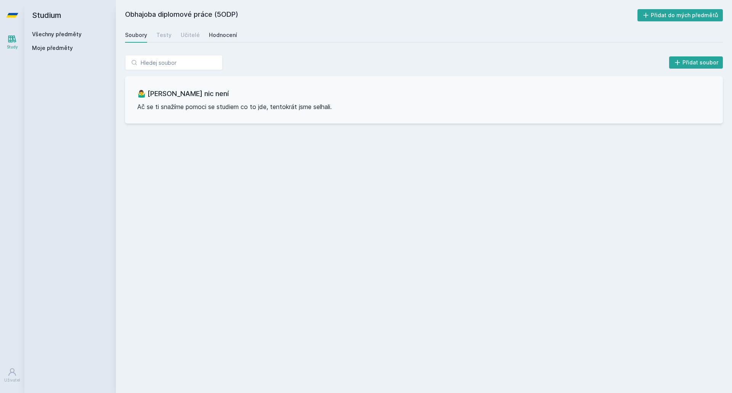
click at [215, 35] on div "Hodnocení" at bounding box center [223, 35] width 28 height 8
click at [80, 38] on div "Všechny předměty" at bounding box center [70, 34] width 76 height 8
click at [76, 36] on link "Všechny předměty" at bounding box center [57, 34] width 50 height 6
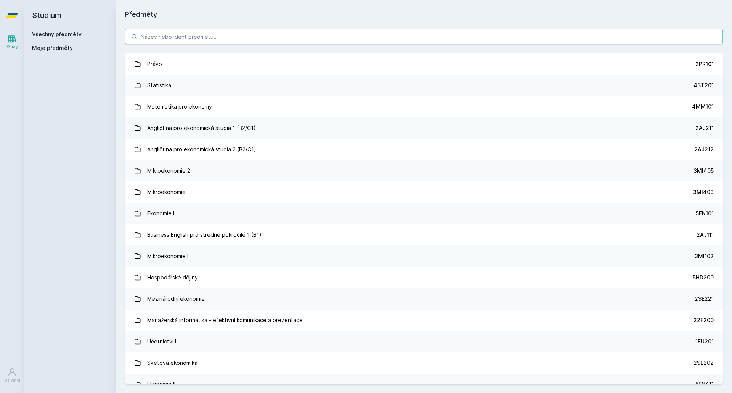
click at [162, 38] on input "search" at bounding box center [423, 36] width 597 height 15
paste input "EKS50"
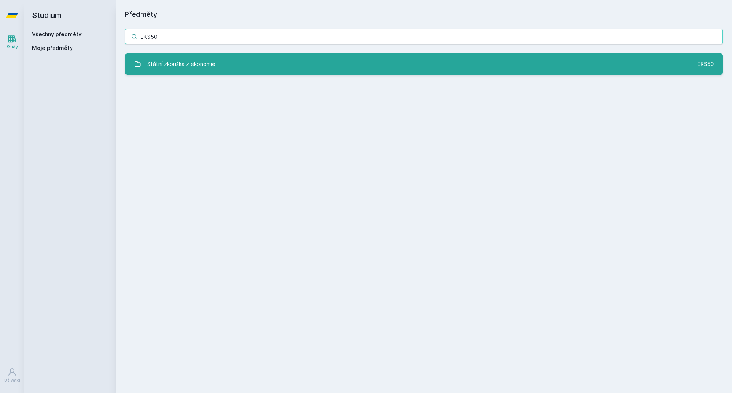
type input "EKS50"
click at [192, 56] on div "Státní zkouška z ekonomie" at bounding box center [181, 63] width 68 height 15
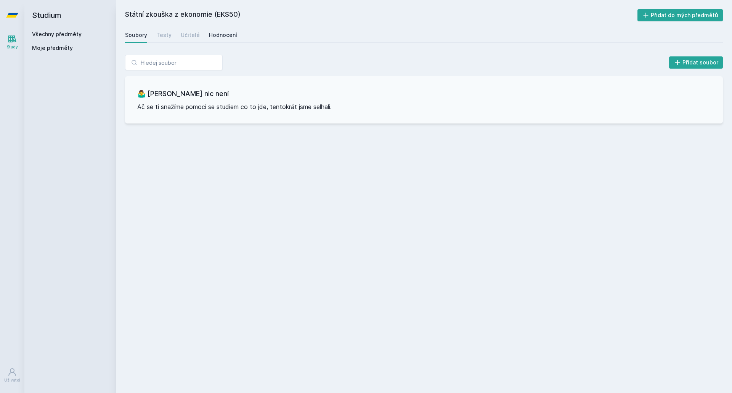
click at [224, 36] on div "Hodnocení" at bounding box center [223, 35] width 28 height 8
click at [82, 35] on div "Všechny předměty" at bounding box center [70, 34] width 76 height 8
click at [78, 37] on link "Všechny předměty" at bounding box center [57, 34] width 50 height 6
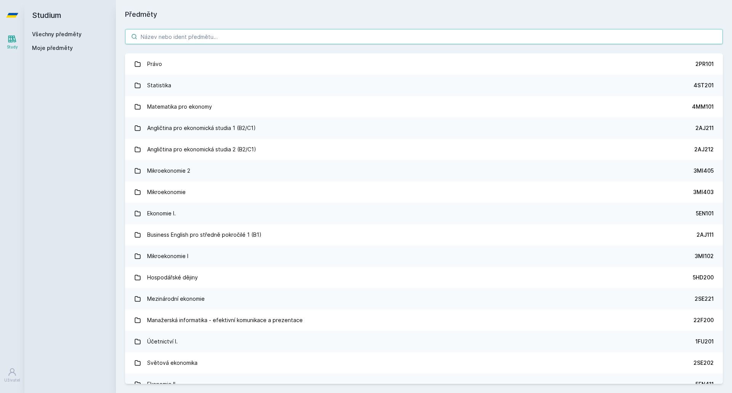
click at [160, 42] on input "search" at bounding box center [423, 36] width 597 height 15
paste input "5RVSN"
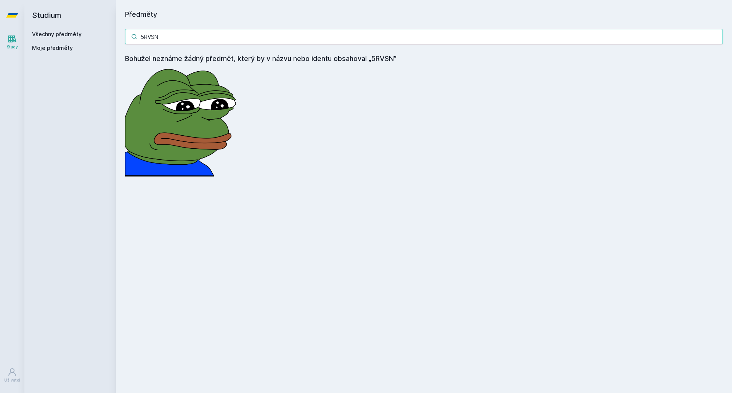
type input "5RVSN"
click at [207, 104] on img at bounding box center [182, 120] width 114 height 112
